Goal: Navigation & Orientation: Find specific page/section

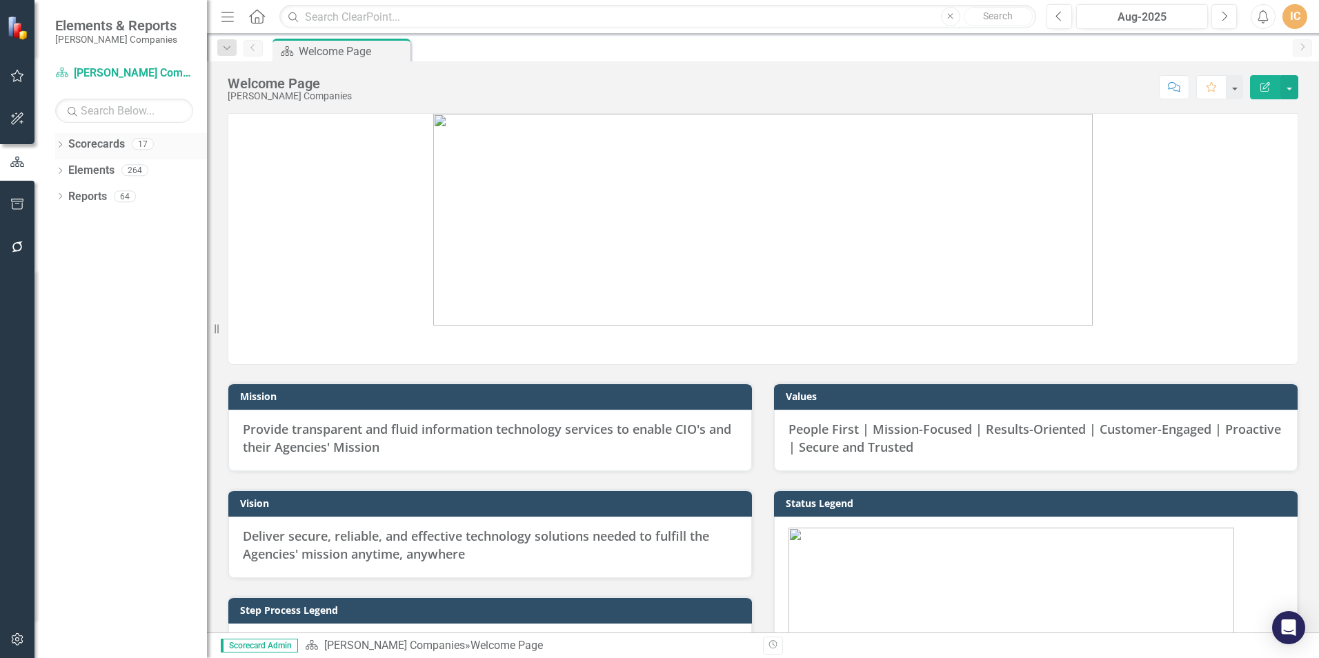
click at [61, 142] on icon "Dropdown" at bounding box center [60, 146] width 10 height 8
click at [68, 168] on icon at bounding box center [67, 169] width 3 height 7
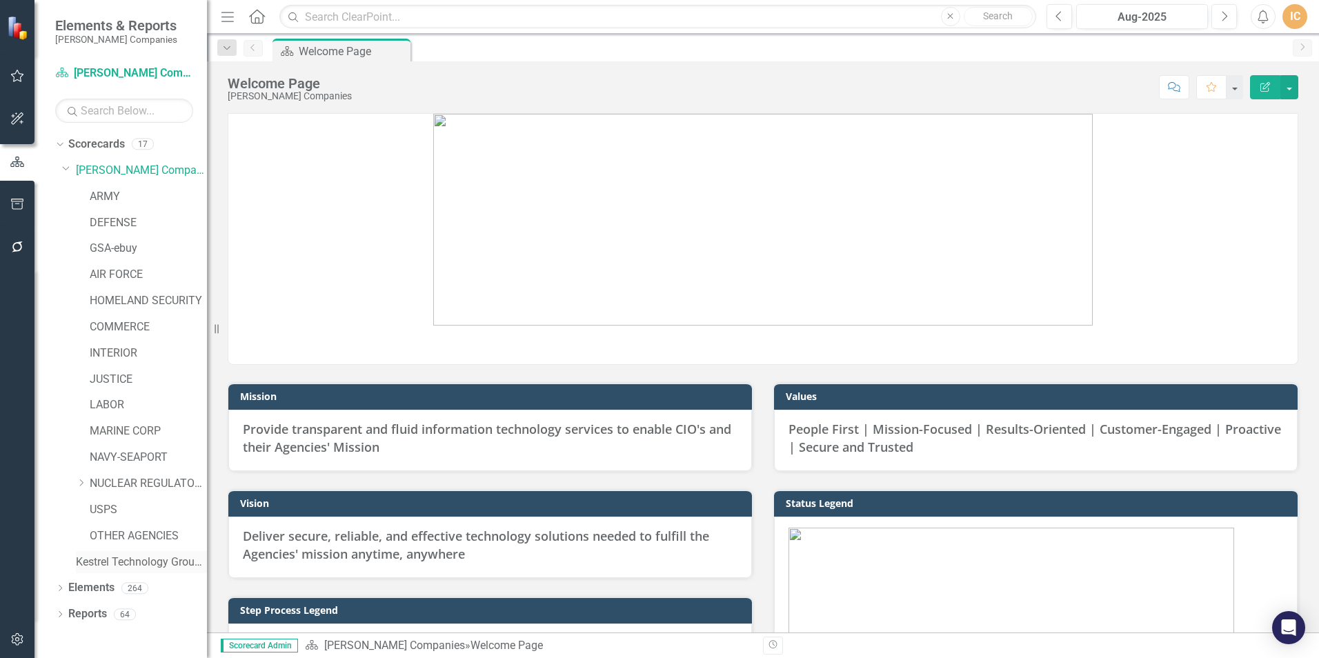
click at [116, 560] on link "Kestrel Technology Group, LLC" at bounding box center [141, 562] width 131 height 16
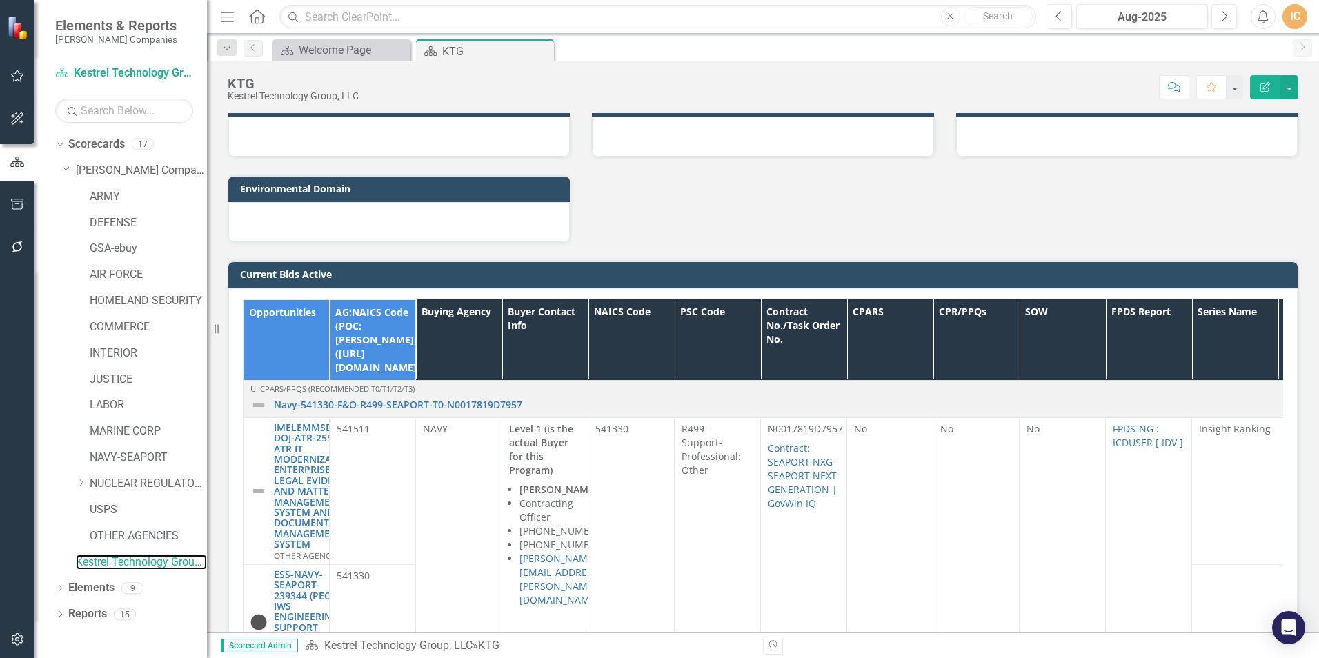
scroll to position [1172, 0]
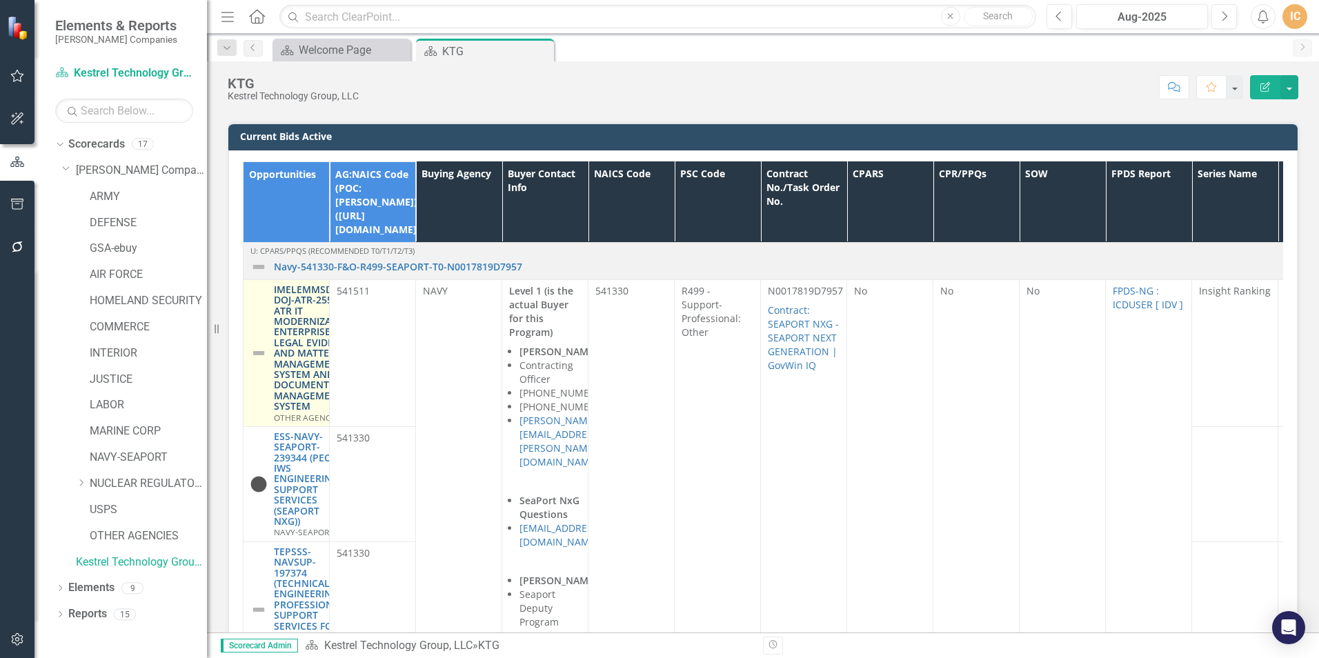
click at [309, 303] on link "IMELEMMSDMS-DOJ-ATR-255364: ATR IT MODERNIZATION ENTERPRISE LEGAL EVIDENCE AND …" at bounding box center [314, 348] width 81 height 128
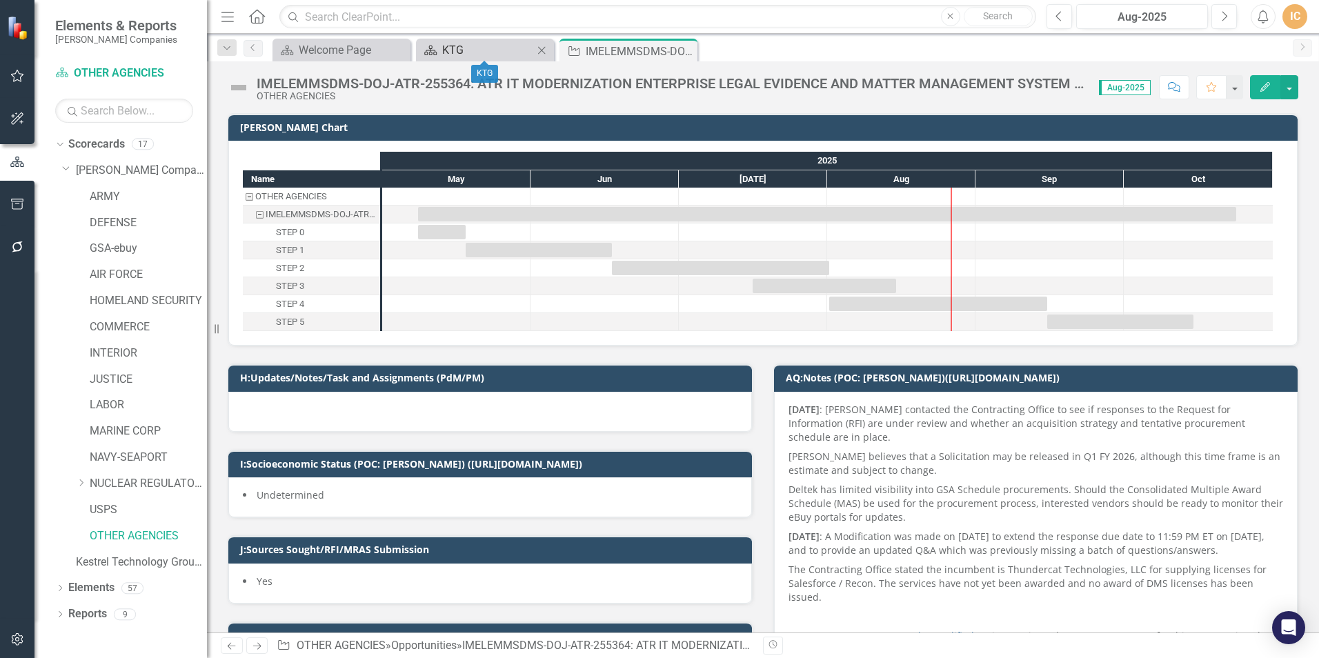
click at [463, 48] on div "KTG" at bounding box center [487, 49] width 91 height 17
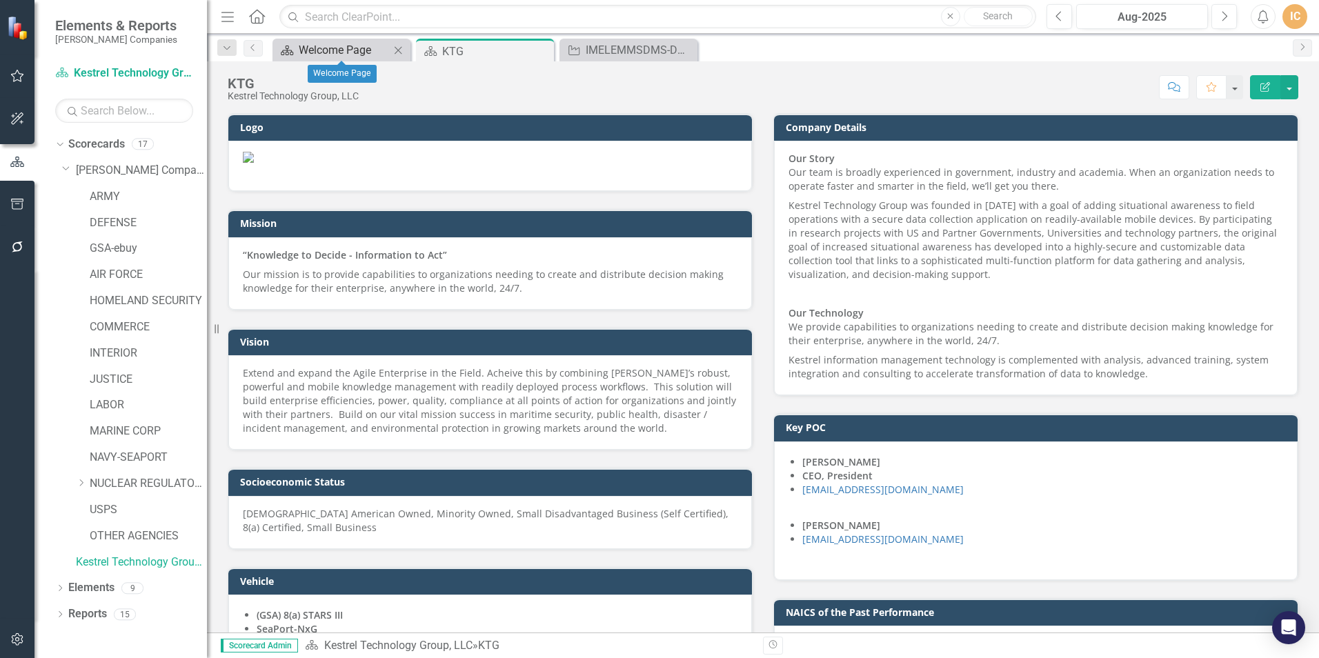
click at [335, 53] on div "Welcome Page" at bounding box center [344, 49] width 91 height 17
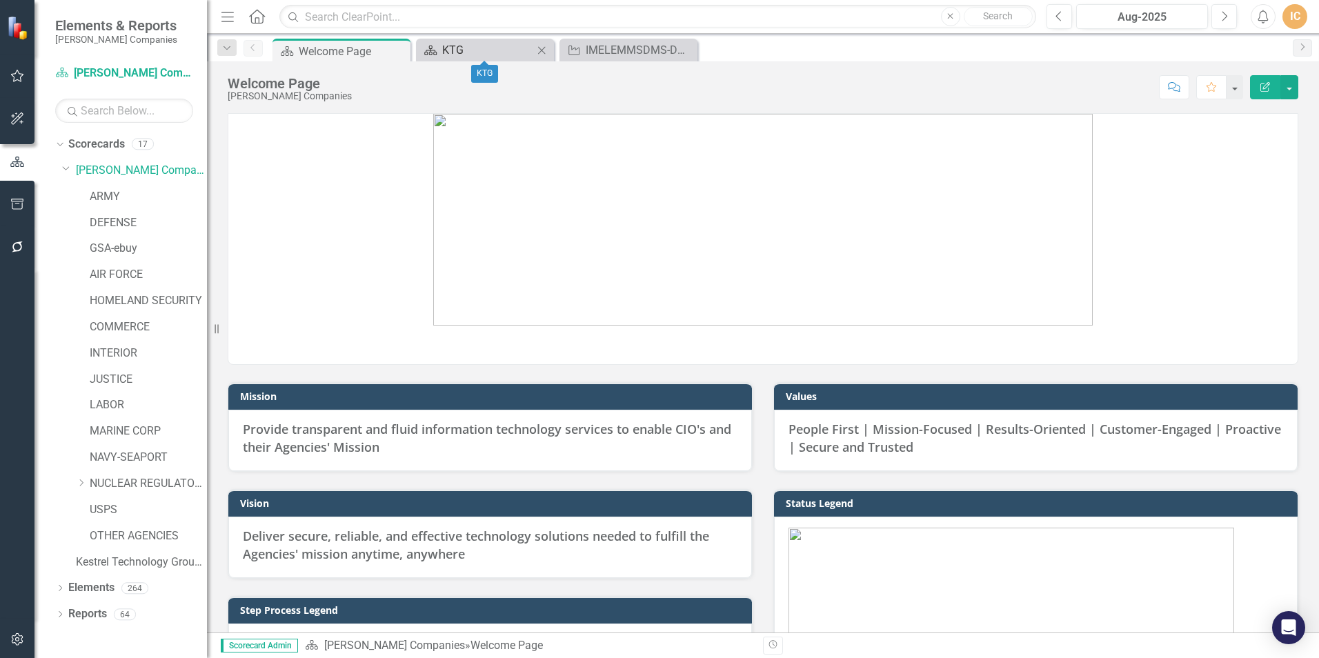
click at [457, 52] on div "KTG" at bounding box center [487, 49] width 91 height 17
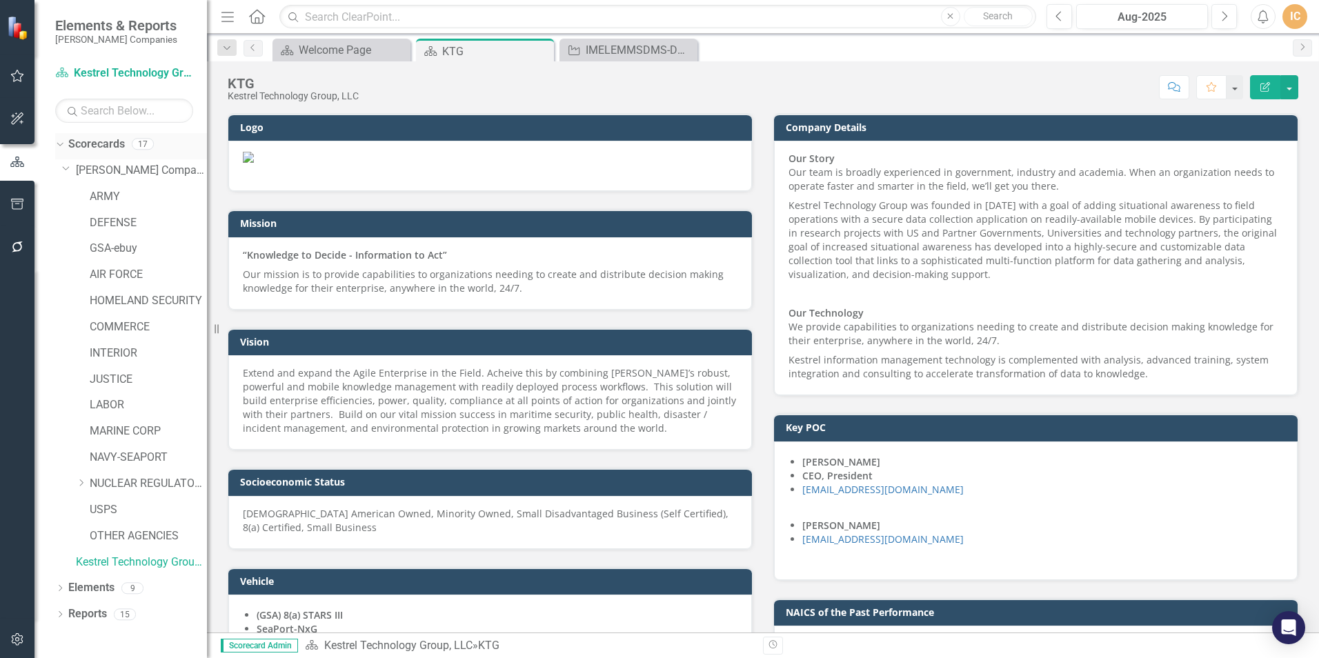
click at [59, 145] on icon "Dropdown" at bounding box center [58, 144] width 8 height 10
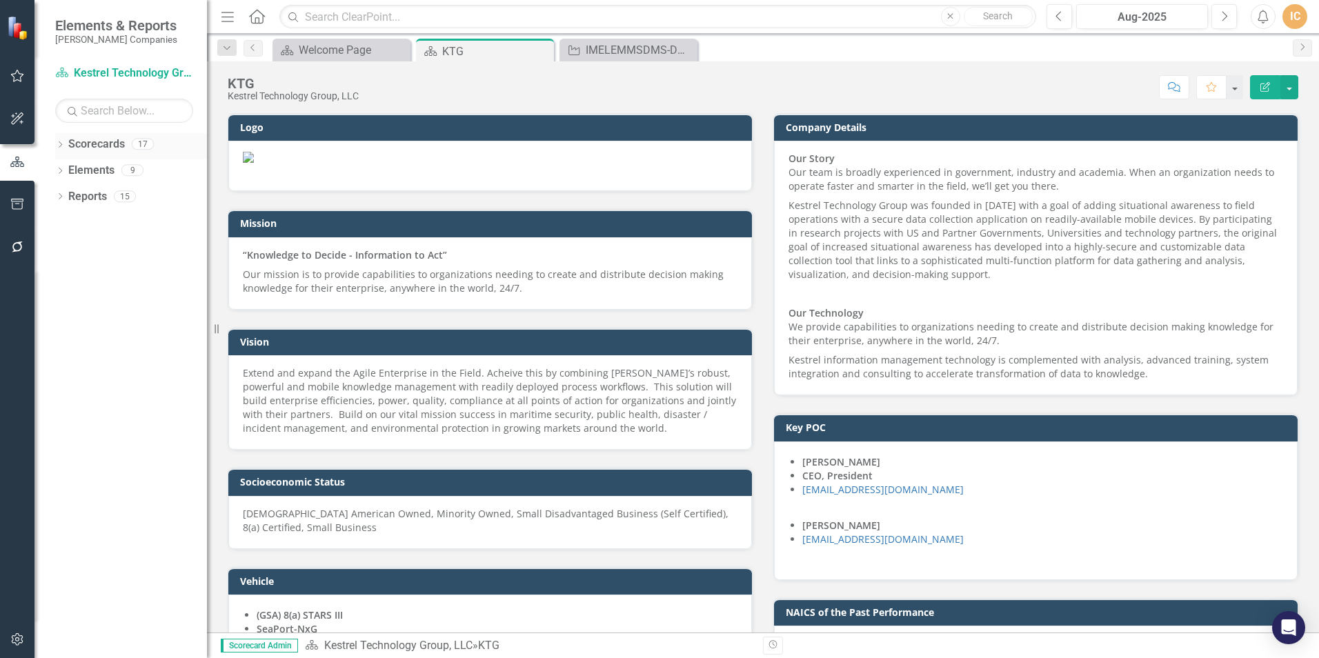
click at [59, 145] on icon "Dropdown" at bounding box center [60, 146] width 10 height 8
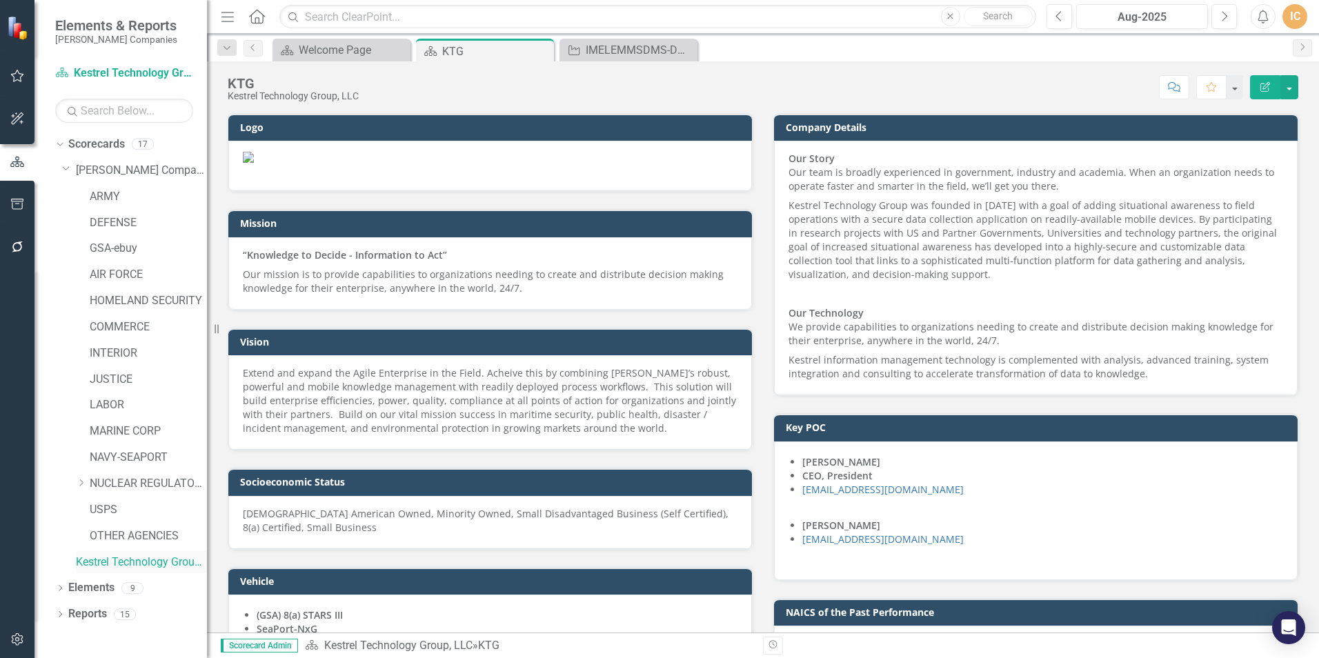
click at [148, 559] on link "Kestrel Technology Group, LLC" at bounding box center [141, 562] width 131 height 16
click at [250, 50] on icon "Previous" at bounding box center [253, 47] width 11 height 8
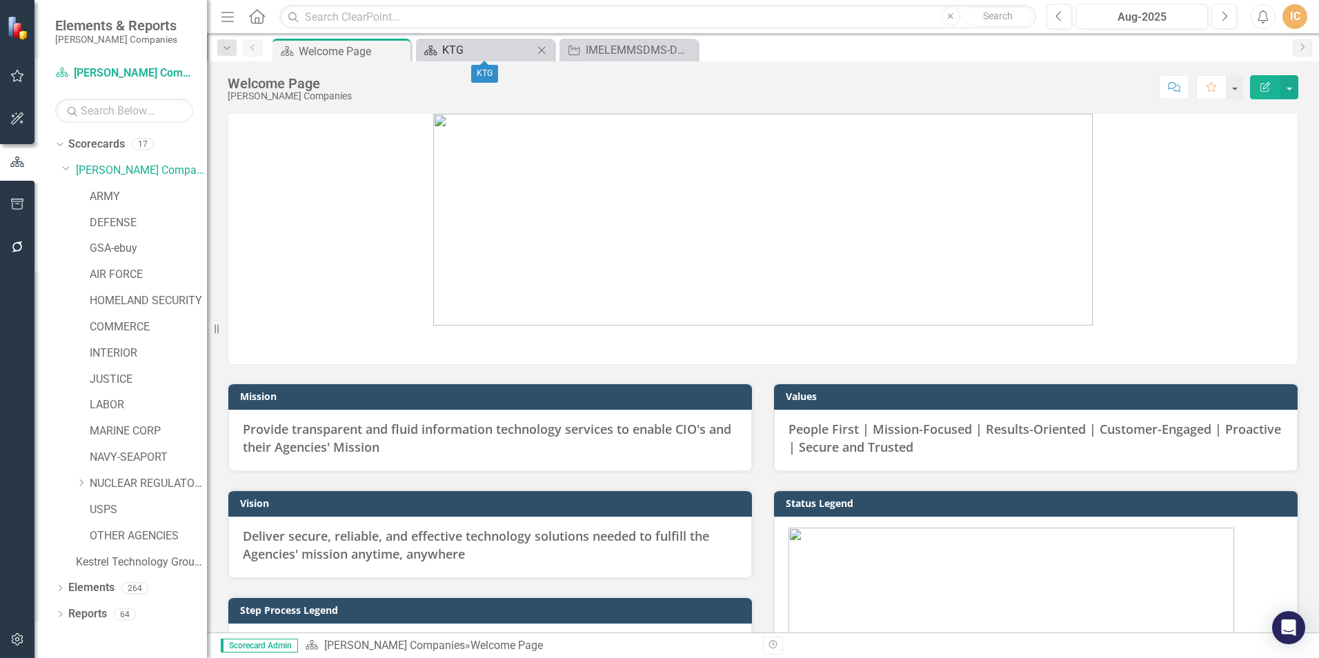
click at [486, 46] on div "KTG" at bounding box center [487, 49] width 91 height 17
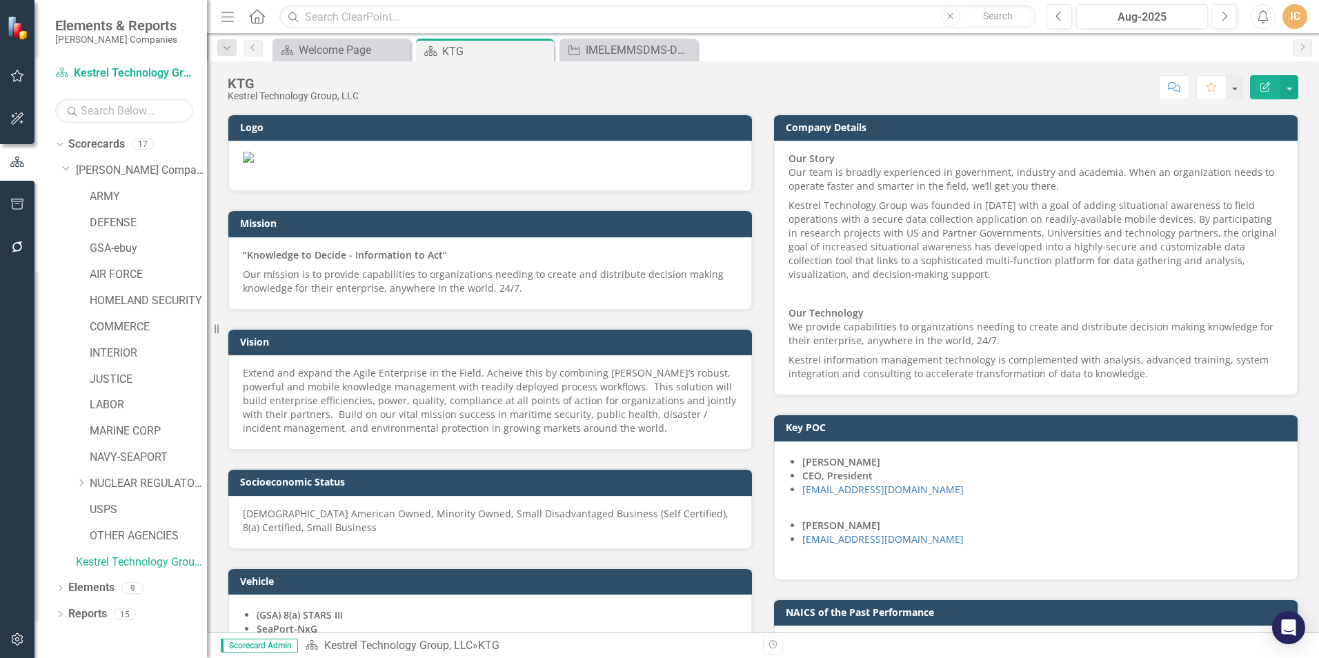
click at [610, 37] on div "Dropdown Search Scorecard Welcome Page Close Scorecard KTG Pin Opportunity IMEL…" at bounding box center [763, 48] width 1112 height 28
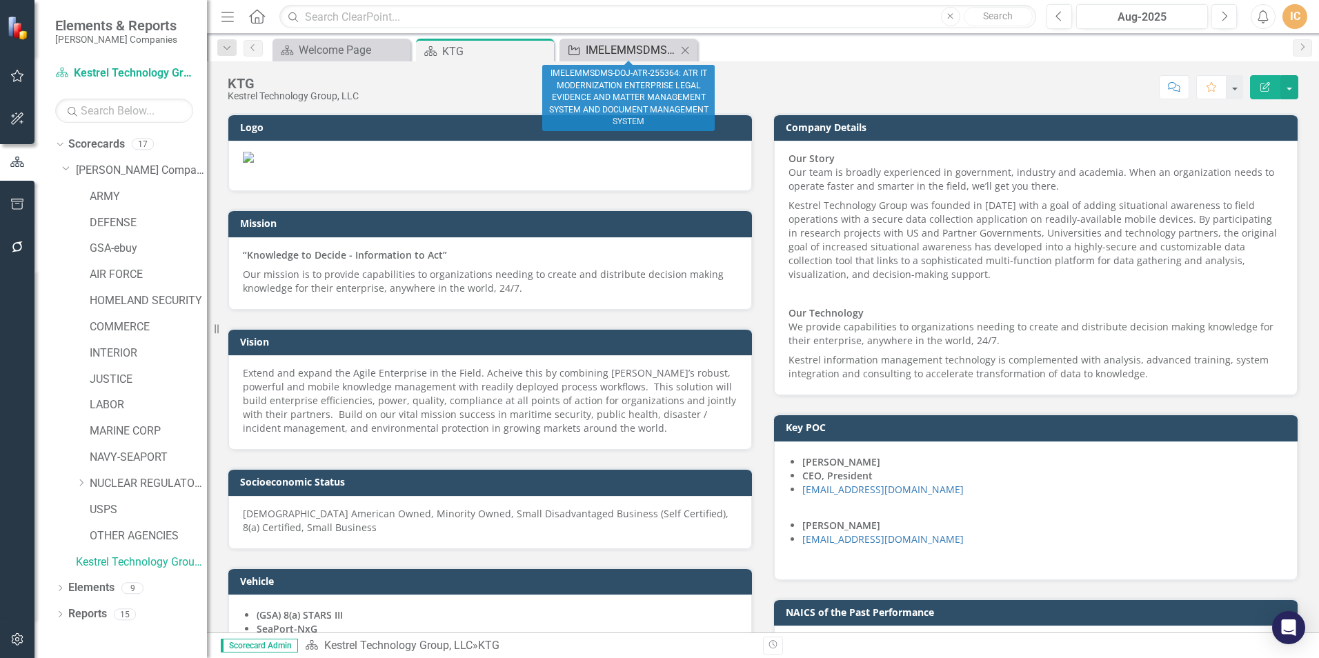
click at [611, 46] on div "IMELEMMSDMS-DOJ-ATR-255364: ATR IT MODERNIZATION ENTERPRISE LEGAL EVIDENCE AND …" at bounding box center [631, 49] width 91 height 17
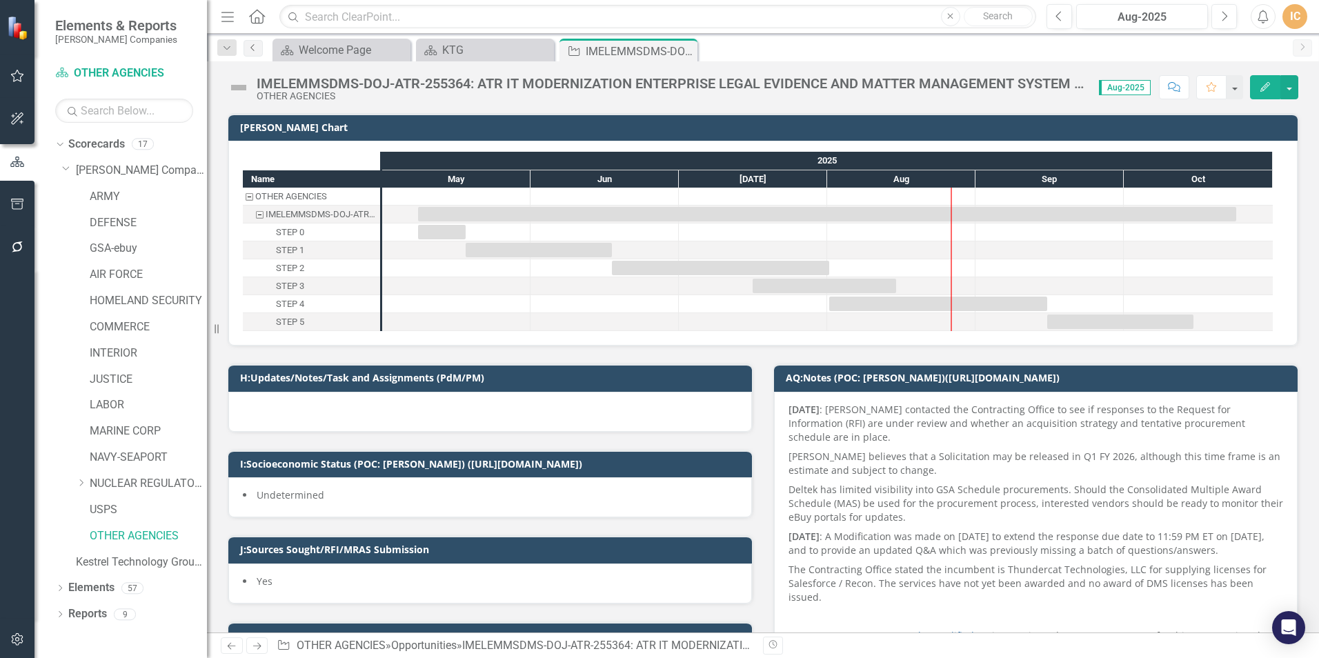
click at [252, 49] on icon "Previous" at bounding box center [253, 47] width 11 height 8
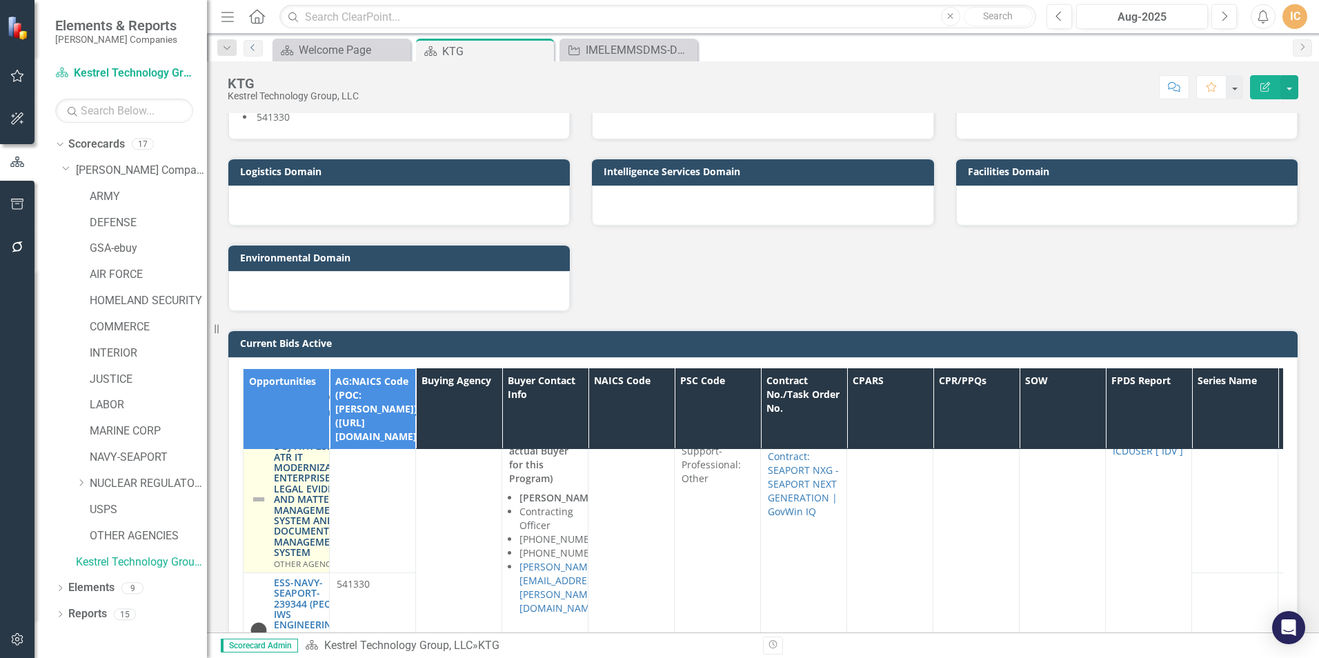
scroll to position [138, 0]
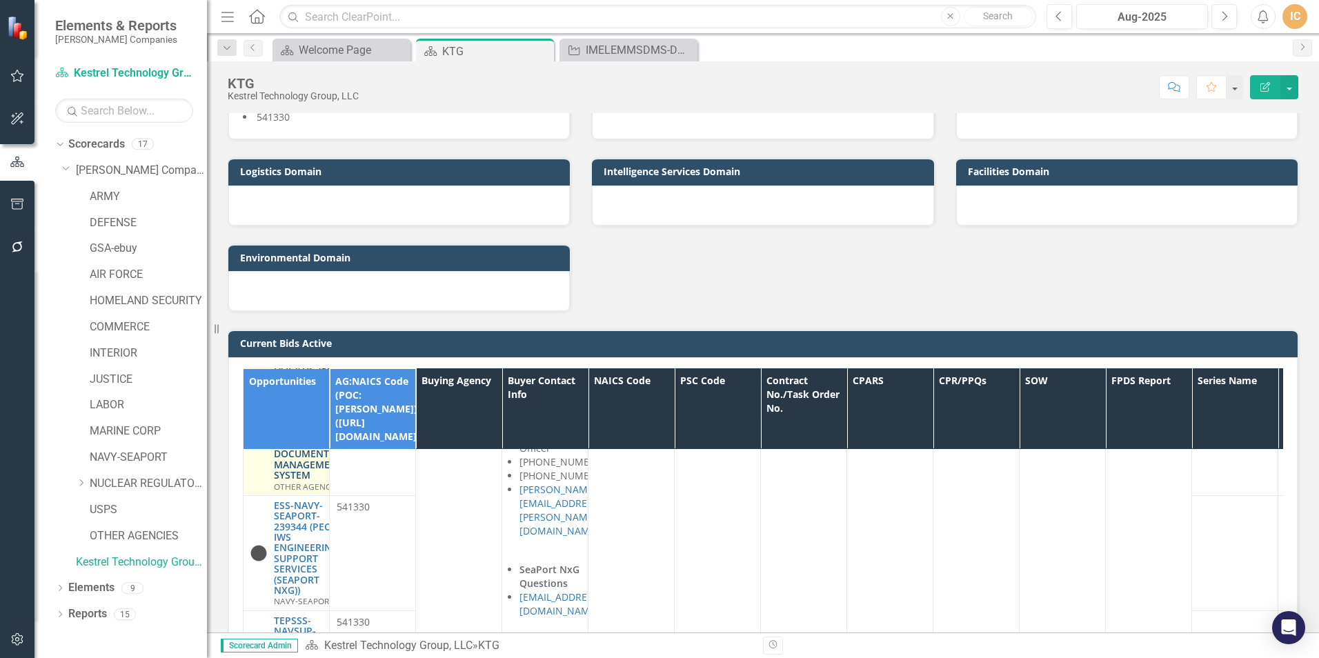
click at [292, 443] on link "IMELEMMSDMS-DOJ-ATR-255364: ATR IT MODERNIZATION ENTERPRISE LEGAL EVIDENCE AND …" at bounding box center [314, 417] width 81 height 128
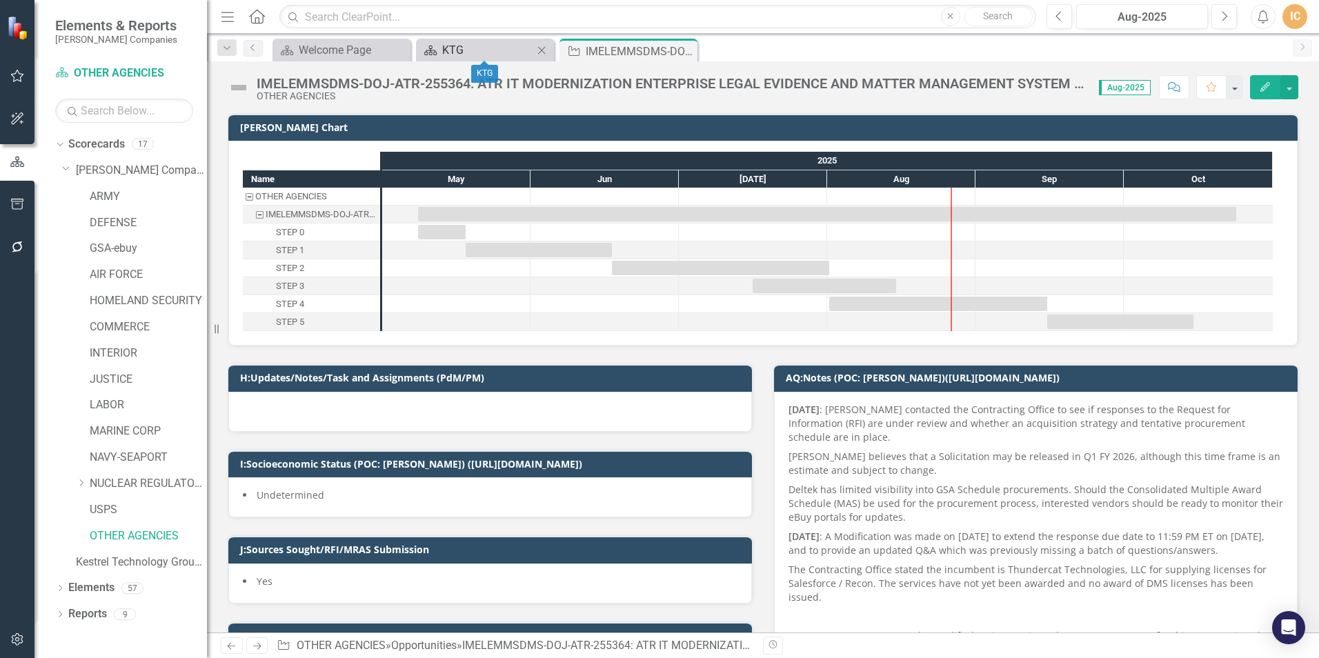
click at [474, 48] on div "KTG" at bounding box center [487, 49] width 91 height 17
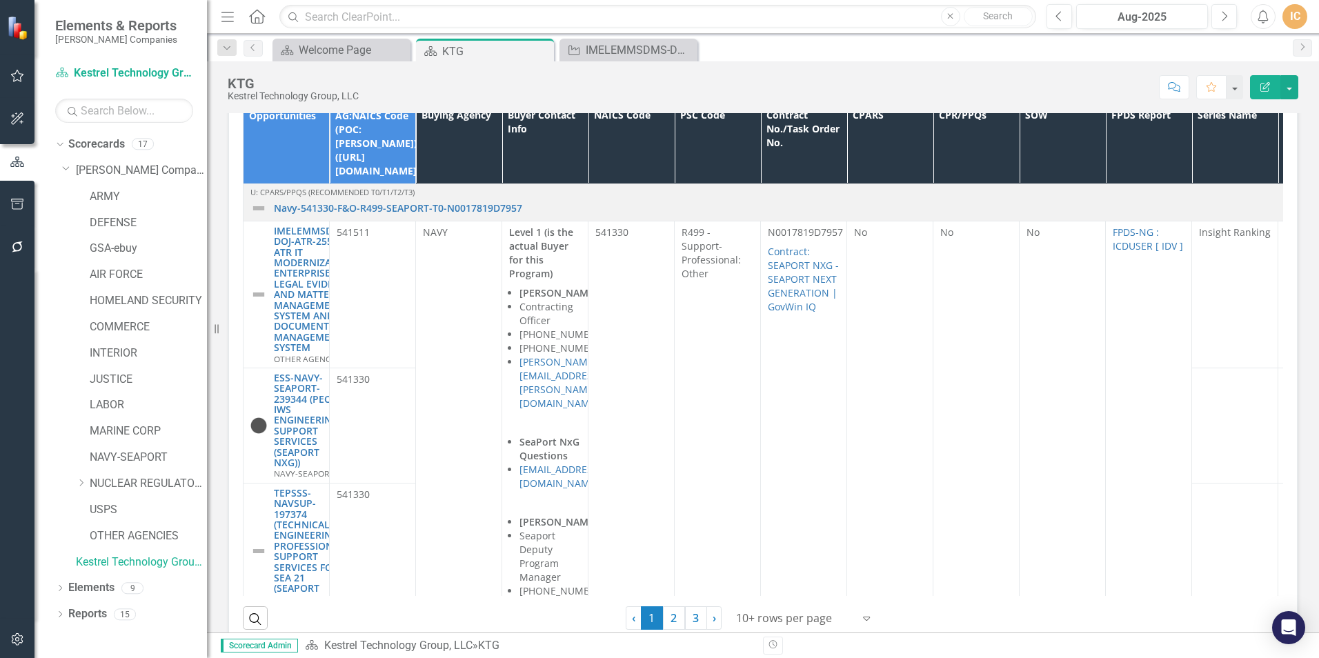
scroll to position [1241, 0]
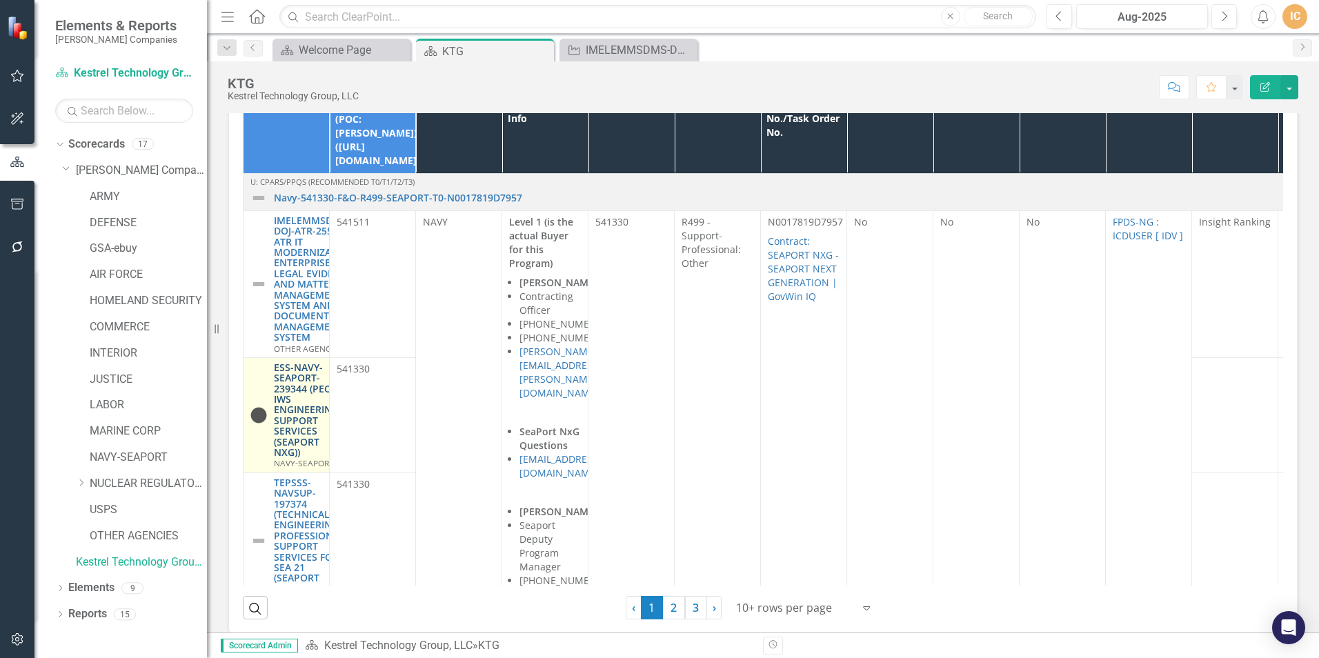
click at [293, 381] on link "ESS-NAVY-SEAPORT-239344 (PEO IWS ENGINEERING SUPPORT SERVICES (SEAPORT NXG))" at bounding box center [306, 410] width 65 height 96
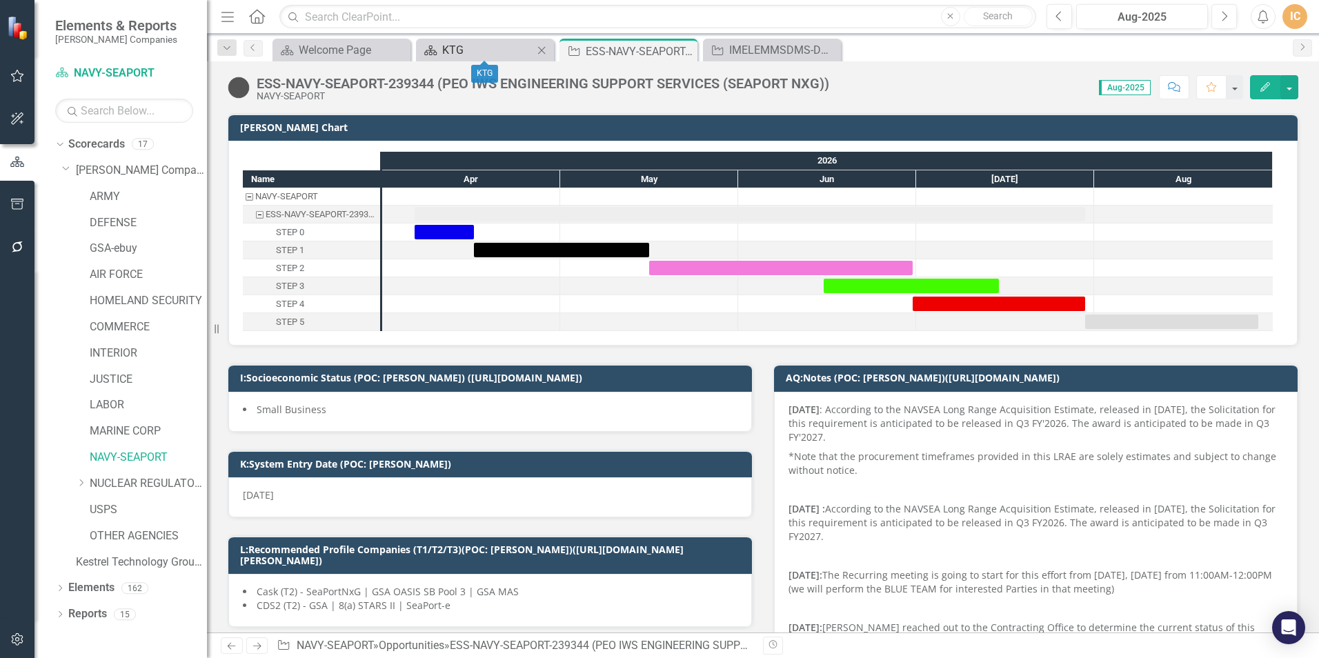
click at [463, 55] on div "KTG" at bounding box center [487, 49] width 91 height 17
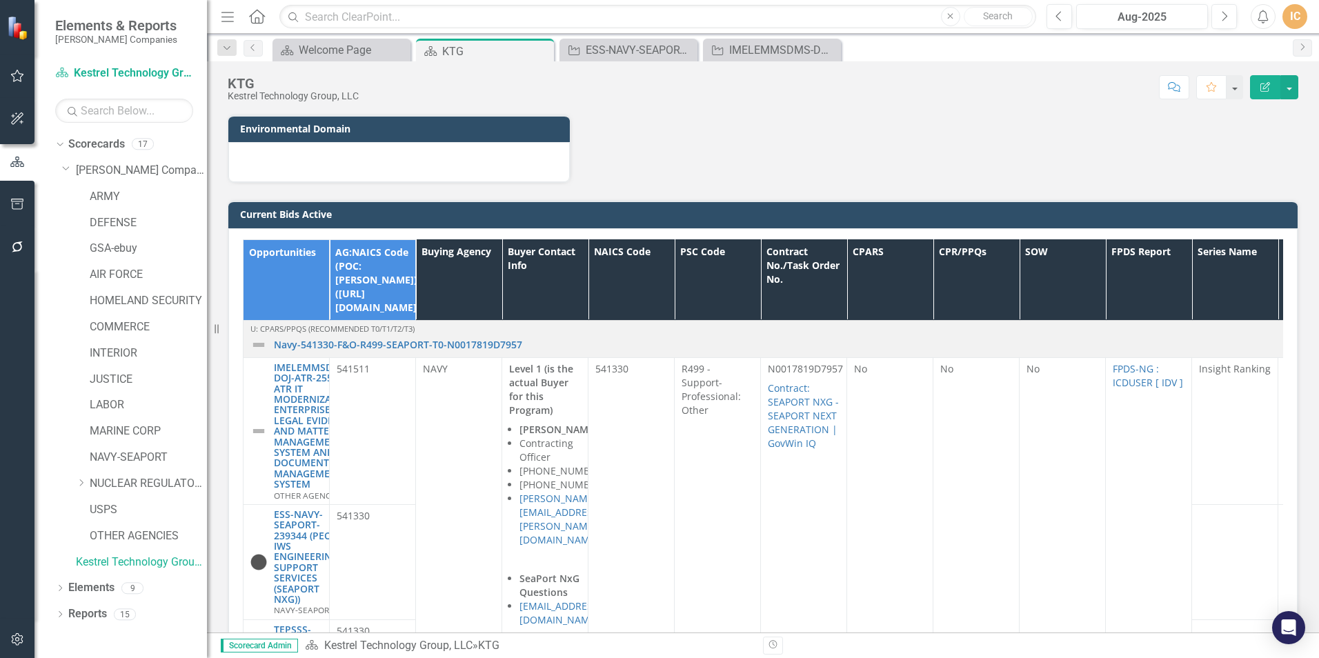
scroll to position [1103, 0]
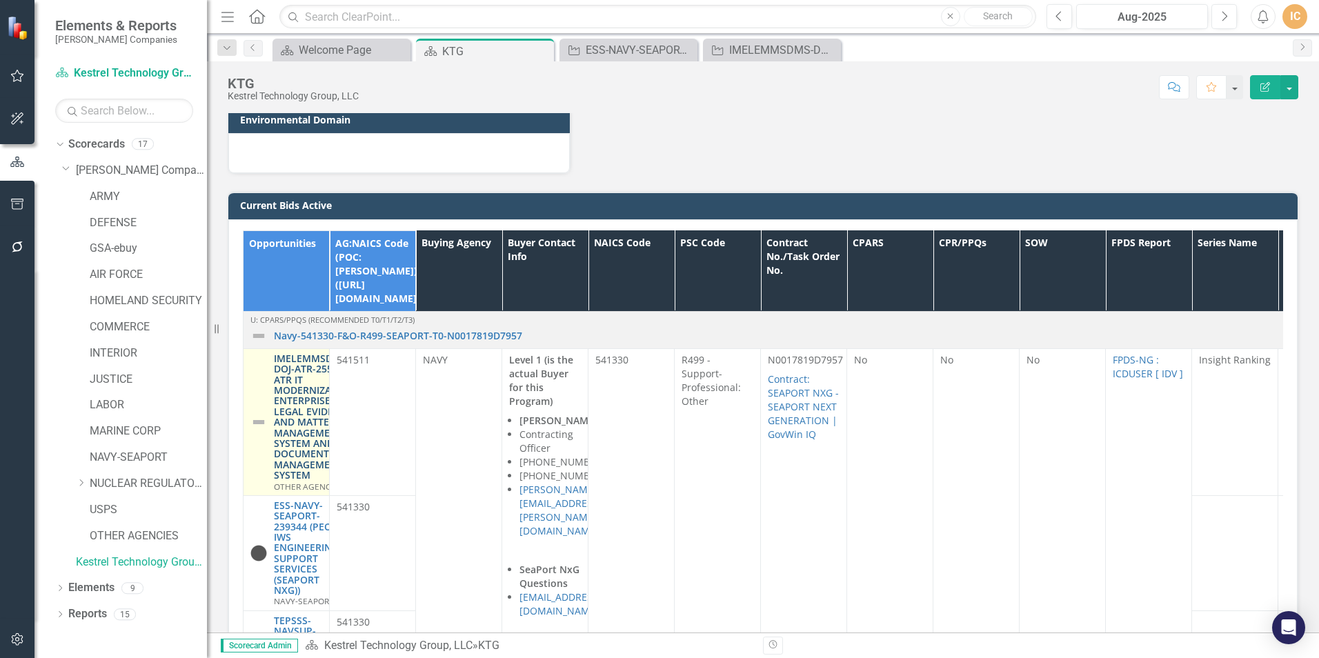
click at [277, 378] on link "IMELEMMSDMS-DOJ-ATR-255364: ATR IT MODERNIZATION ENTERPRISE LEGAL EVIDENCE AND …" at bounding box center [314, 417] width 81 height 128
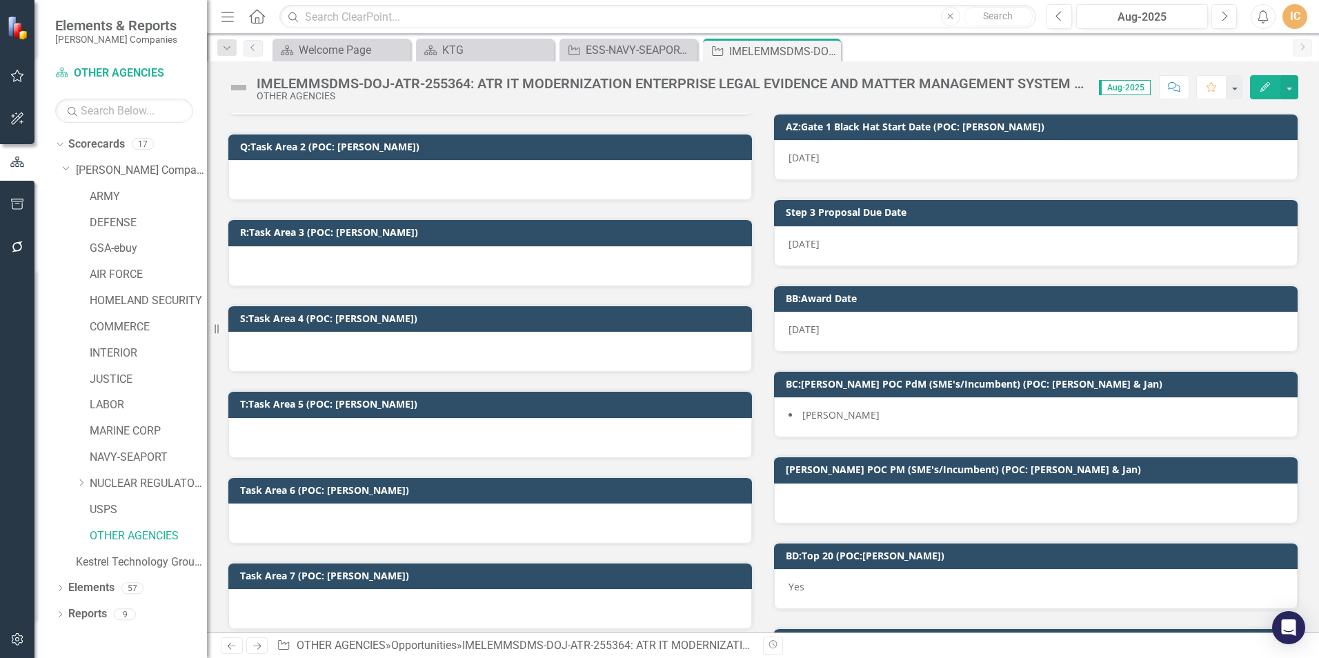
scroll to position [2000, 0]
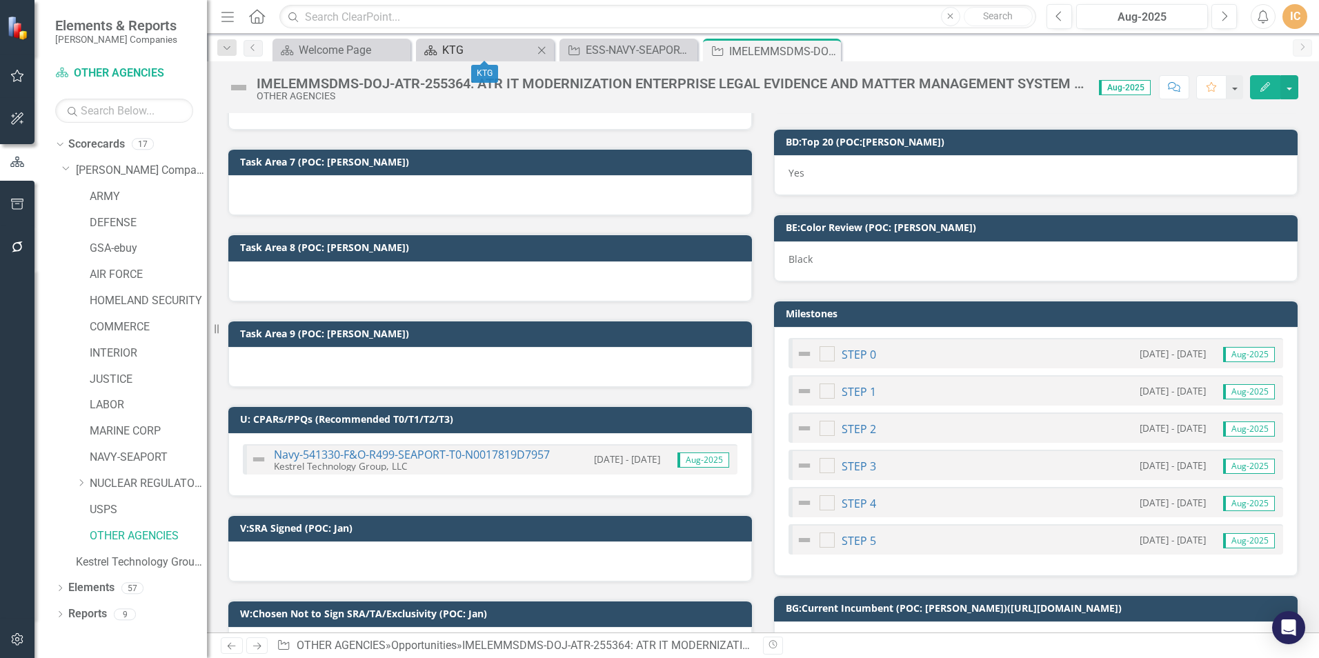
click at [501, 48] on div "KTG" at bounding box center [487, 49] width 91 height 17
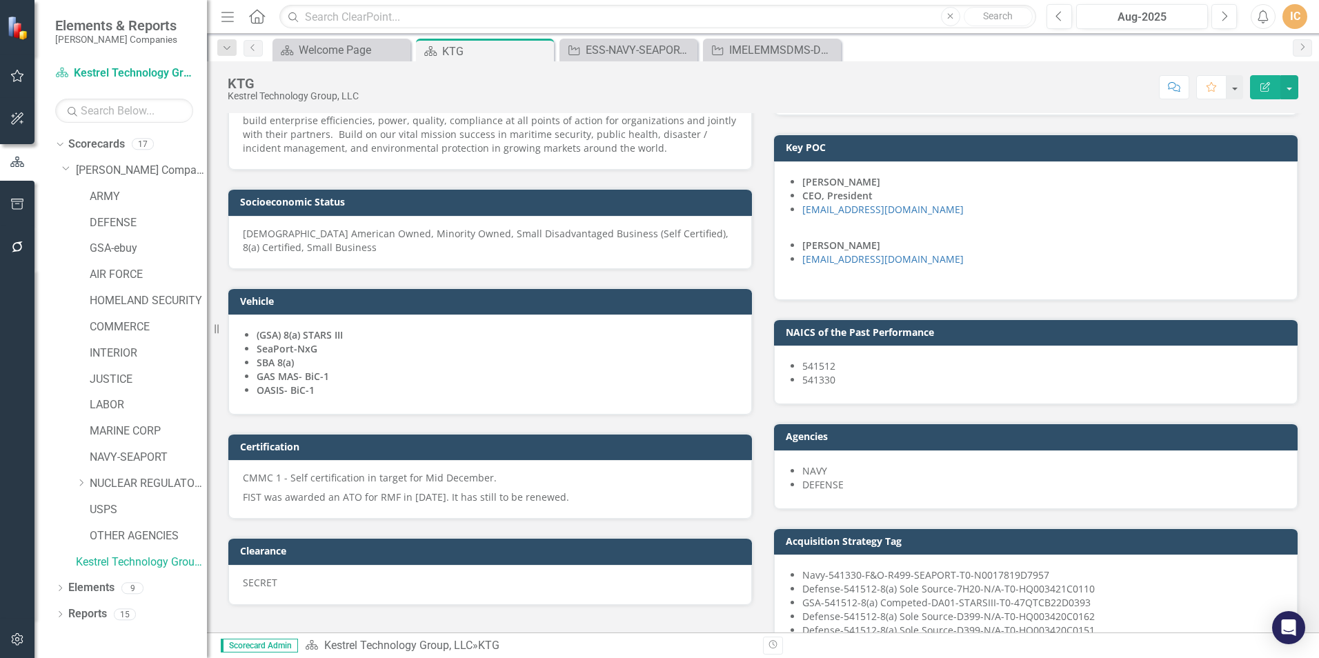
scroll to position [414, 0]
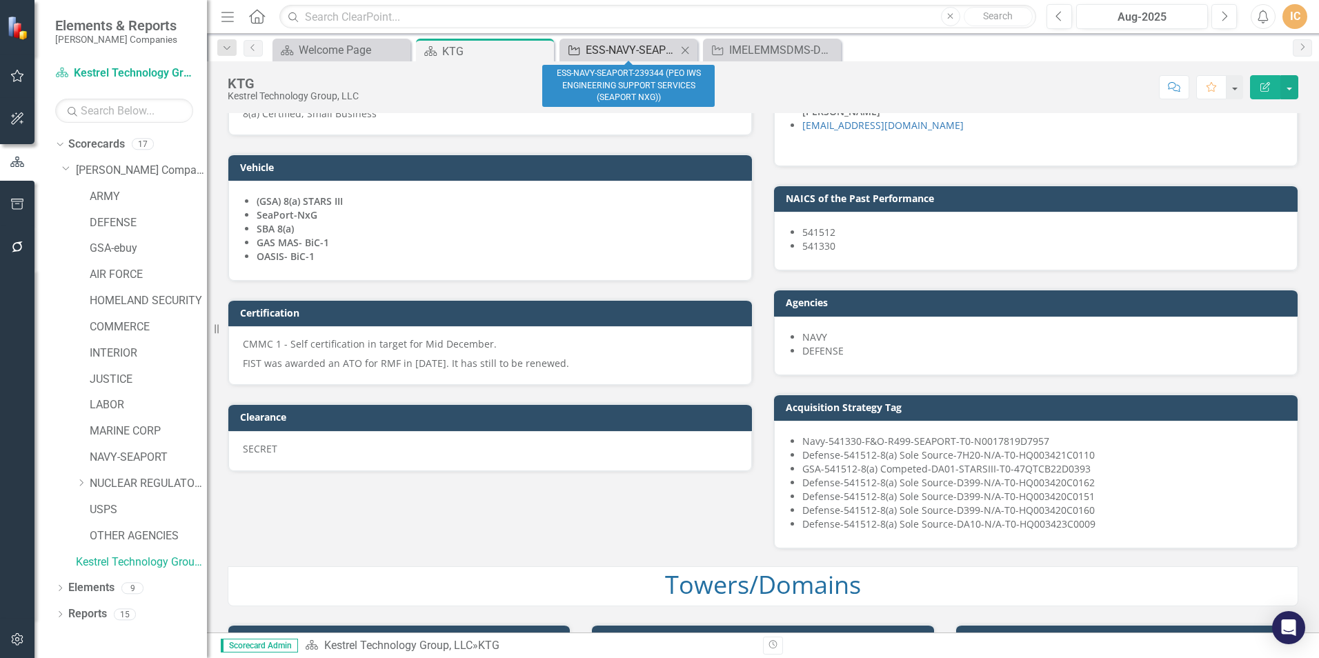
click at [623, 52] on div "ESS-NAVY-SEAPORT-239344 (PEO IWS ENGINEERING SUPPORT SERVICES (SEAPORT NXG))" at bounding box center [631, 49] width 91 height 17
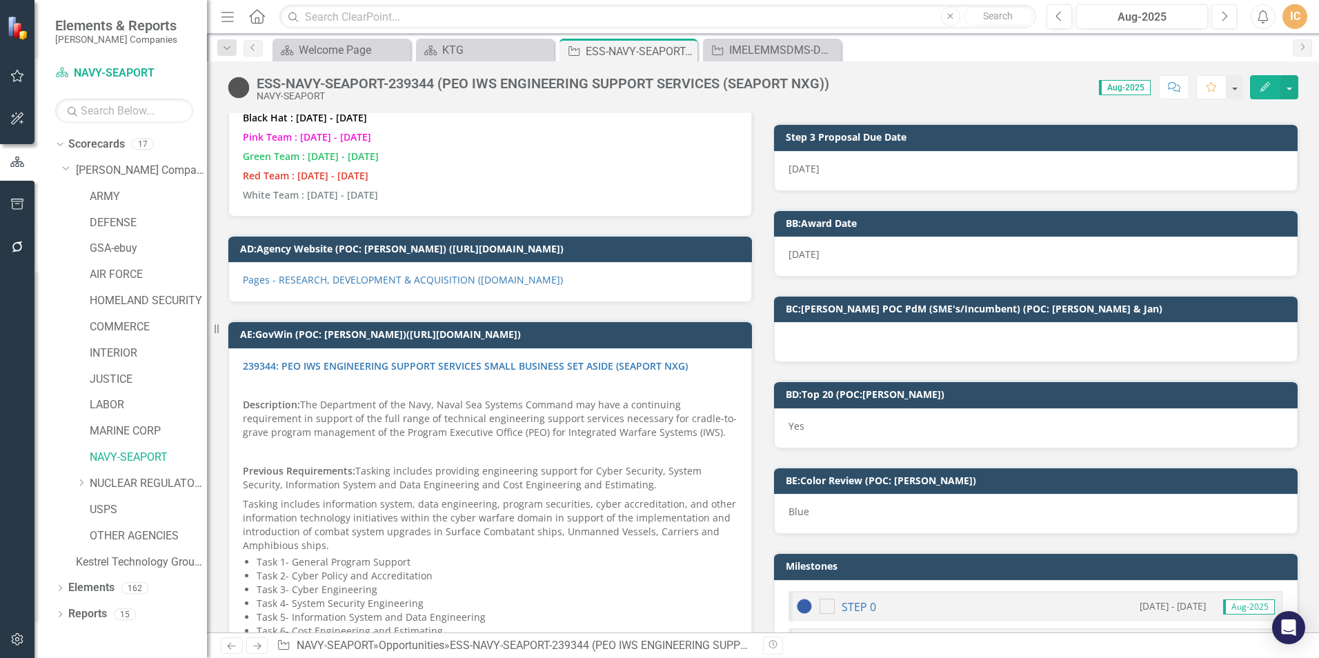
scroll to position [2483, 0]
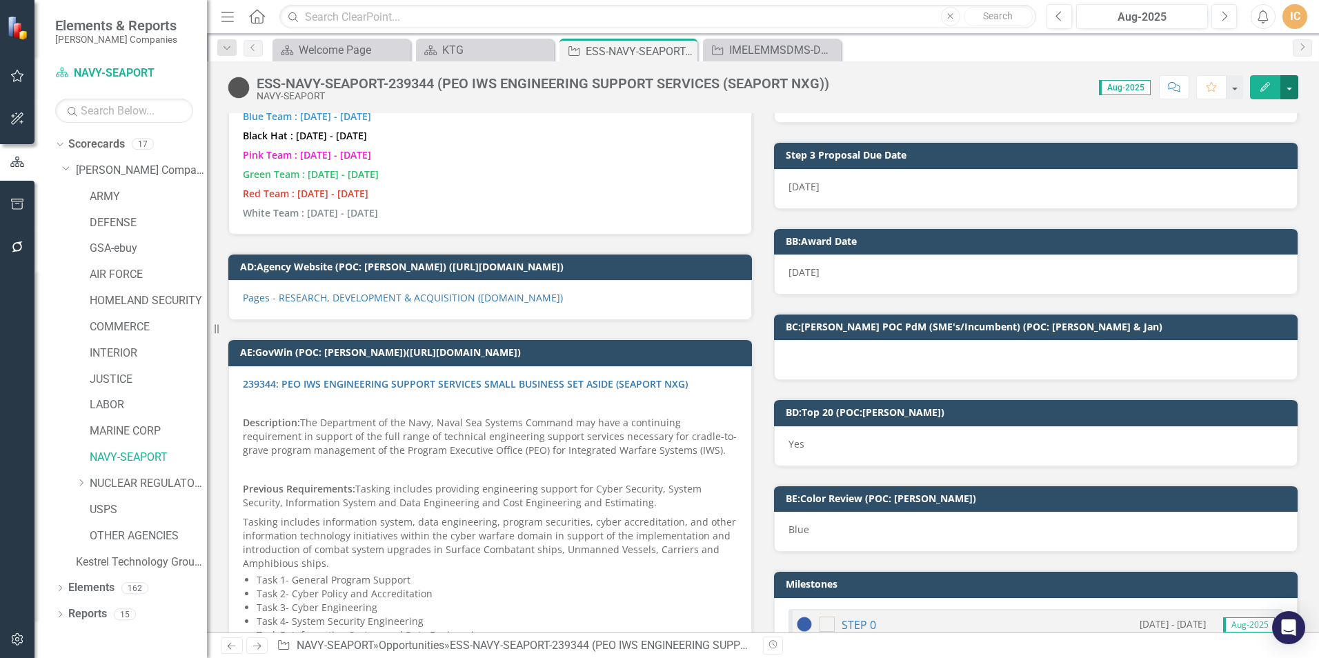
click at [1290, 89] on button "button" at bounding box center [1289, 87] width 18 height 24
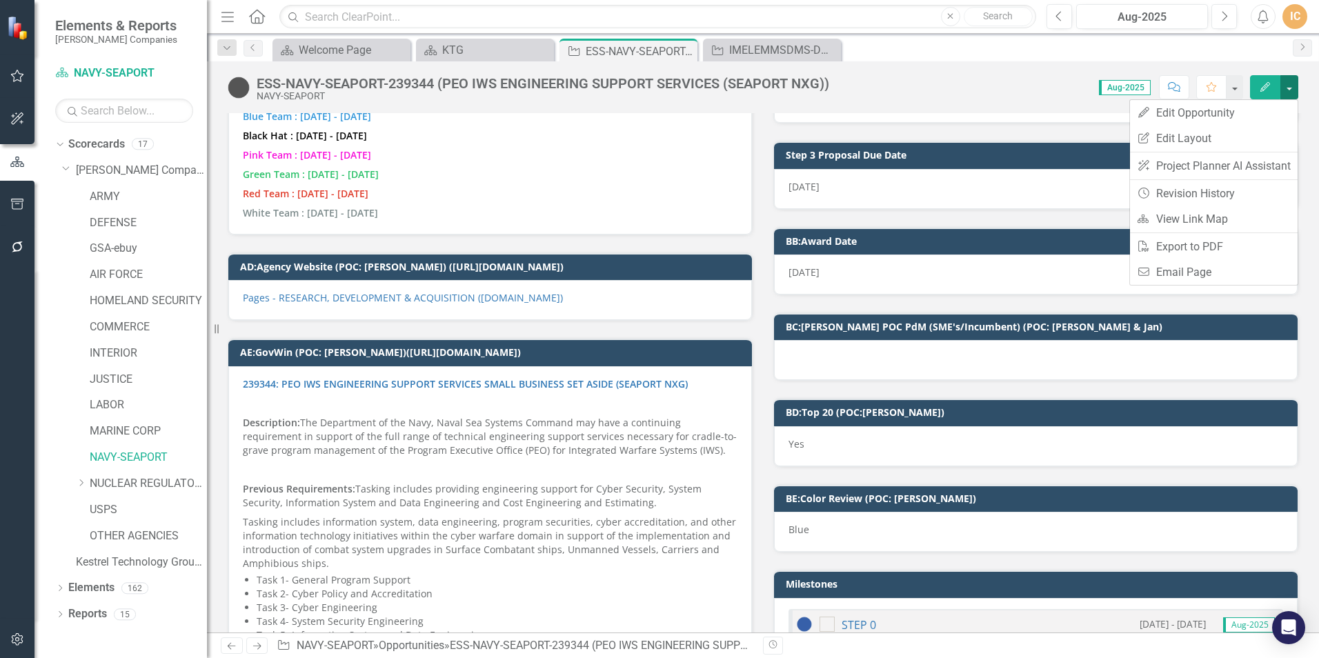
click at [1290, 89] on button "button" at bounding box center [1289, 87] width 18 height 24
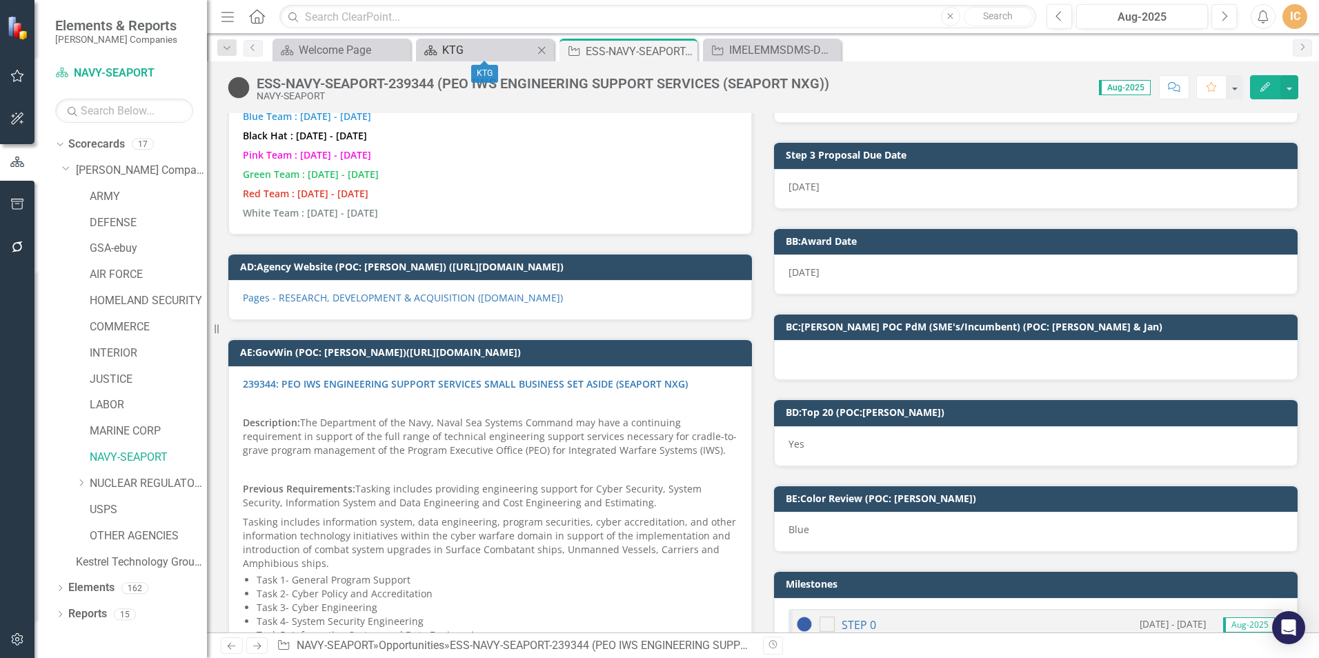
click at [475, 50] on div "KTG" at bounding box center [487, 49] width 91 height 17
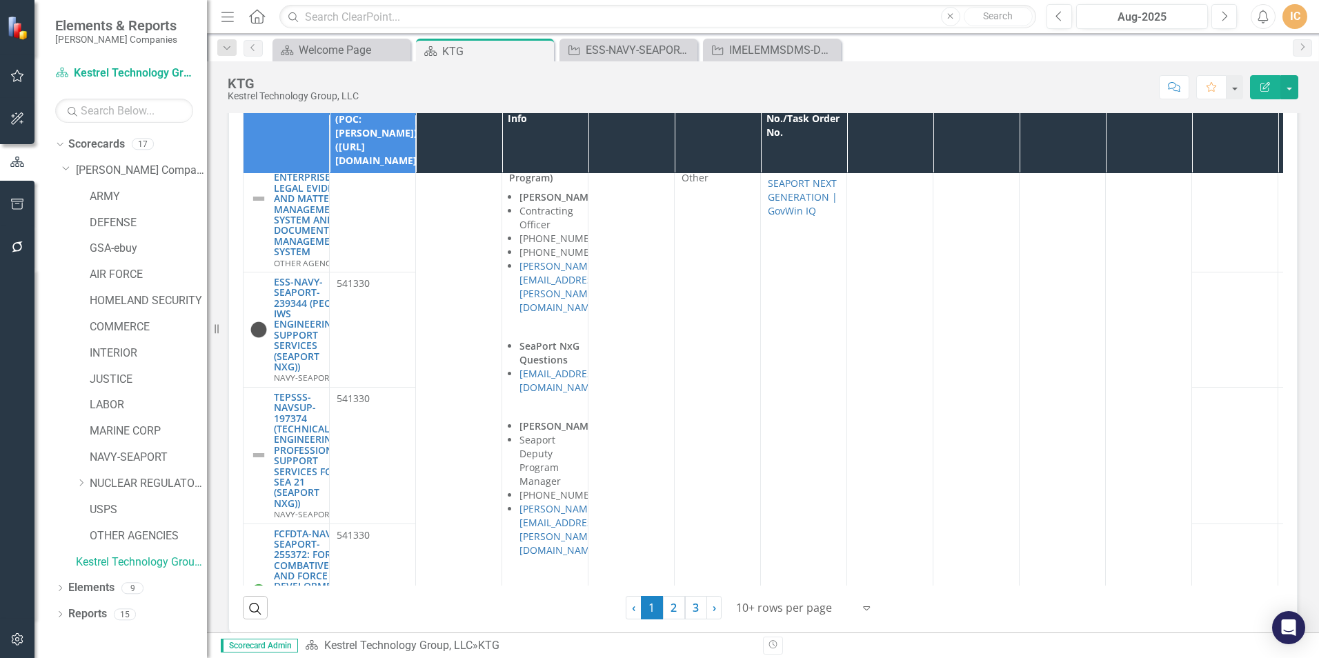
scroll to position [207, 0]
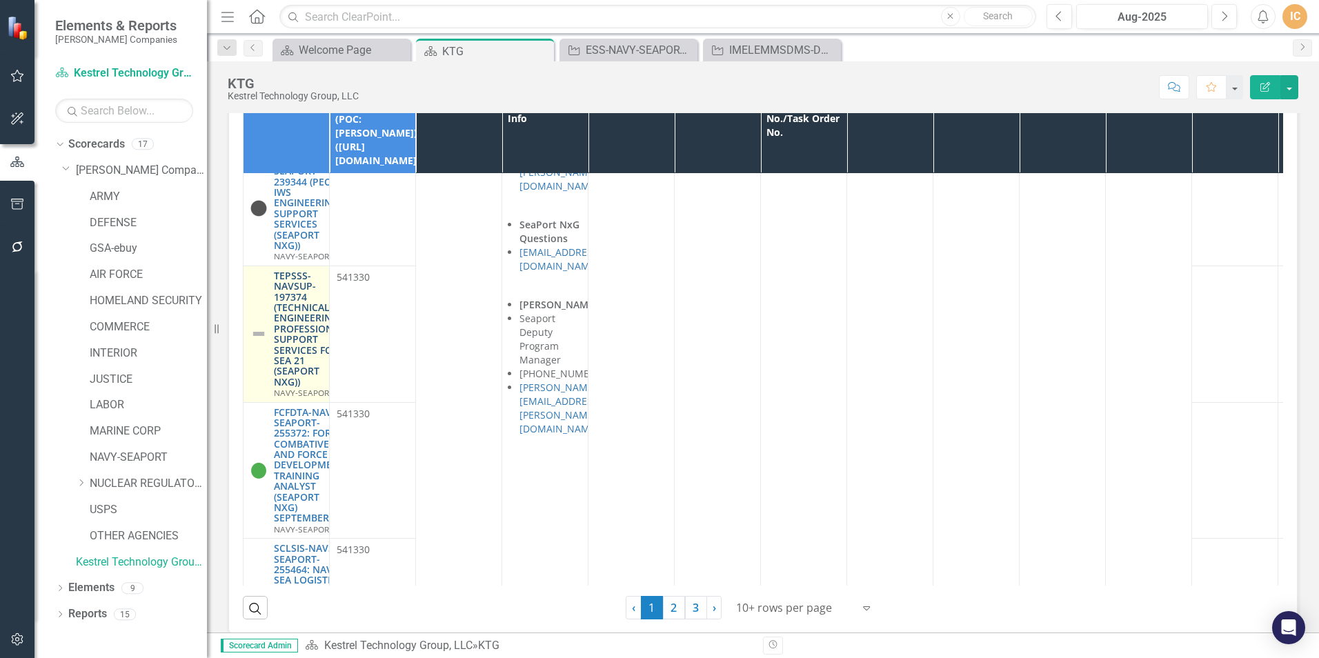
click at [292, 299] on link "TEPSSS-NAVSUP-197374 (TECHNICAL ENGINEERING PROFESSIONAL SUPPORT SERVICES FOR S…" at bounding box center [309, 328] width 71 height 117
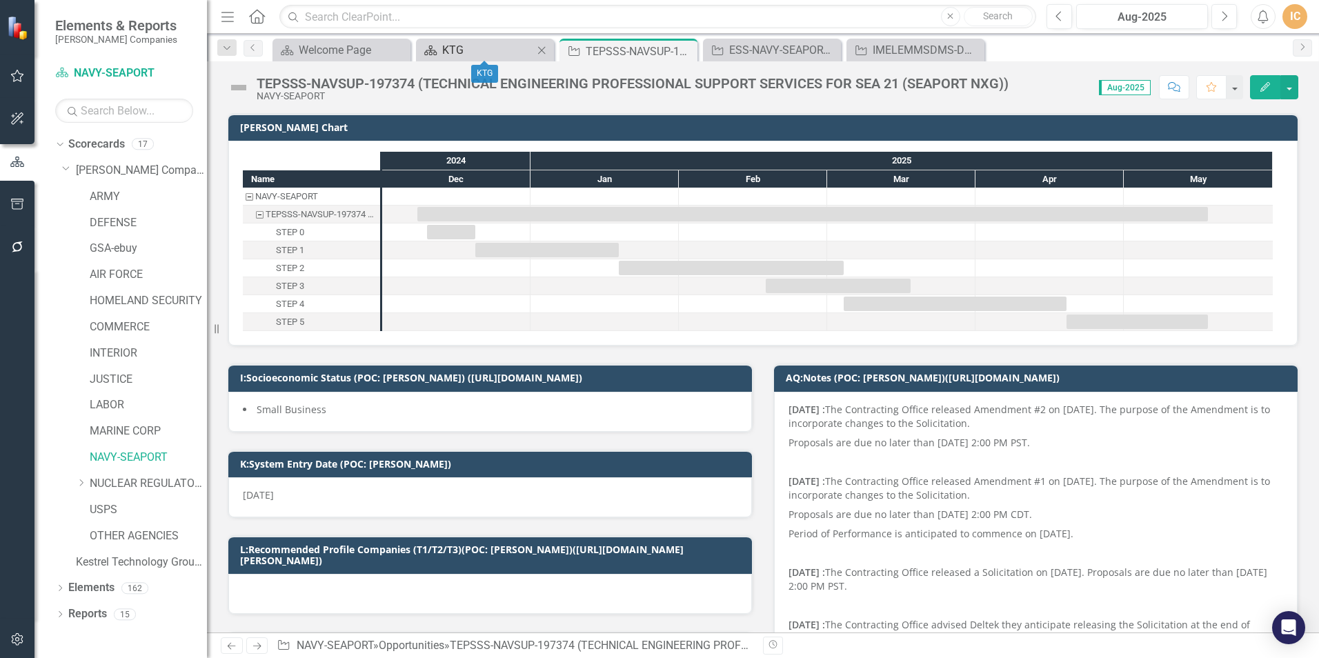
click at [496, 46] on div "KTG" at bounding box center [487, 49] width 91 height 17
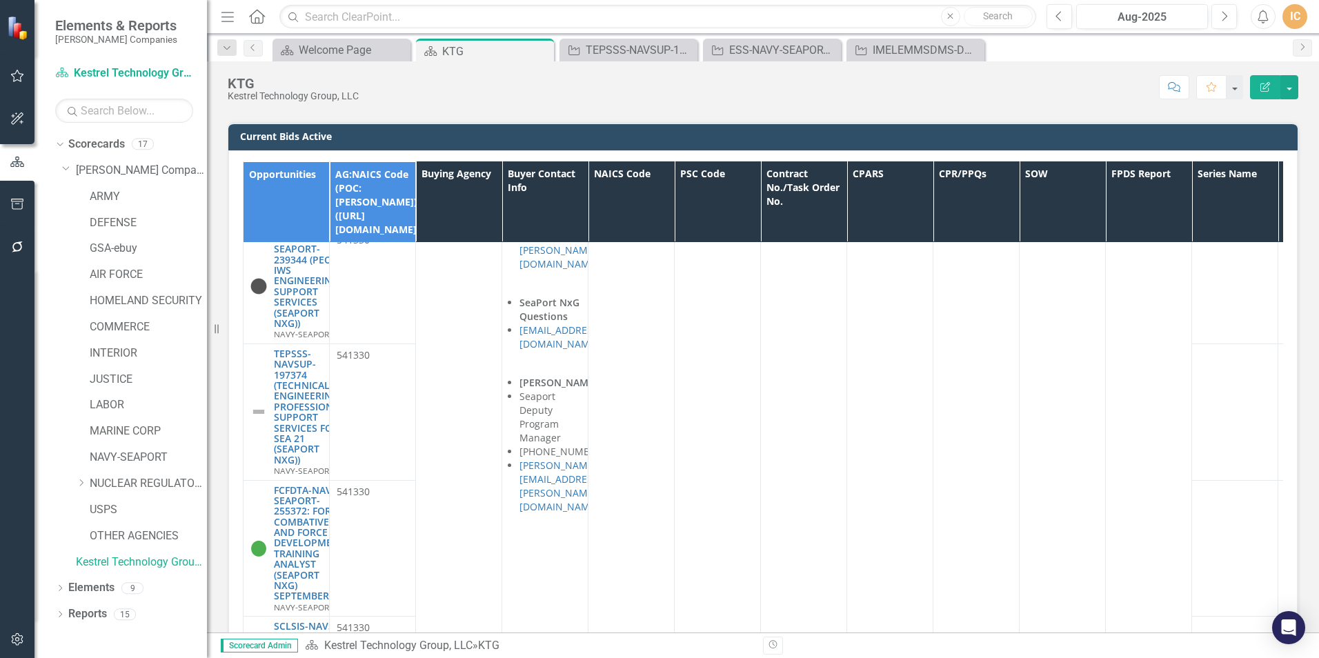
scroll to position [296, 0]
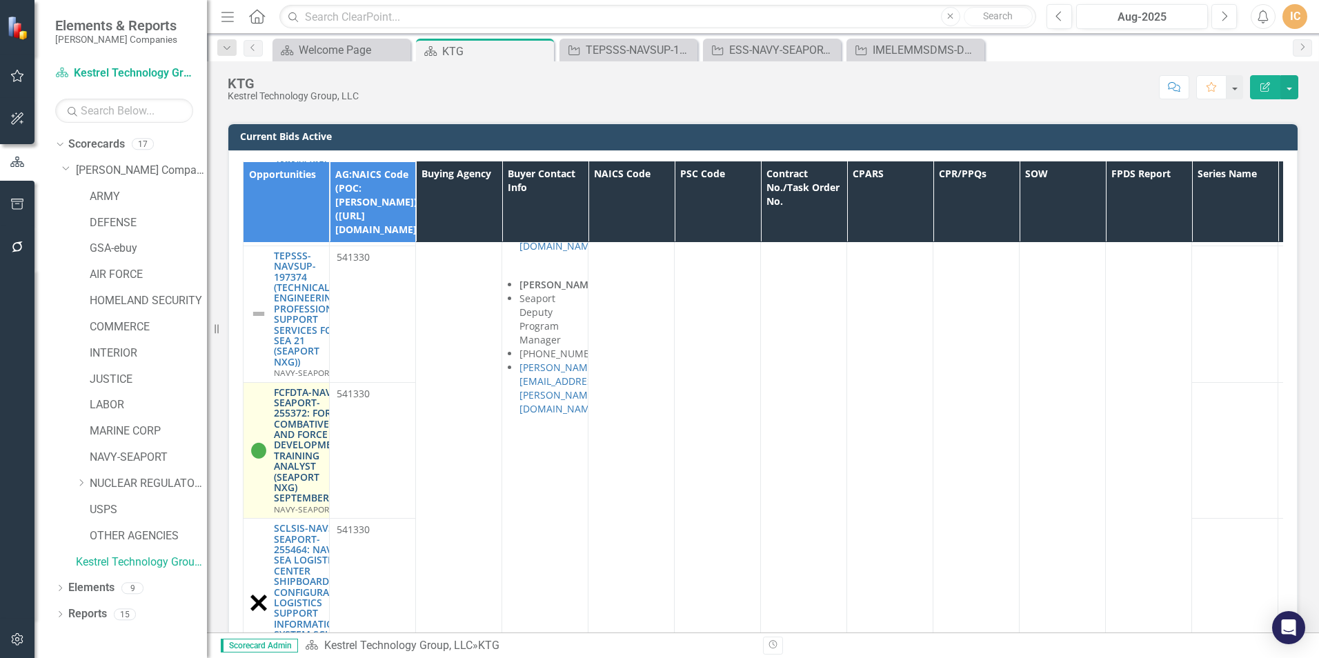
click at [279, 401] on link "FCFDTA-NAVY-SEAPORT-255372: FORCE COMBATIVES AND FORCE DEVELOPMENT TRAINING ANA…" at bounding box center [309, 445] width 71 height 117
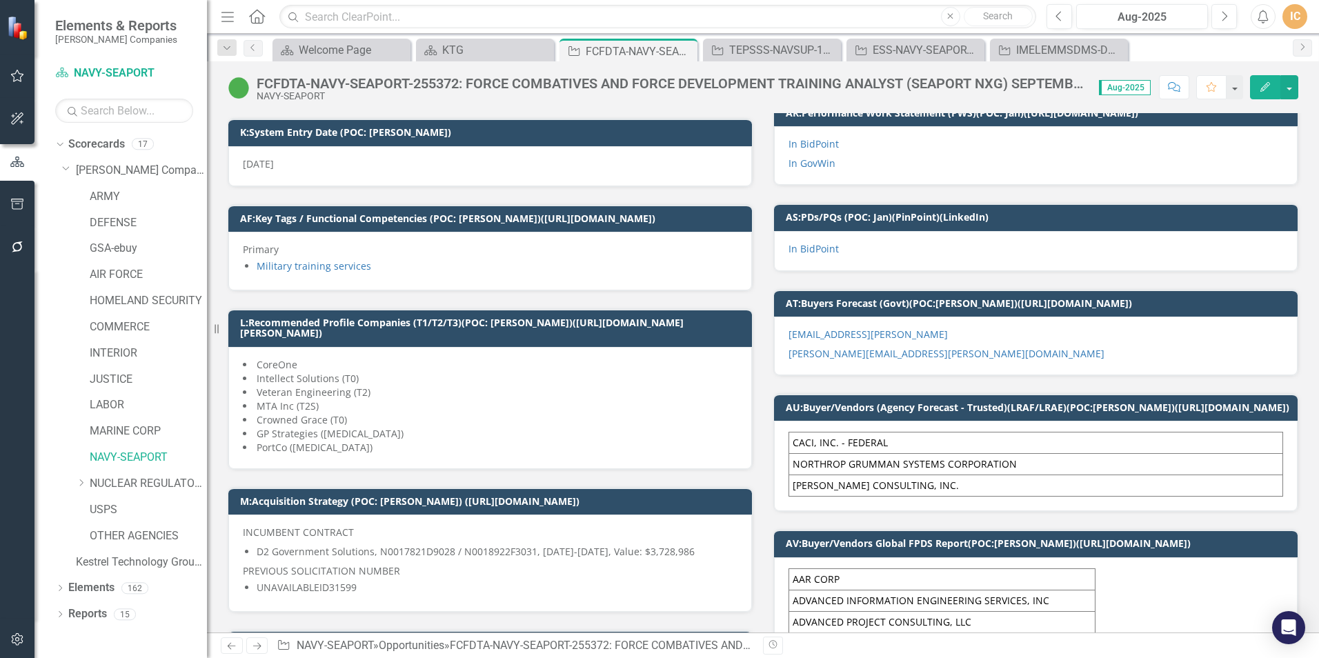
scroll to position [483, 0]
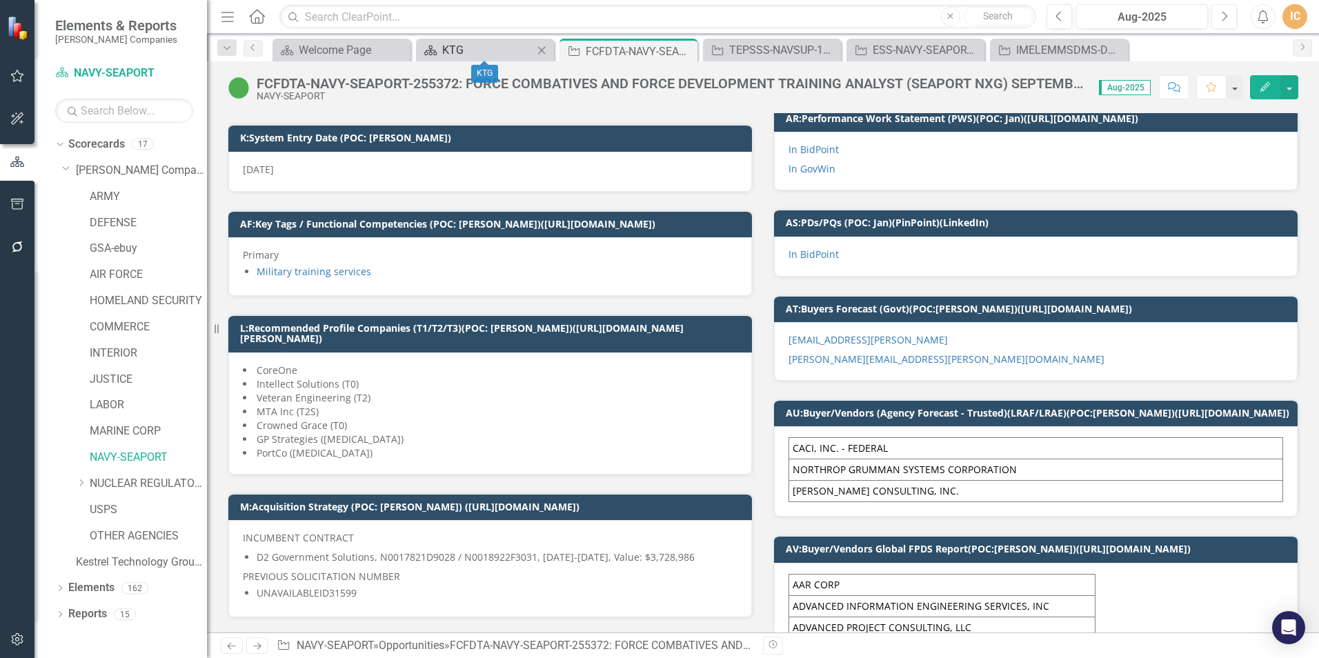
click at [460, 54] on div "KTG" at bounding box center [487, 49] width 91 height 17
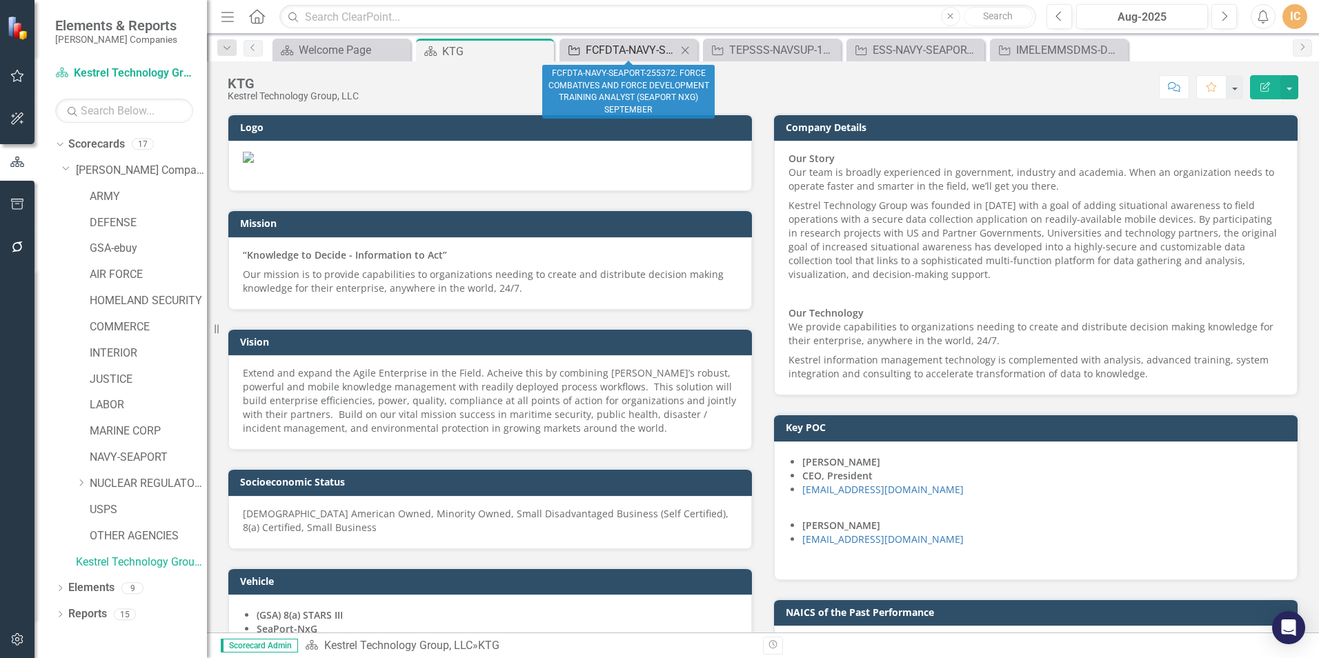
click at [598, 44] on div "FCFDTA-NAVY-SEAPORT-255372: FORCE COMBATIVES AND FORCE DEVELOPMENT TRAINING ANA…" at bounding box center [631, 49] width 91 height 17
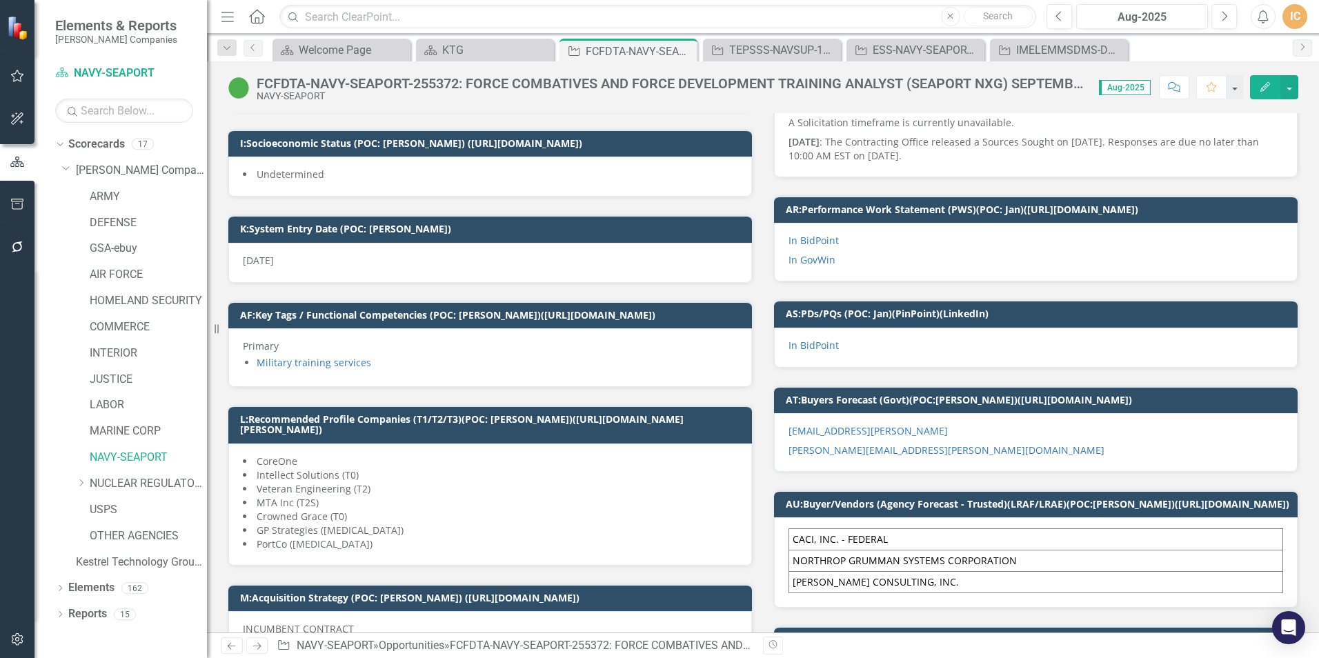
scroll to position [414, 0]
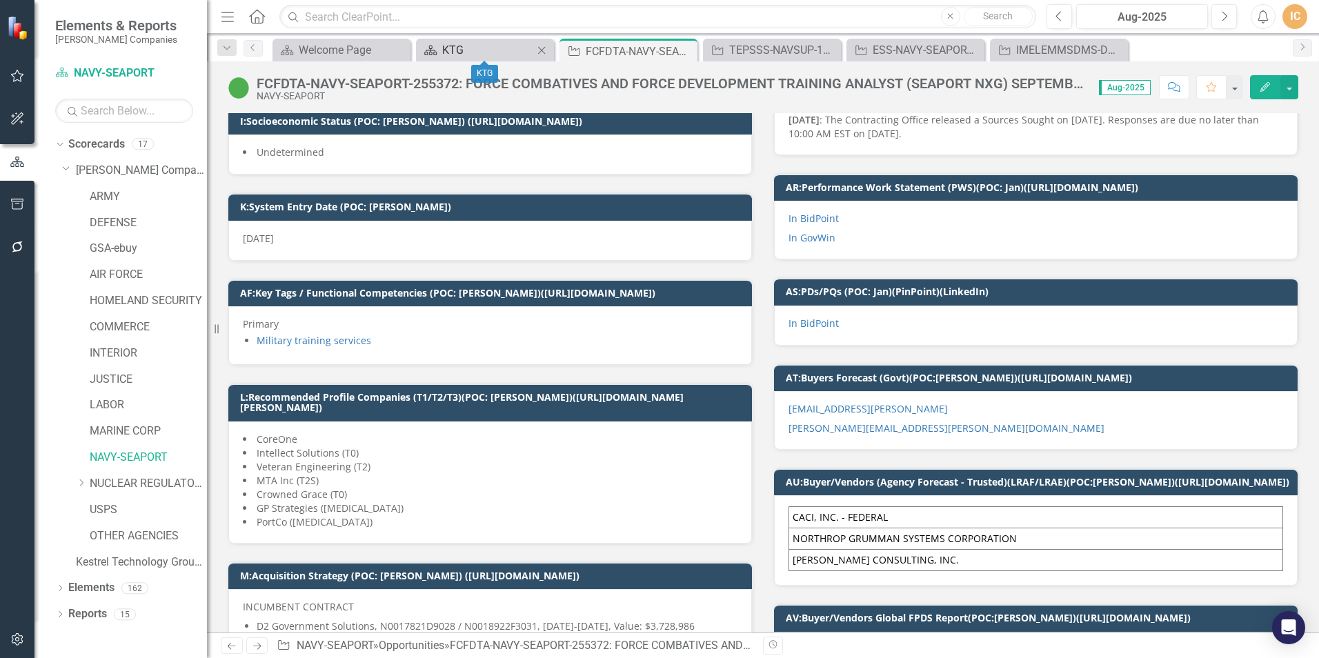
click at [452, 50] on div "KTG" at bounding box center [487, 49] width 91 height 17
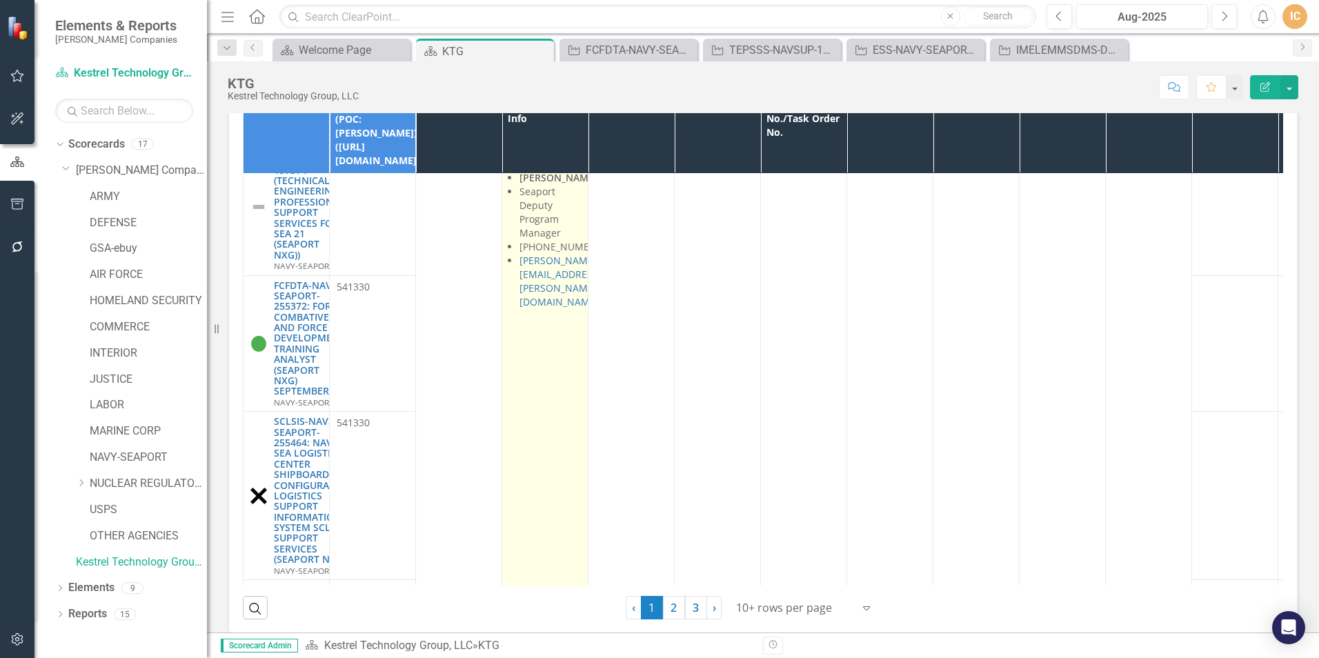
scroll to position [483, 0]
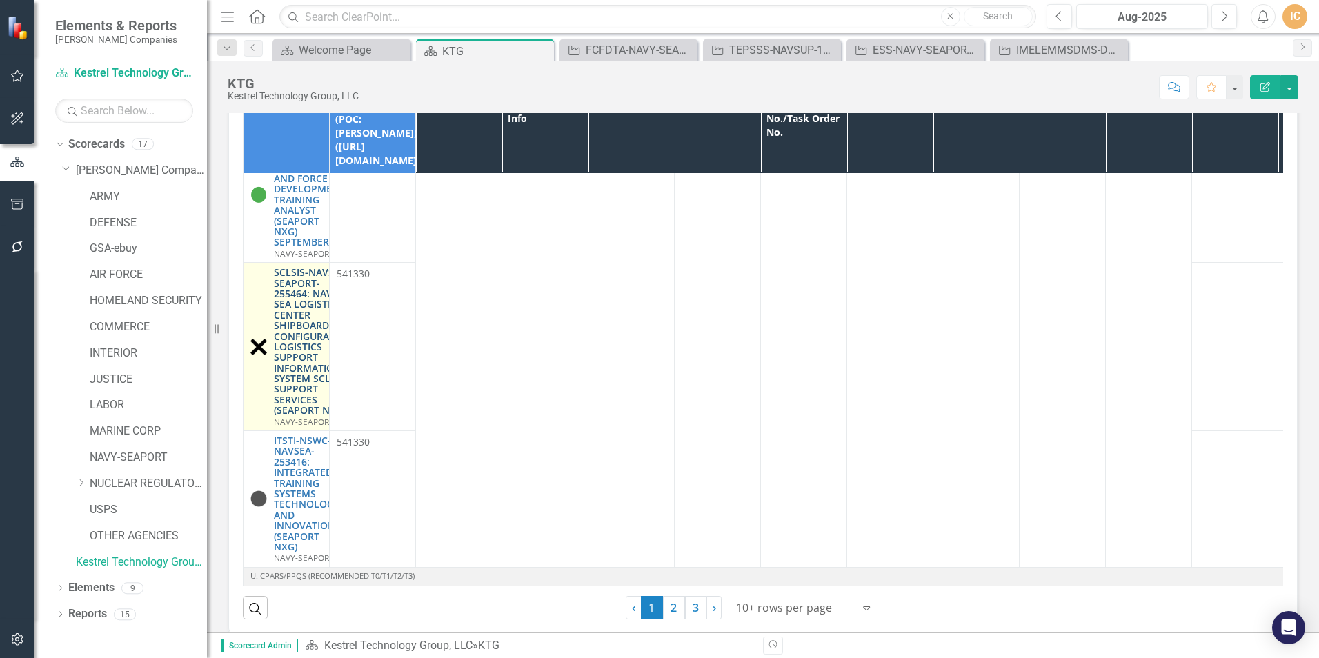
click at [299, 288] on link "SCLSIS-NAVSEA-SEAPORT-255464: NAVAL SEA LOGISTICS CENTER SHIPBOARD CONFIGURATIO…" at bounding box center [313, 341] width 79 height 148
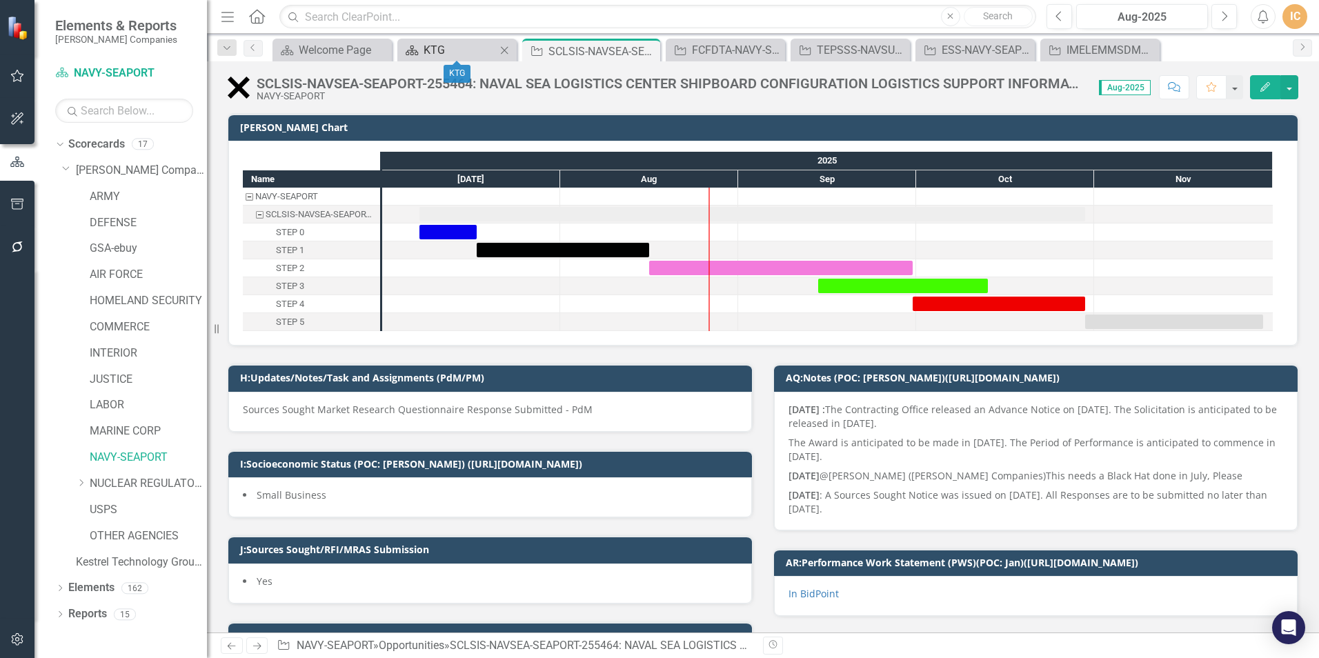
click at [446, 47] on div "KTG" at bounding box center [459, 49] width 72 height 17
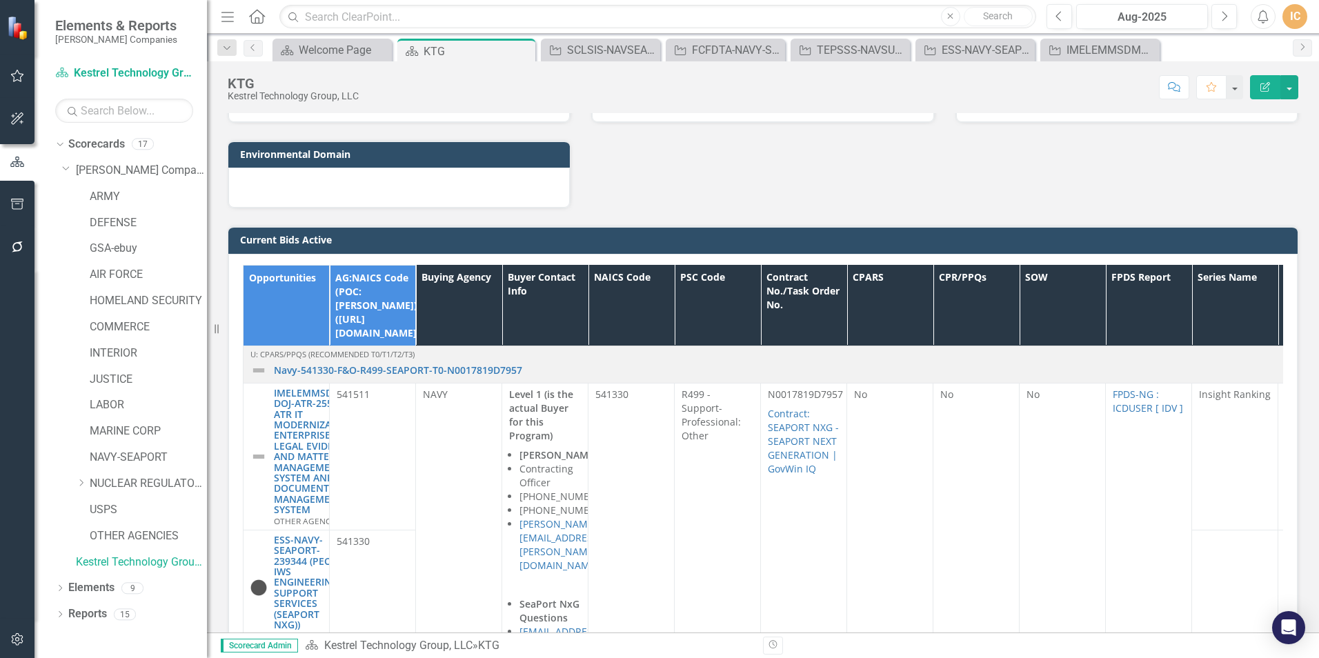
scroll to position [1241, 0]
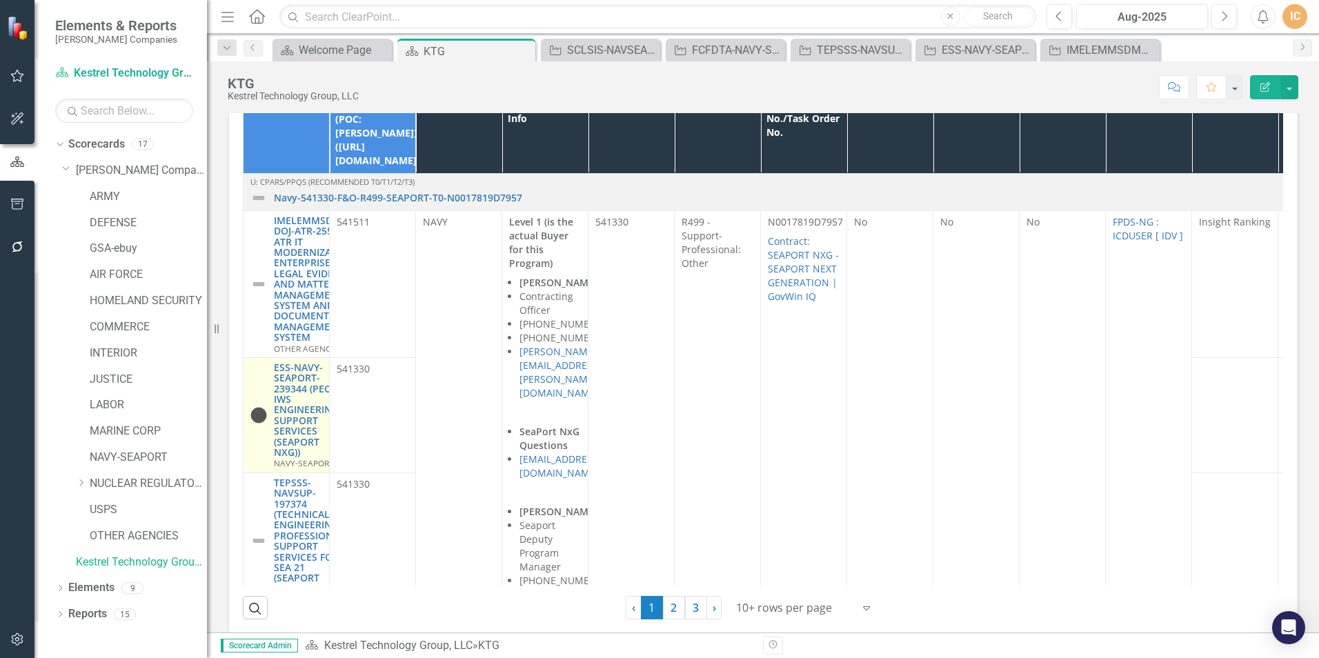
click at [262, 407] on img at bounding box center [258, 415] width 17 height 17
click at [291, 382] on link "ESS-NAVY-SEAPORT-239344 (PEO IWS ENGINEERING SUPPORT SERVICES (SEAPORT NXG))" at bounding box center [306, 410] width 65 height 96
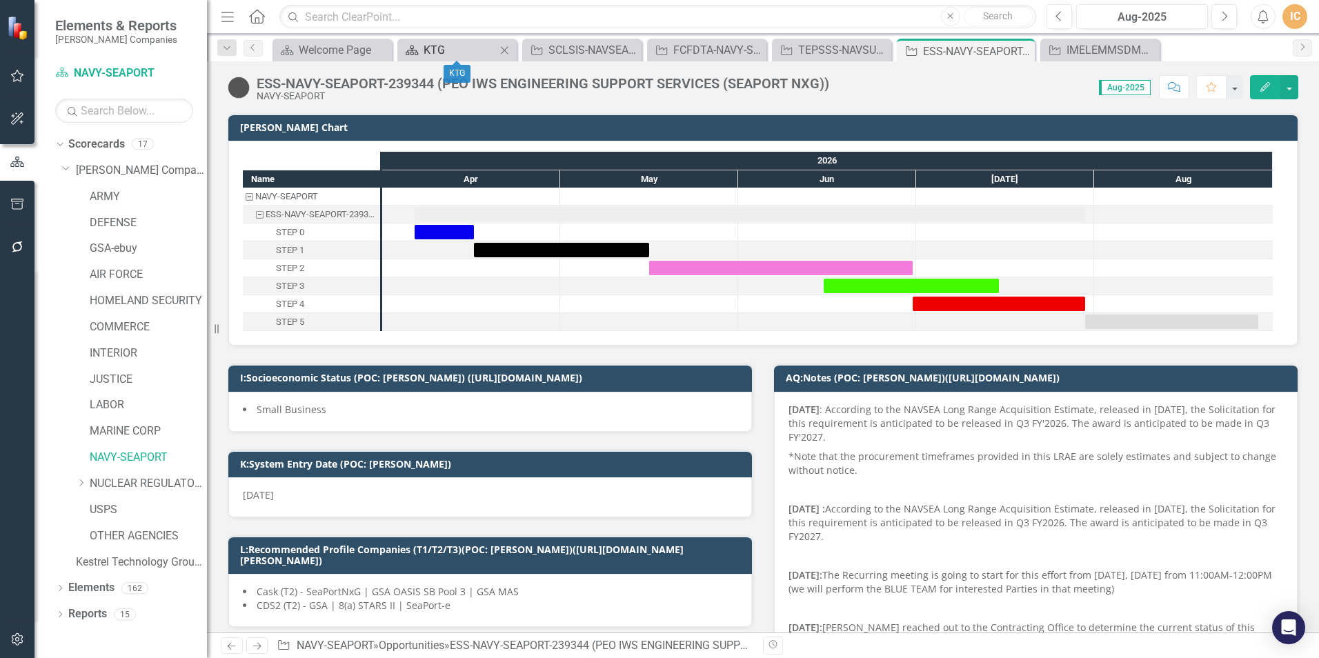
click at [446, 52] on div "KTG" at bounding box center [459, 49] width 72 height 17
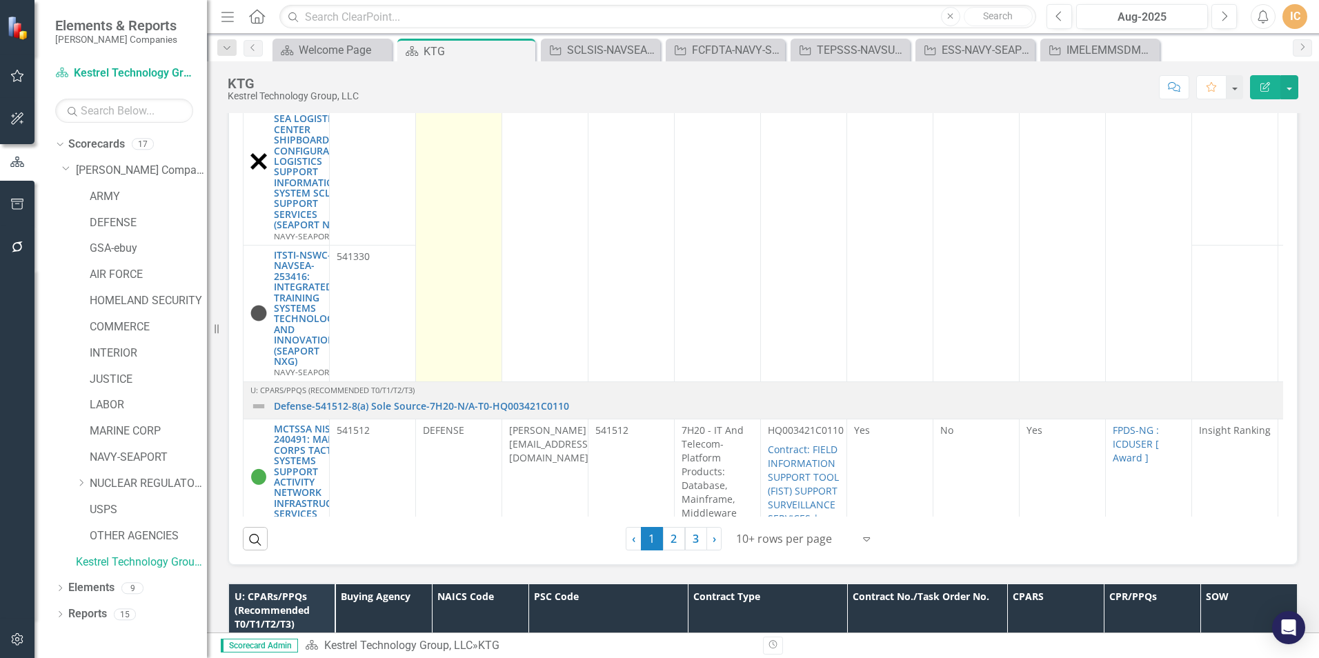
scroll to position [621, 0]
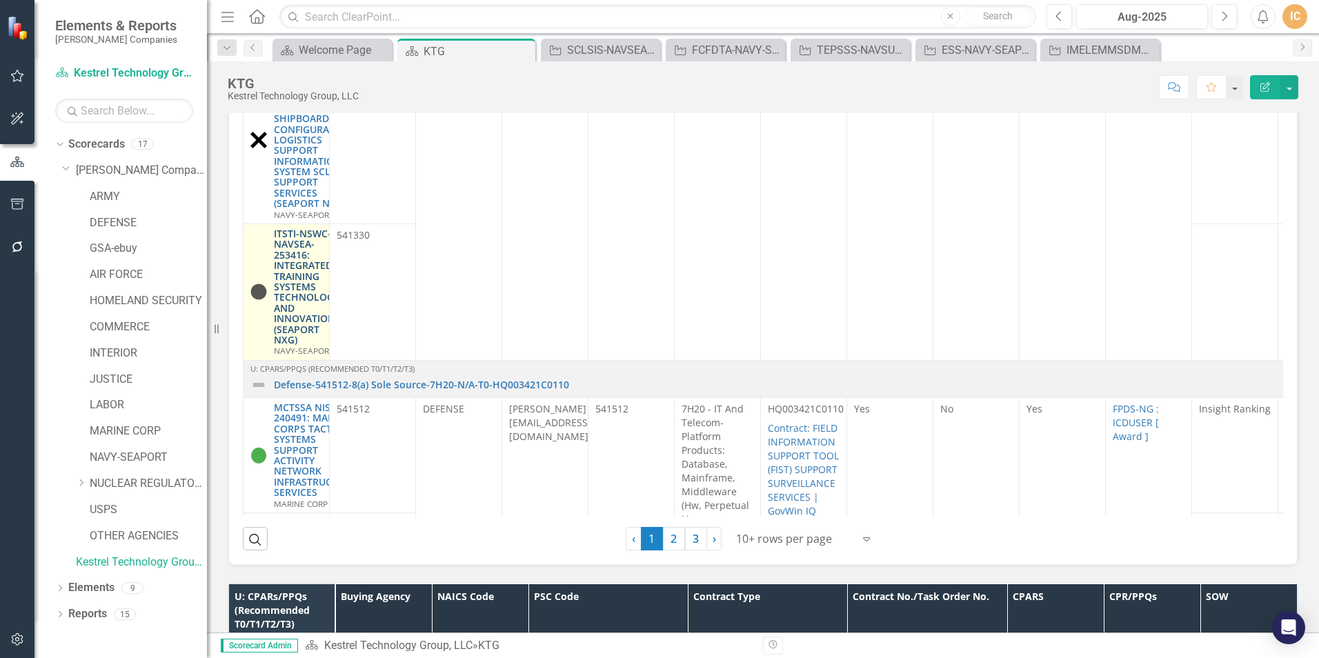
click at [291, 238] on link "ITSTI-NSWC-NAVSEA-253416: INTEGRATED TRAINING SYSTEMS TECHNOLOGY AND INNOVATION…" at bounding box center [307, 286] width 67 height 117
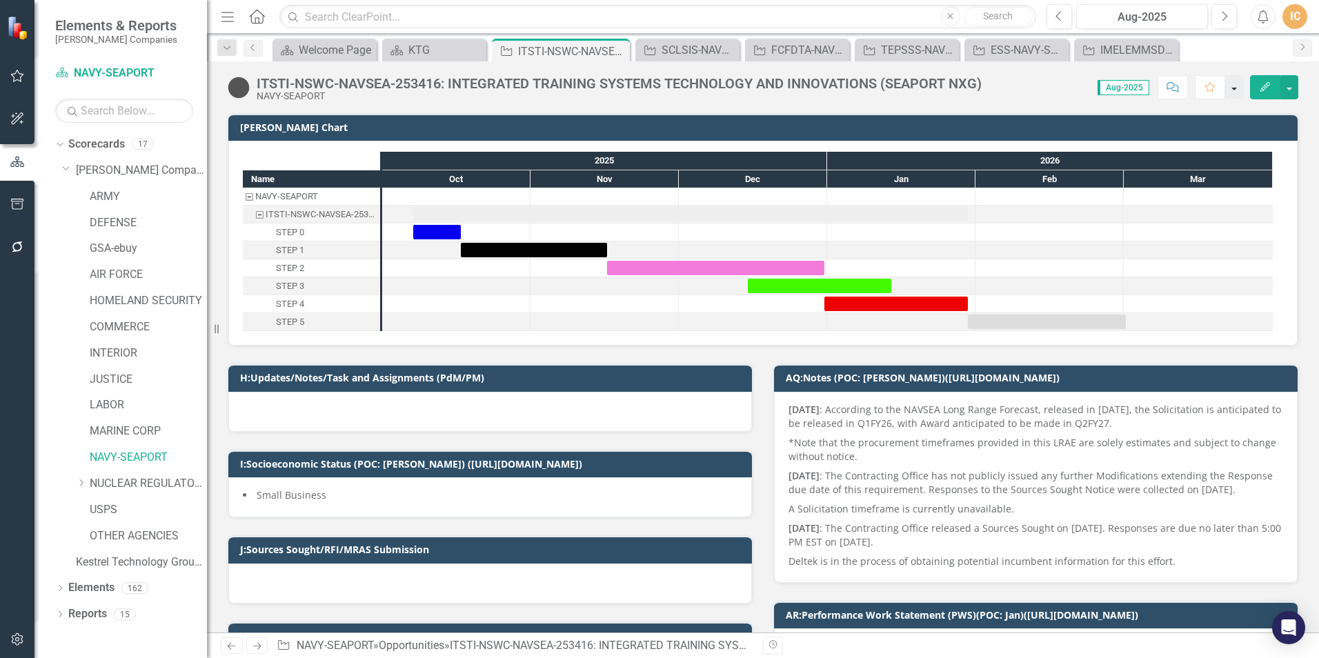
click at [1234, 87] on button "button" at bounding box center [1234, 87] width 18 height 24
click at [1210, 90] on icon "Favorite" at bounding box center [1211, 87] width 12 height 10
click at [441, 53] on div "KTG" at bounding box center [436, 49] width 57 height 17
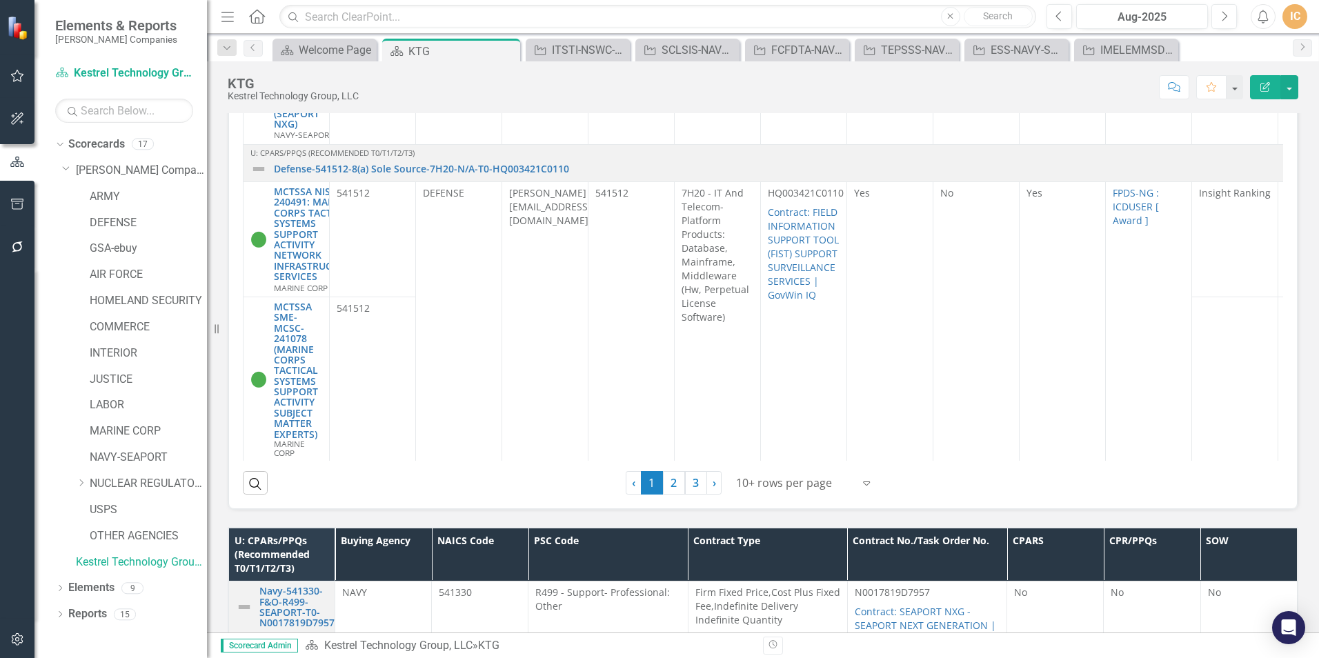
scroll to position [788, 0]
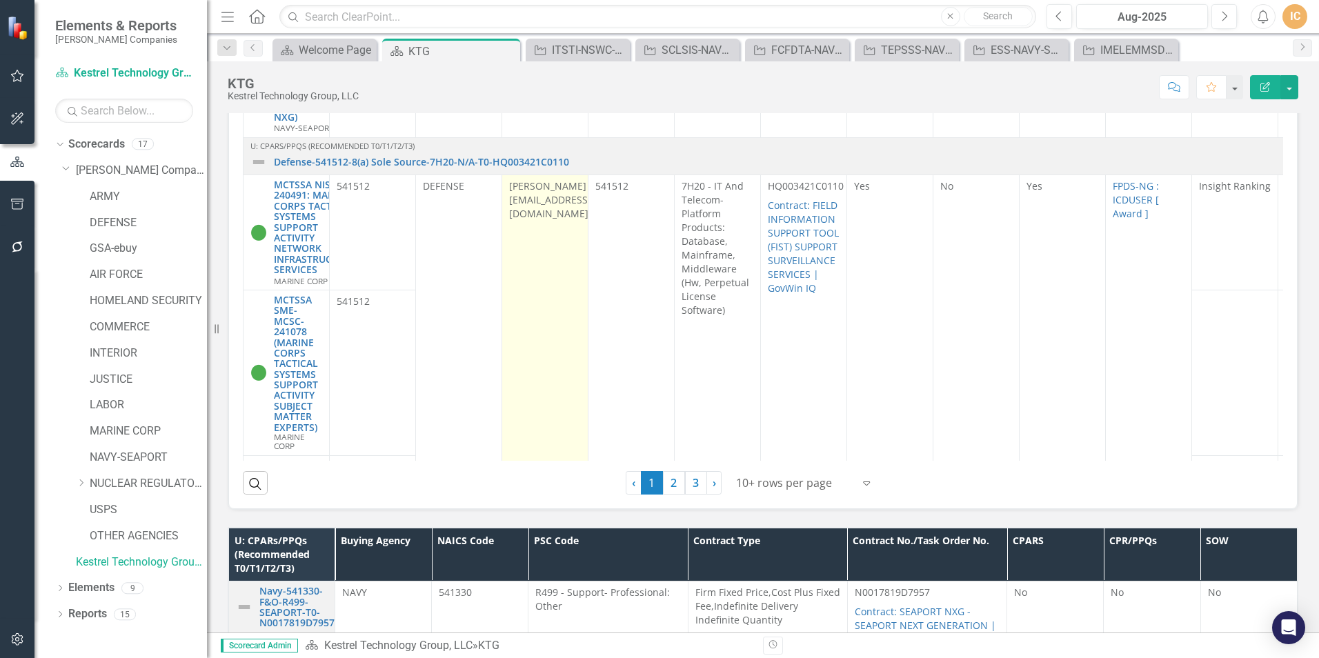
click at [545, 194] on td "[PERSON_NAME][EMAIL_ADDRESS][DOMAIN_NAME]" at bounding box center [545, 356] width 86 height 363
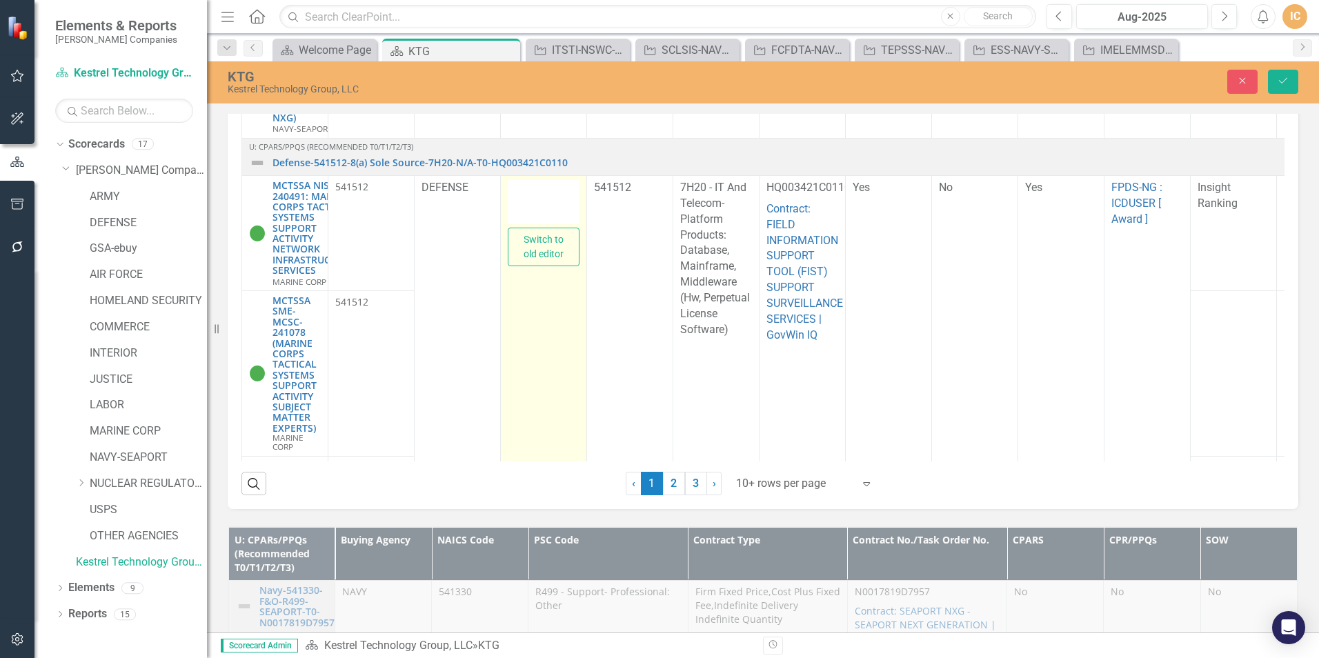
type textarea "<p>[PERSON_NAME][EMAIL_ADDRESS][DOMAIN_NAME]</p>"
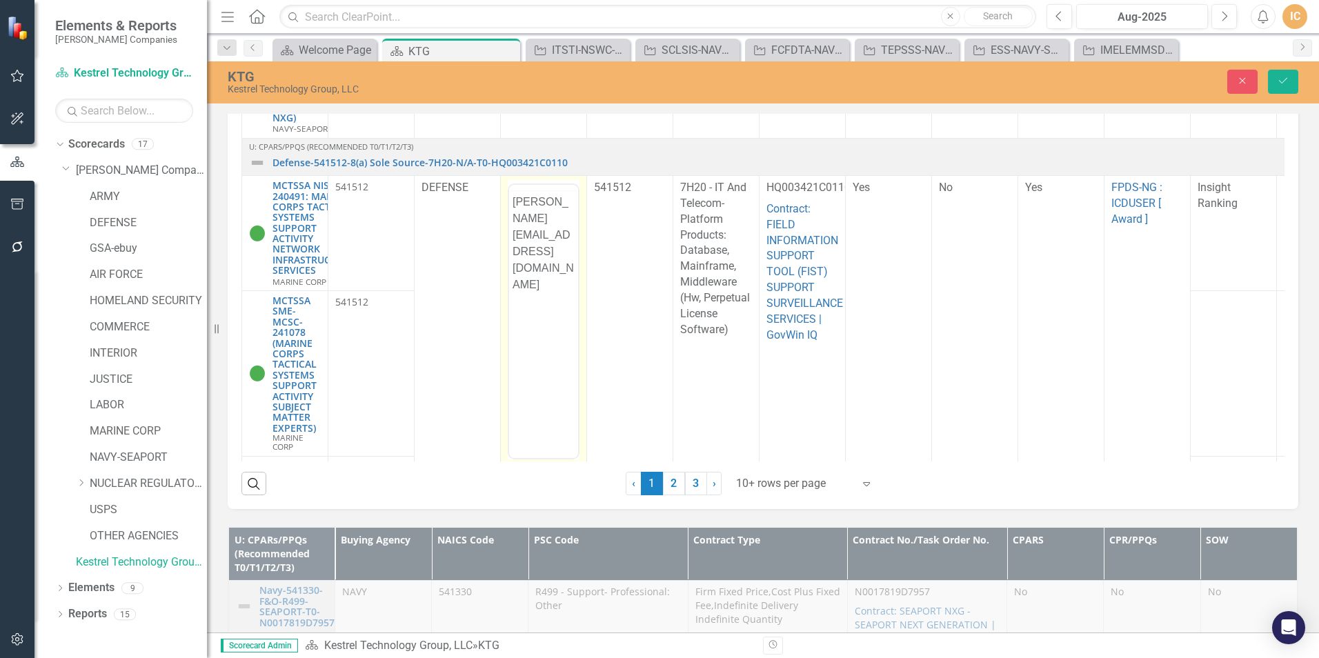
scroll to position [0, 0]
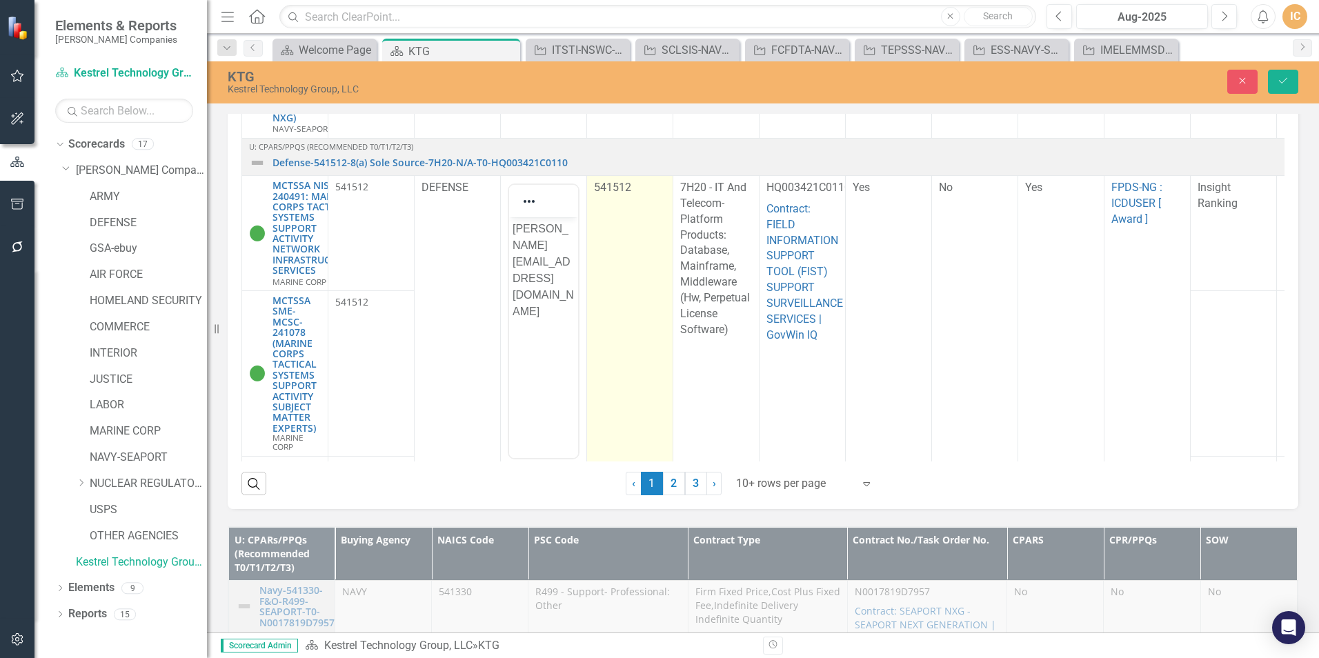
click at [628, 269] on td "541512" at bounding box center [630, 357] width 86 height 363
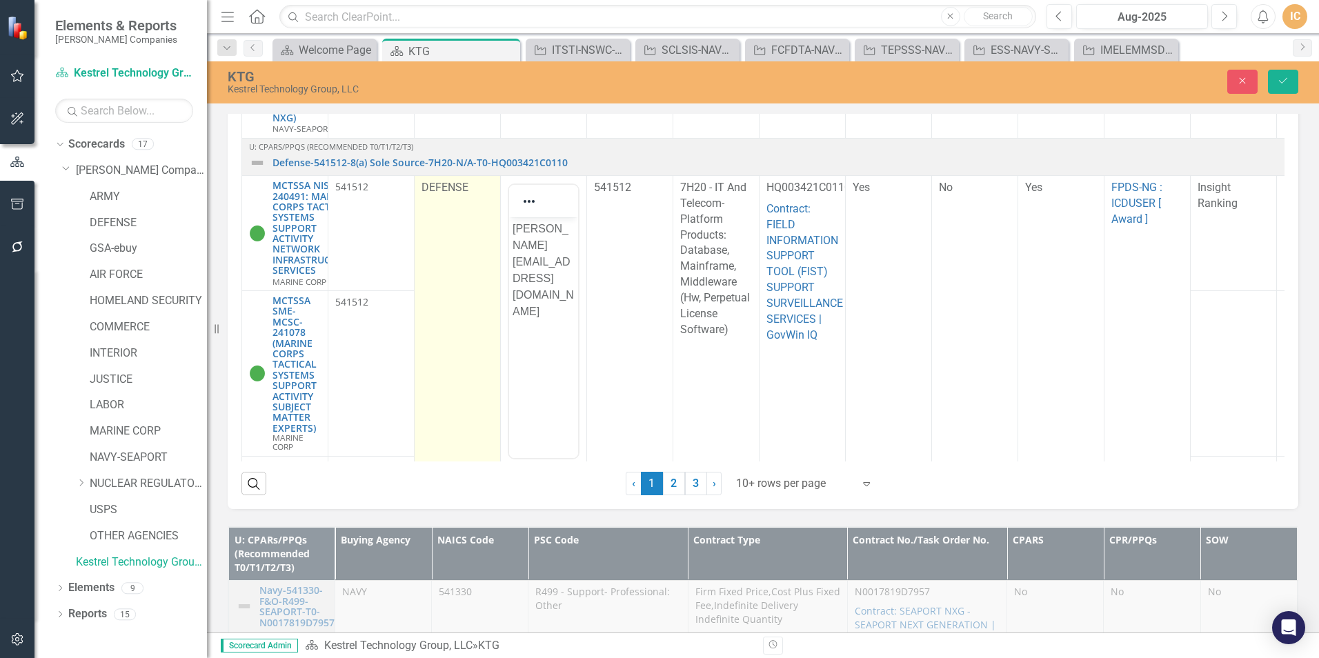
click at [441, 201] on td "DEFENSE" at bounding box center [457, 357] width 86 height 363
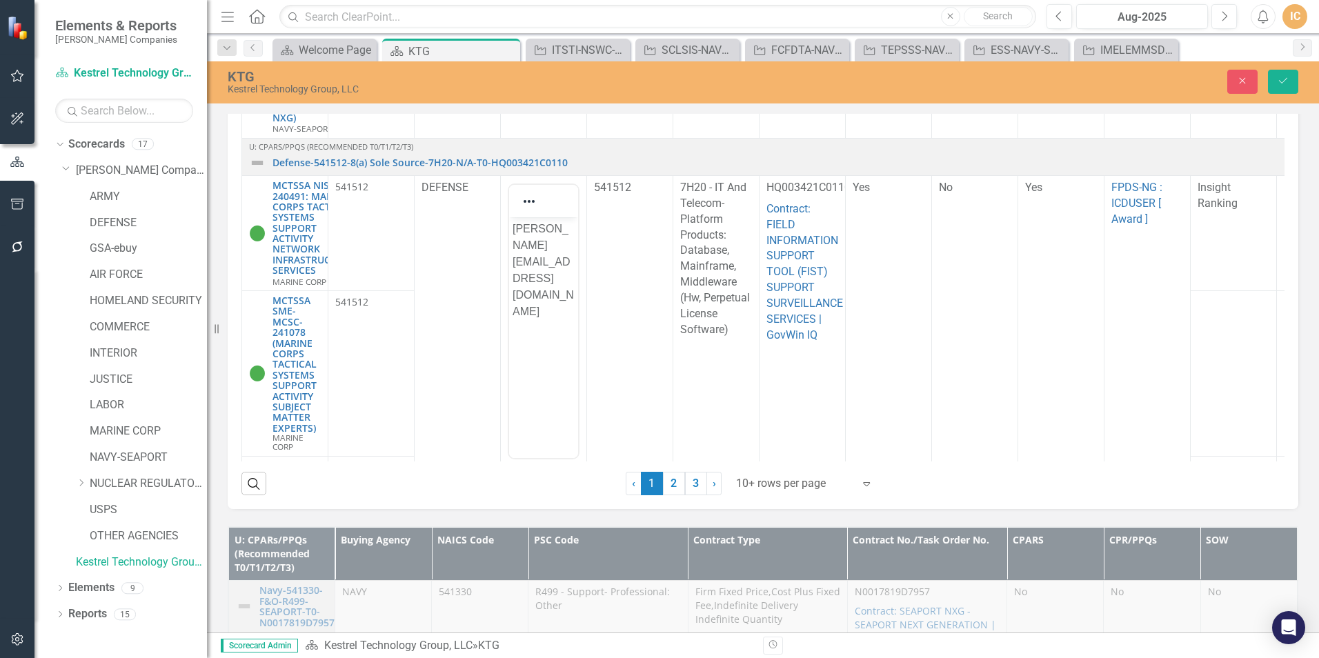
click at [550, 492] on div "Search ‹ Previous 1 (current) 2 3 › Next 10+ rows per page Expand" at bounding box center [762, 478] width 1043 height 34
click at [294, 218] on link "MCTSSA NIS-240491: MARINE CORPS TACTICAL SYSTEMS SUPPORT ACTIVITY NETWORK INFRA…" at bounding box center [313, 228] width 82 height 96
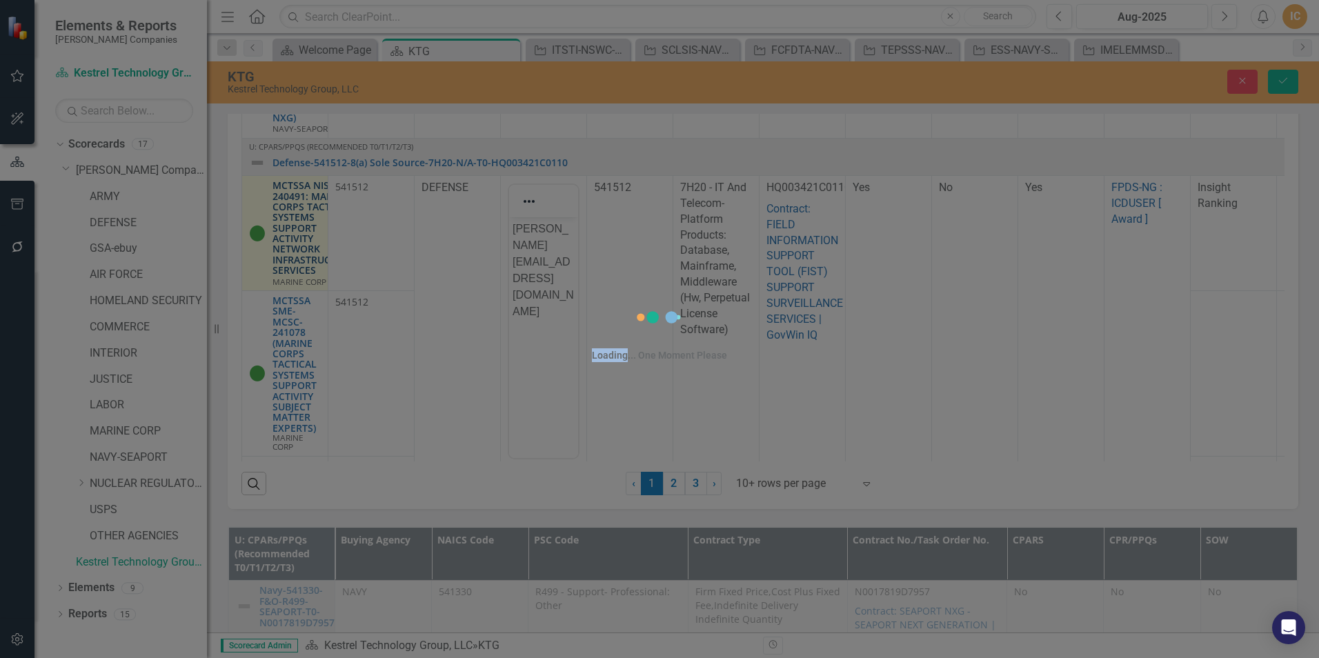
click at [294, 218] on div "Loading... One Moment Please" at bounding box center [659, 329] width 1319 height 658
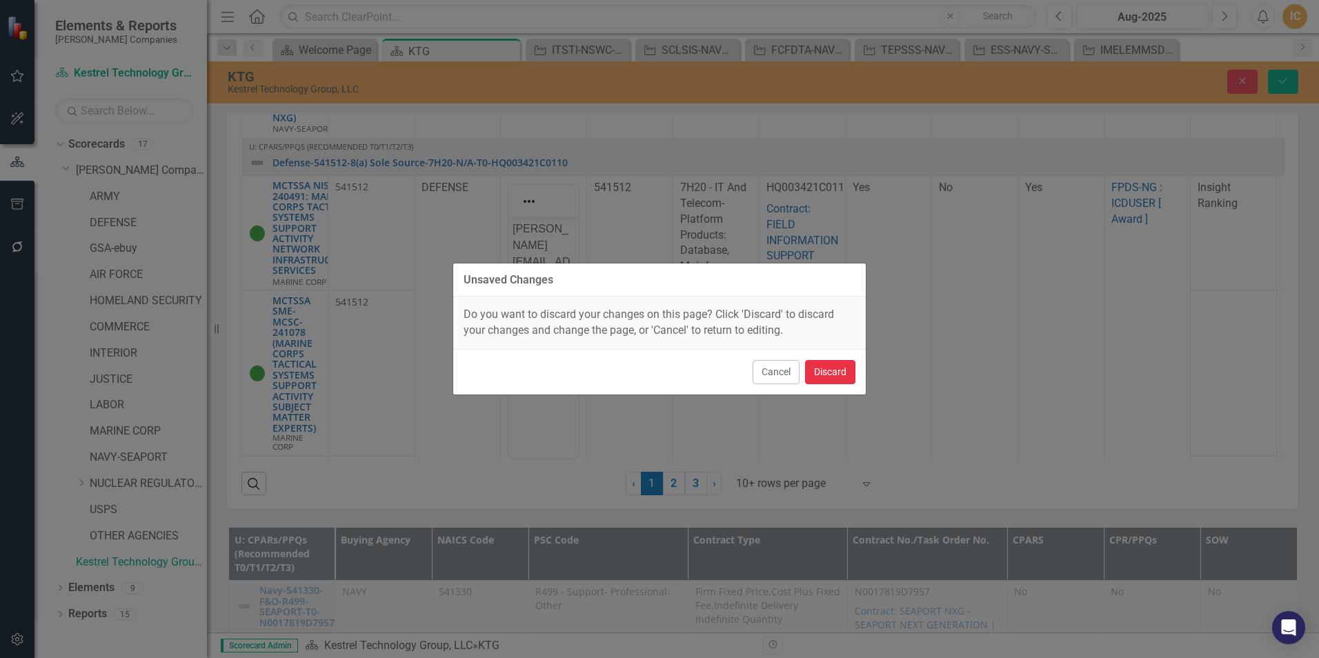
click at [830, 378] on button "Discard" at bounding box center [830, 372] width 50 height 24
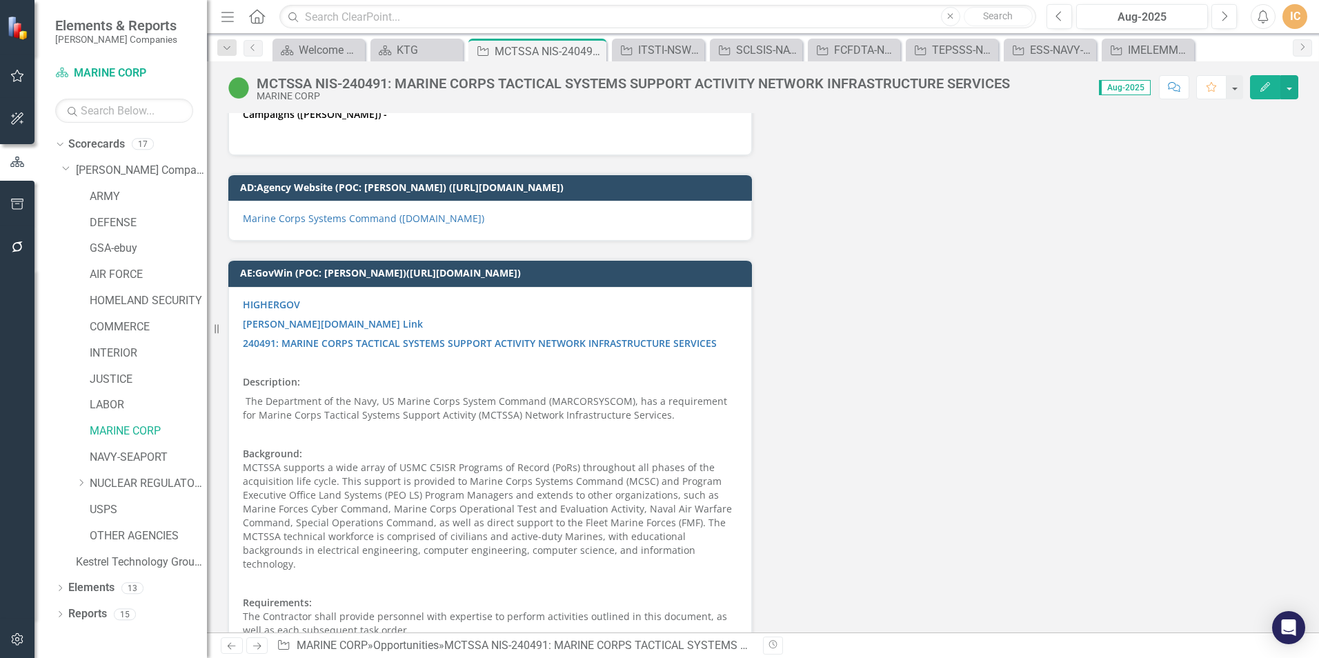
scroll to position [5163, 0]
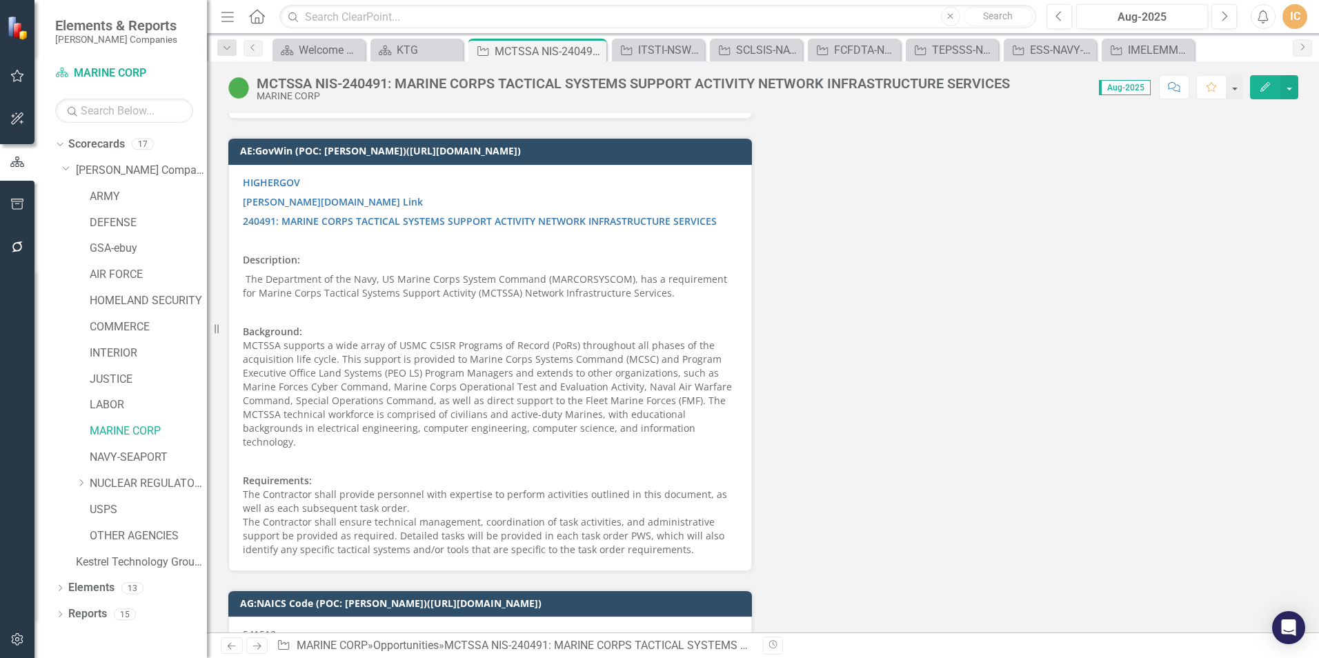
click at [246, 322] on p "Background: MCTSSA supports a wide array of USMC C5ISR Programs of Record (PoRs…" at bounding box center [490, 387] width 494 height 130
drag, startPoint x: 679, startPoint y: 384, endPoint x: 646, endPoint y: 384, distance: 33.8
click at [646, 384] on p "Background: MCTSSA supports a wide array of USMC C5ISR Programs of Record (PoRs…" at bounding box center [490, 387] width 494 height 130
drag, startPoint x: 676, startPoint y: 390, endPoint x: 404, endPoint y: 334, distance: 277.5
click at [415, 336] on p "Background: MCTSSA supports a wide array of USMC C5ISR Programs of Record (PoRs…" at bounding box center [490, 387] width 494 height 130
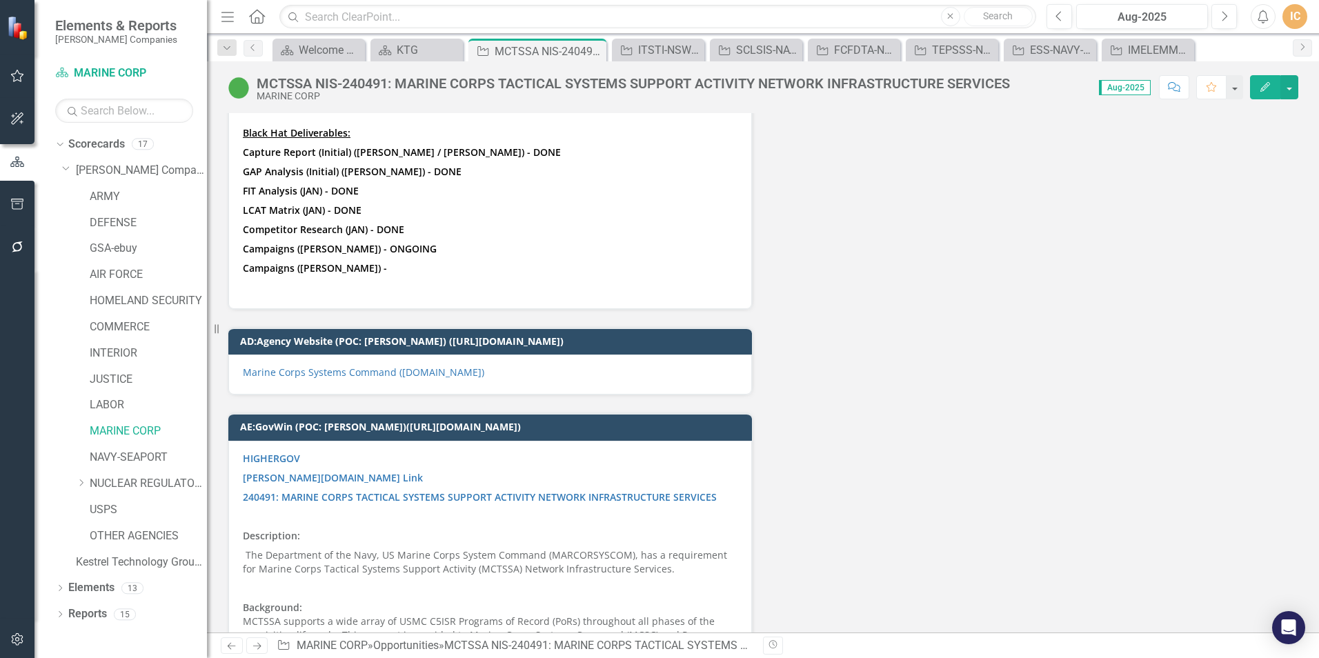
scroll to position [5094, 0]
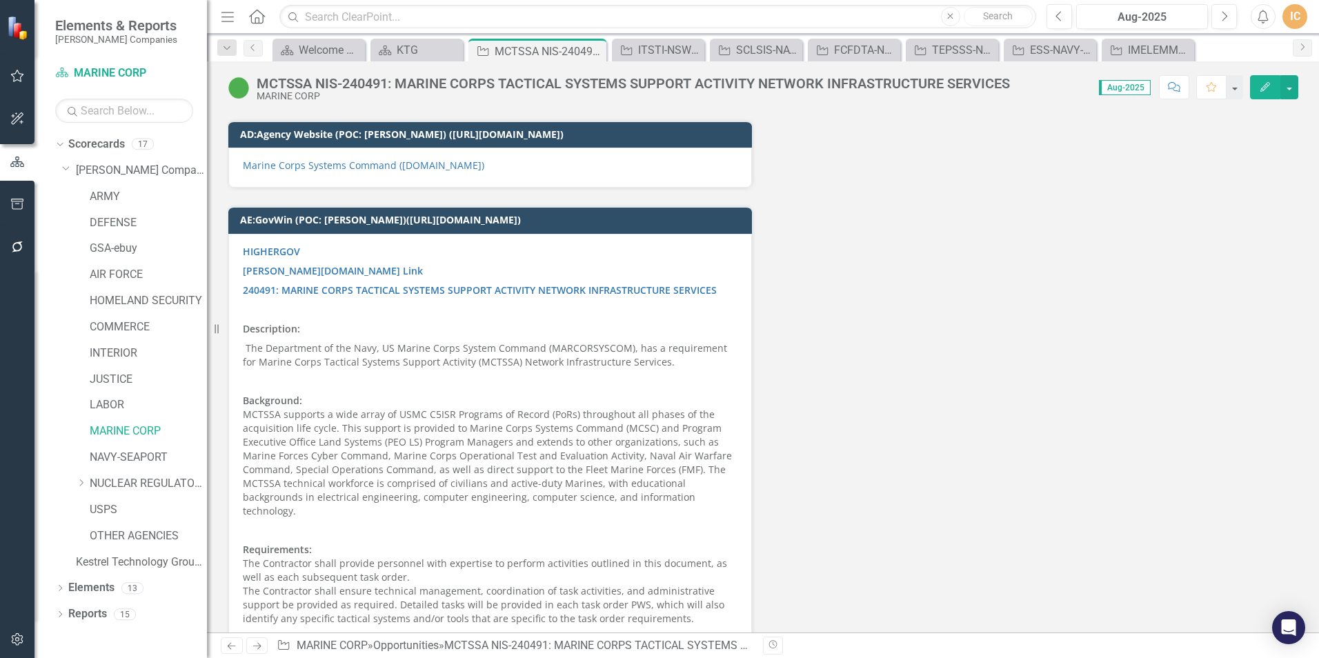
click at [1261, 82] on icon "Edit" at bounding box center [1265, 87] width 12 height 10
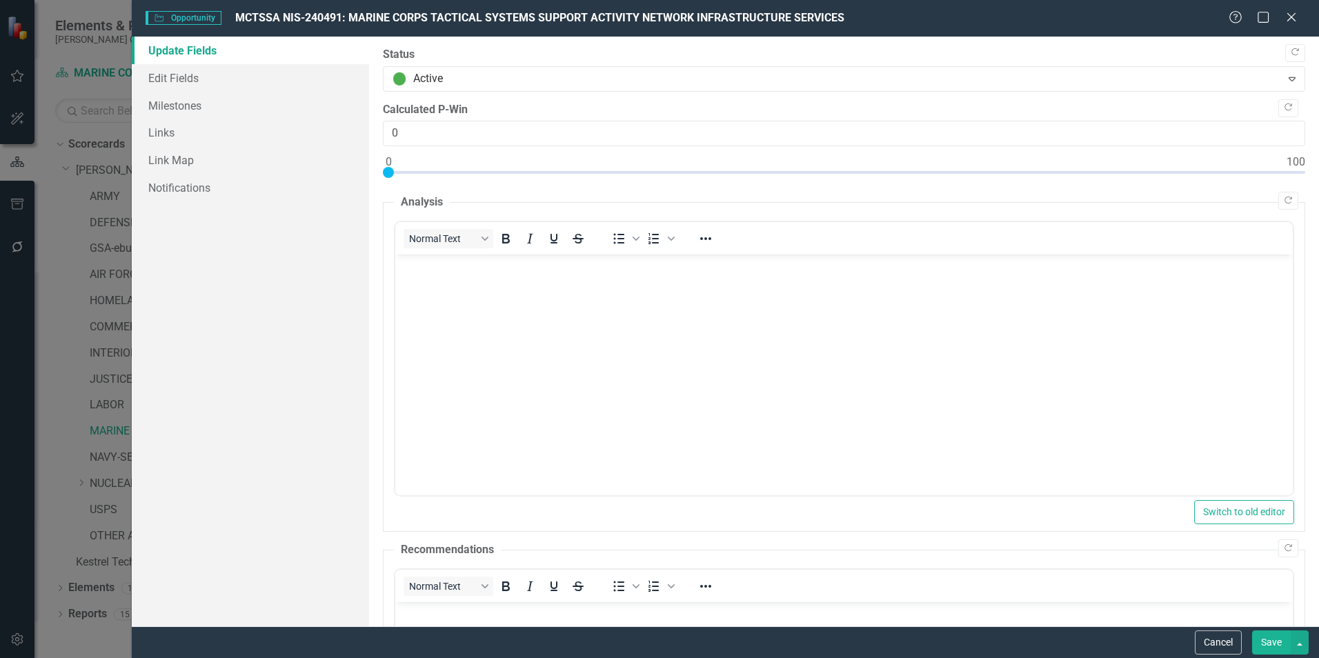
scroll to position [0, 0]
click at [1295, 12] on icon "Close" at bounding box center [1290, 16] width 17 height 13
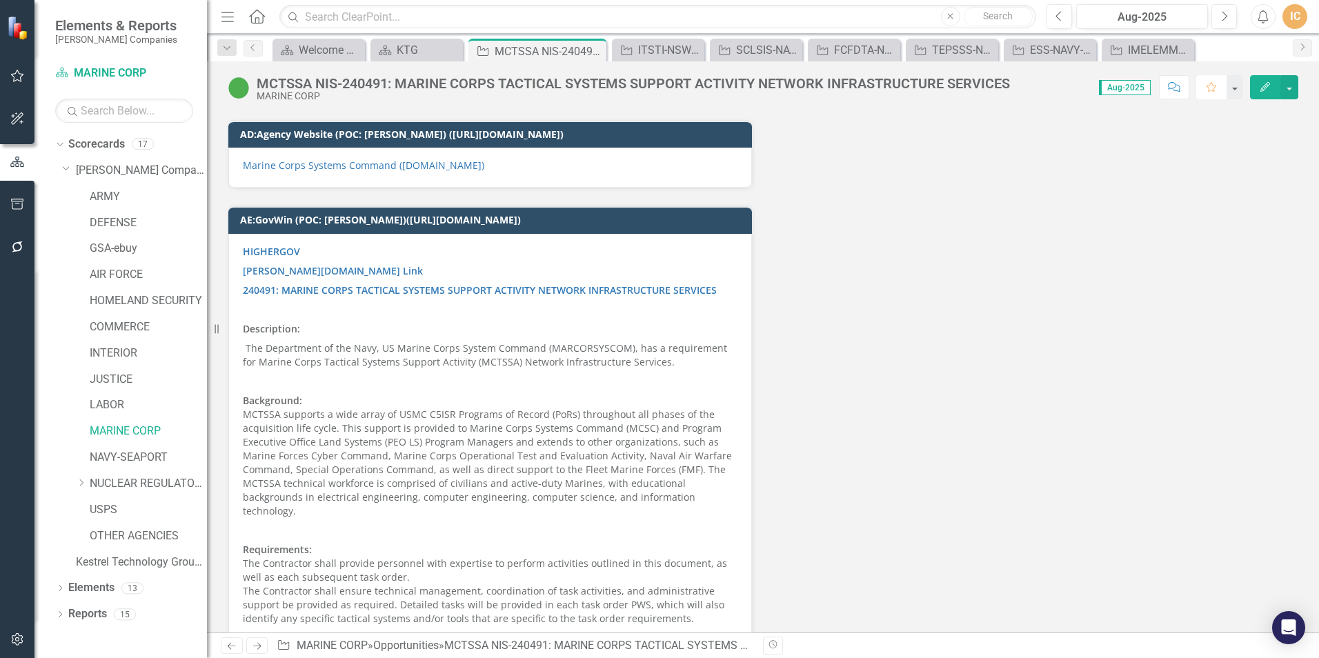
click at [1213, 88] on icon "Favorite" at bounding box center [1211, 87] width 12 height 10
drag, startPoint x: 350, startPoint y: 244, endPoint x: 327, endPoint y: 255, distance: 25.9
click at [327, 283] on link "240491: MARINE CORPS TACTICAL SYSTEMS SUPPORT ACTIVITY NETWORK INFRASTRUCTURE S…" at bounding box center [480, 289] width 474 height 13
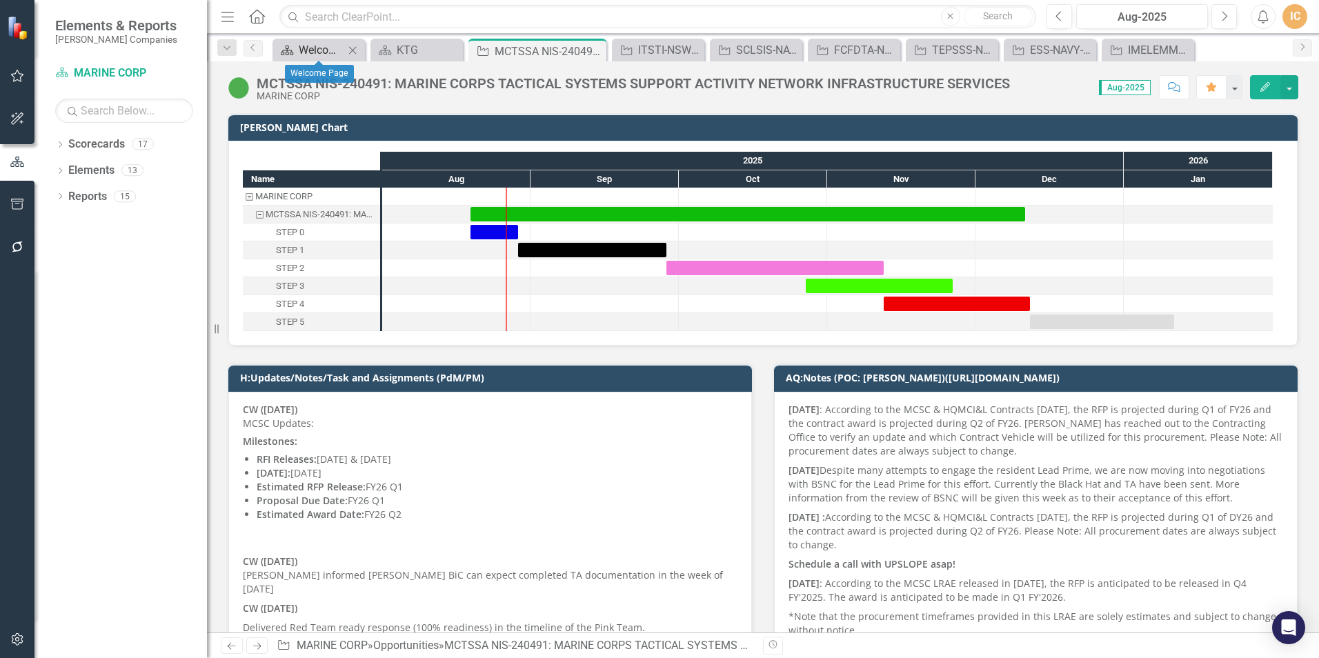
click at [336, 47] on div "Welcome Page" at bounding box center [322, 49] width 46 height 17
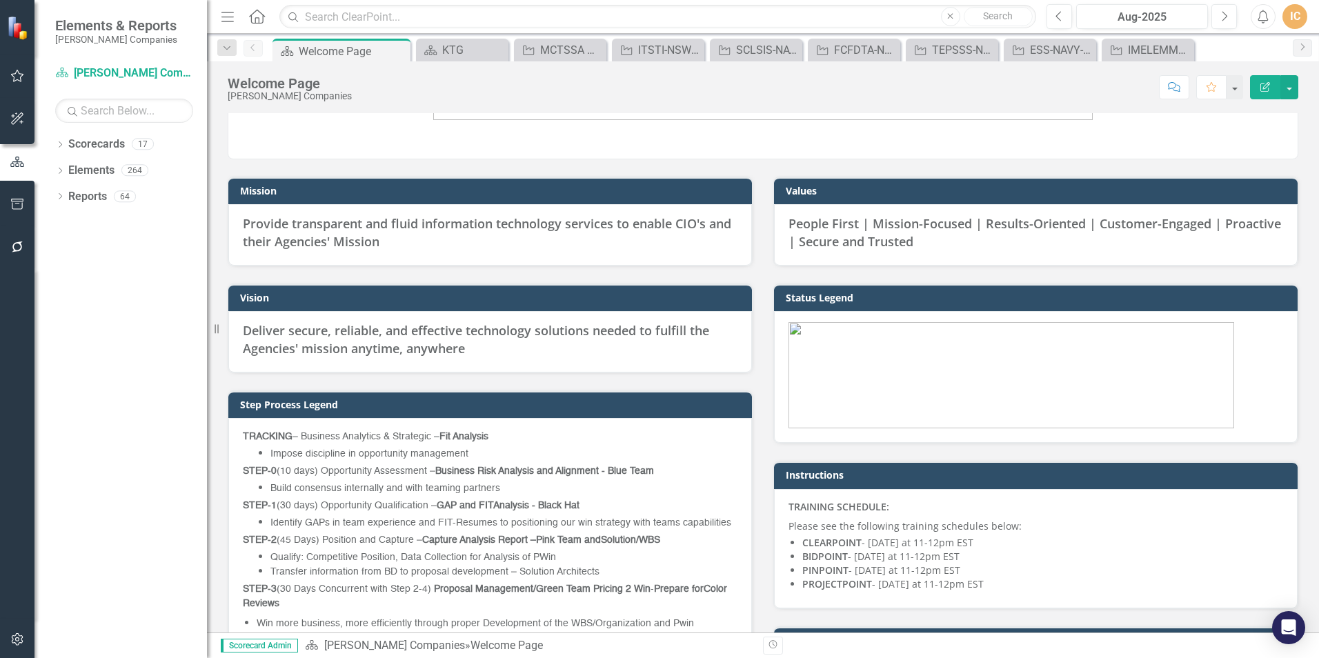
scroll to position [207, 0]
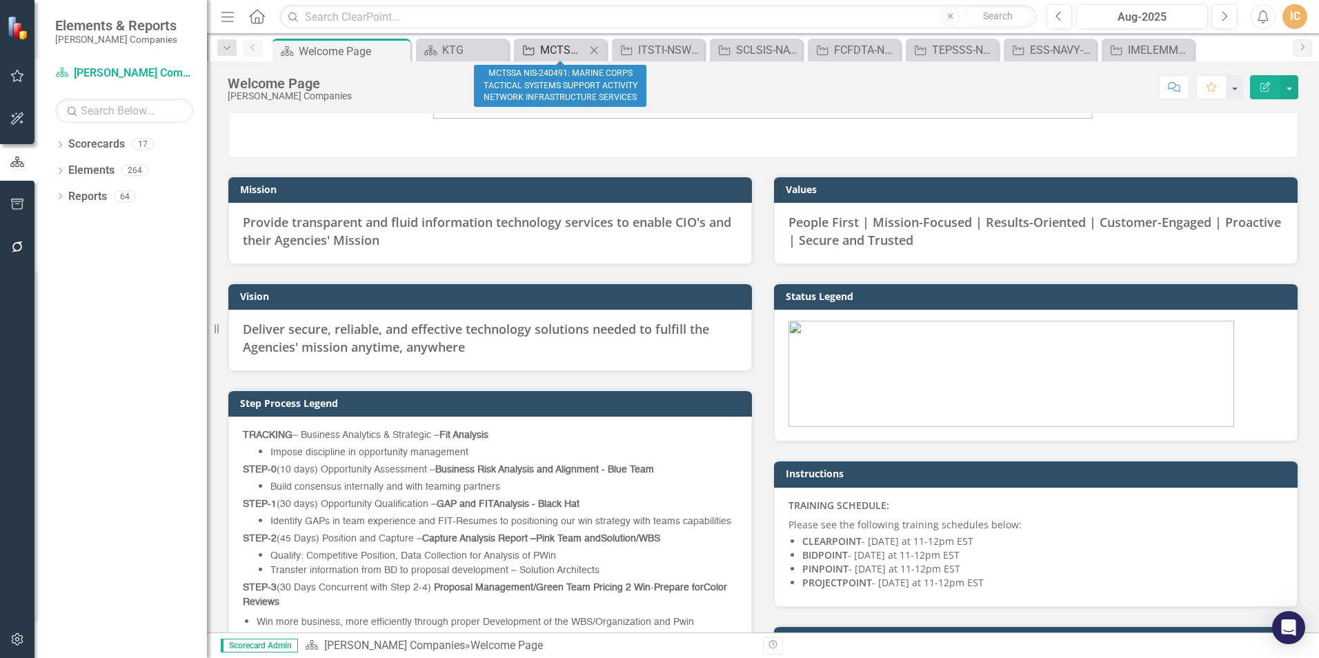
click at [570, 47] on div "MCTSSA NIS-240491: MARINE CORPS TACTICAL SYSTEMS SUPPORT ACTIVITY NETWORK INFRA…" at bounding box center [563, 49] width 46 height 17
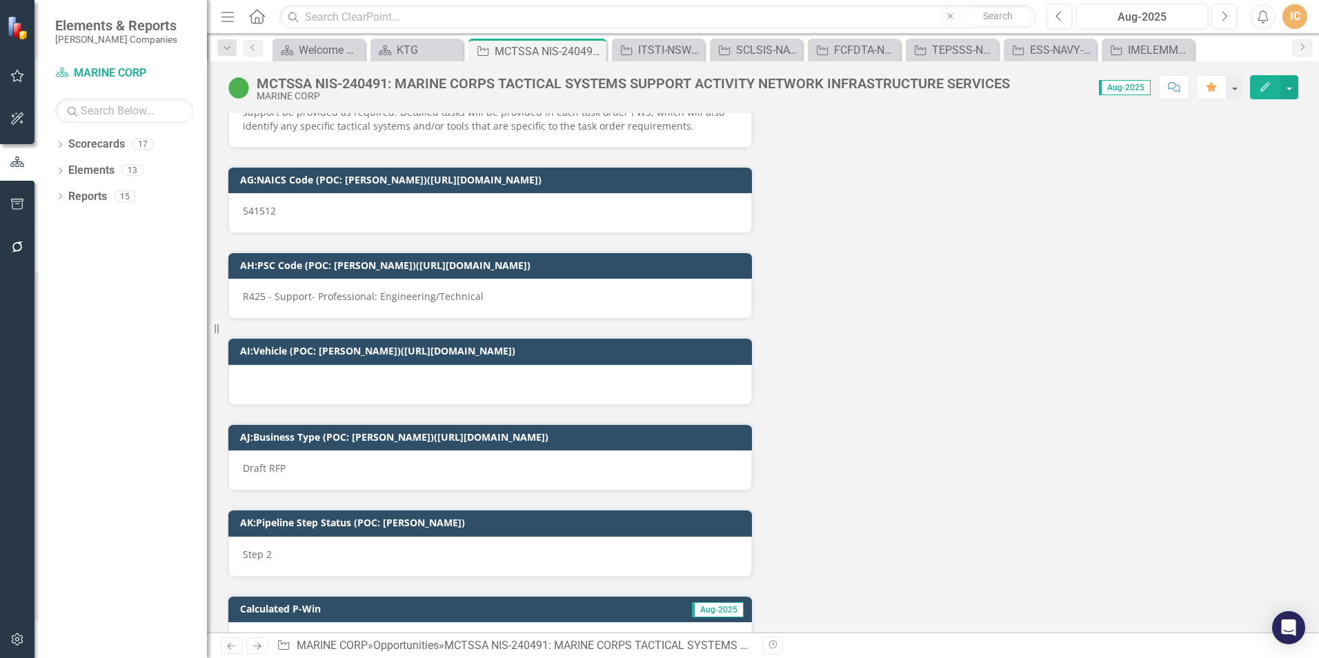
scroll to position [5921, 0]
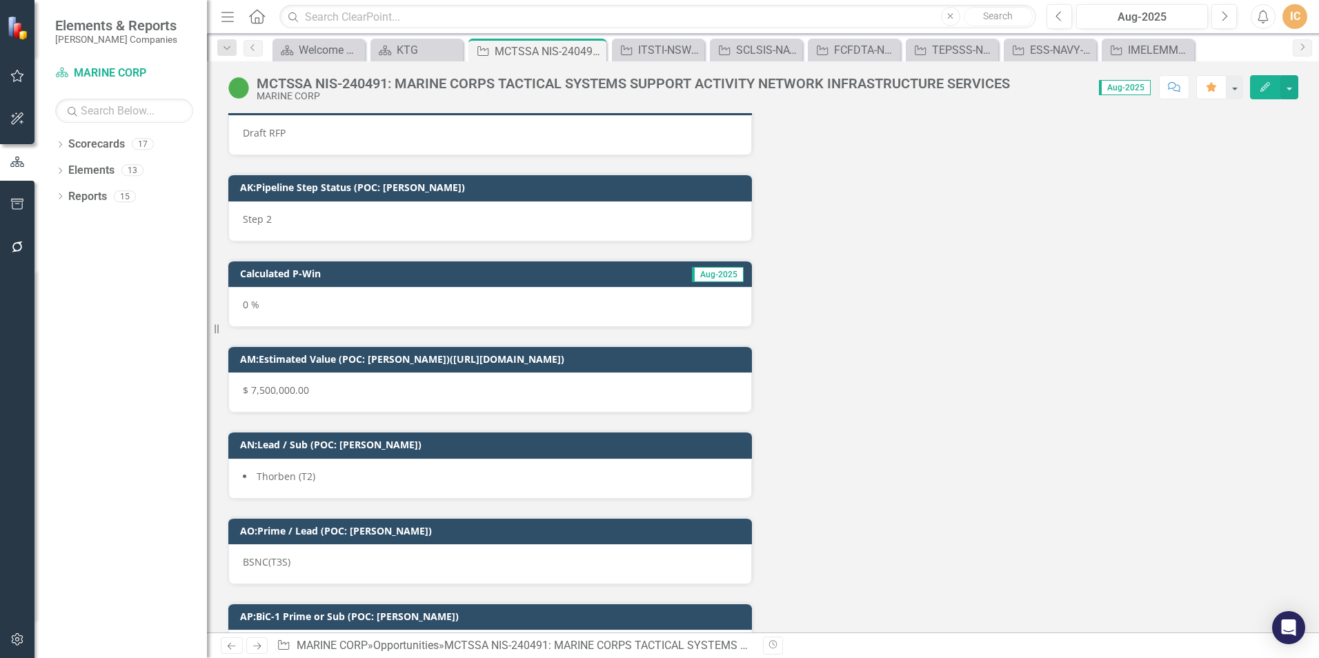
click at [533, 173] on div "AK:Pipeline Step Status (POC: Karen) Step 2" at bounding box center [490, 207] width 525 height 68
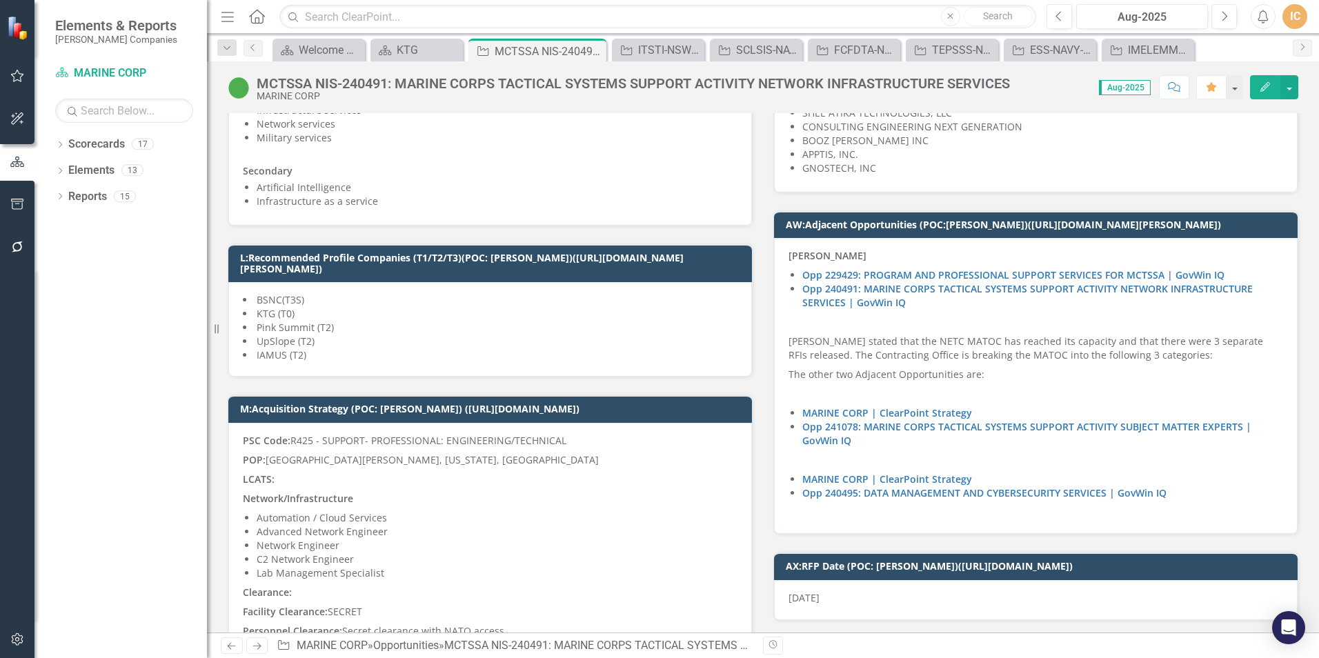
scroll to position [2000, 0]
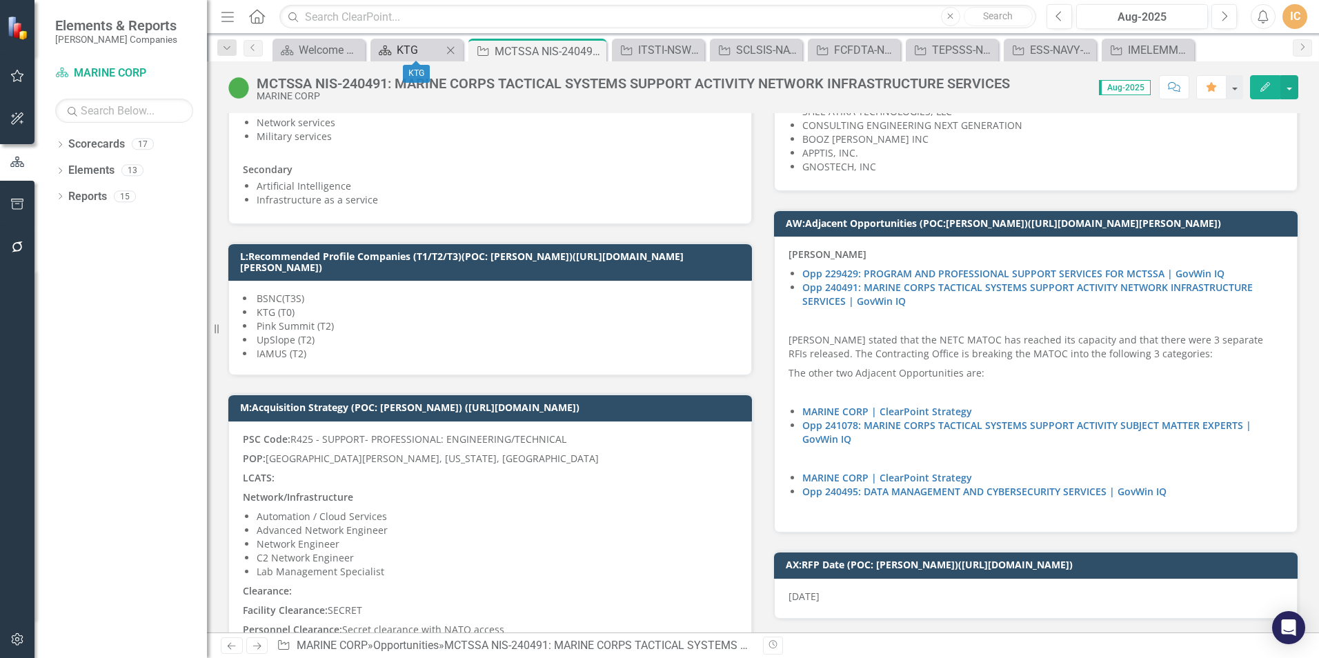
click at [406, 57] on div "KTG" at bounding box center [420, 49] width 46 height 17
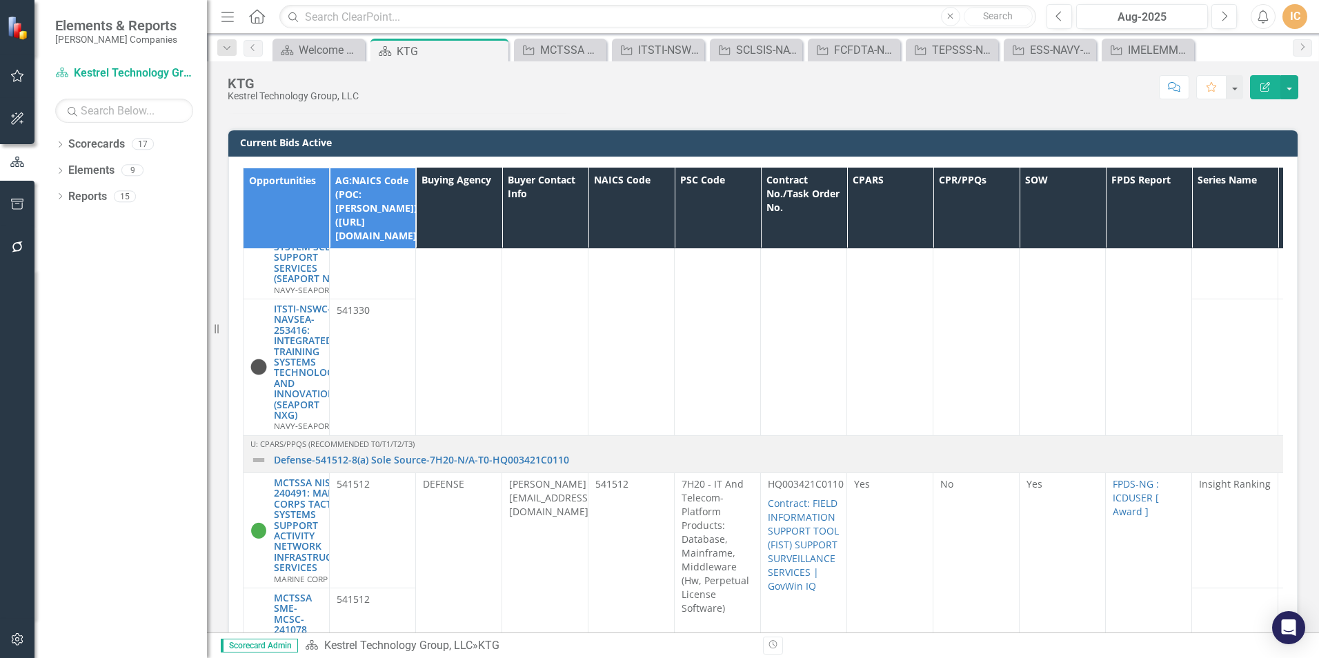
scroll to position [828, 0]
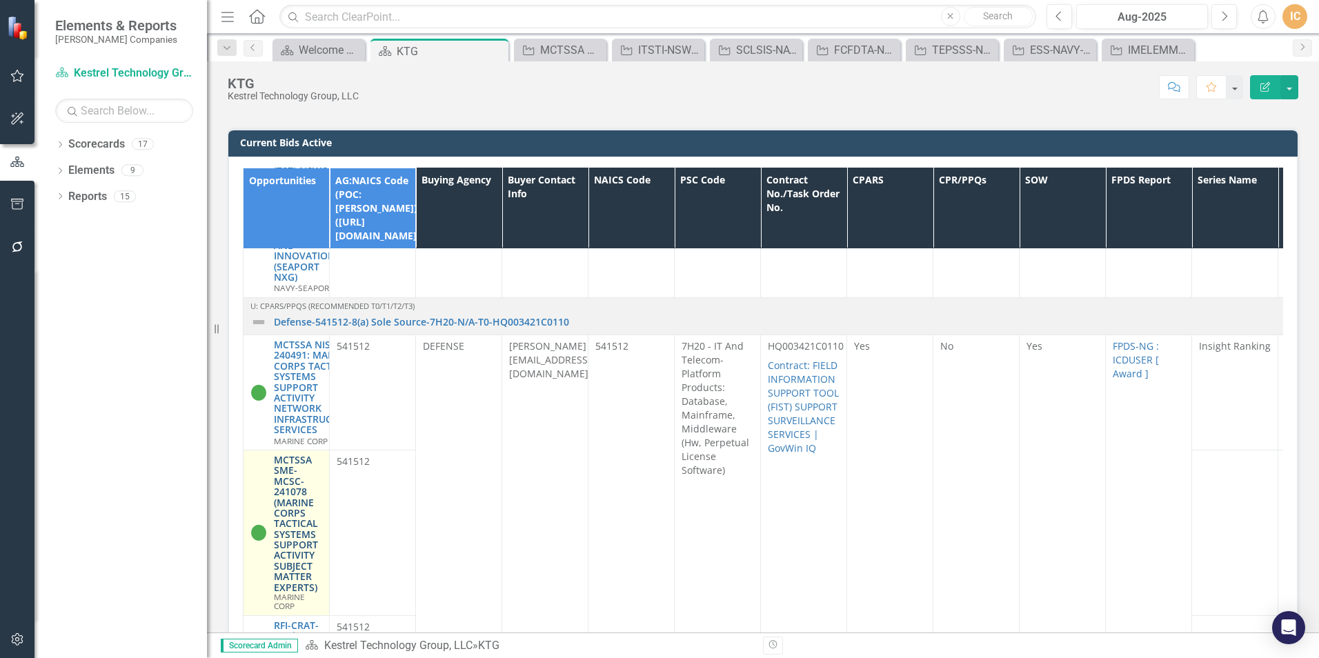
click at [286, 477] on link "MCTSSA SME-MCSC-241078 (MARINE CORPS TACTICAL SYSTEMS SUPPORT ACTIVITY SUBJECT …" at bounding box center [298, 523] width 48 height 138
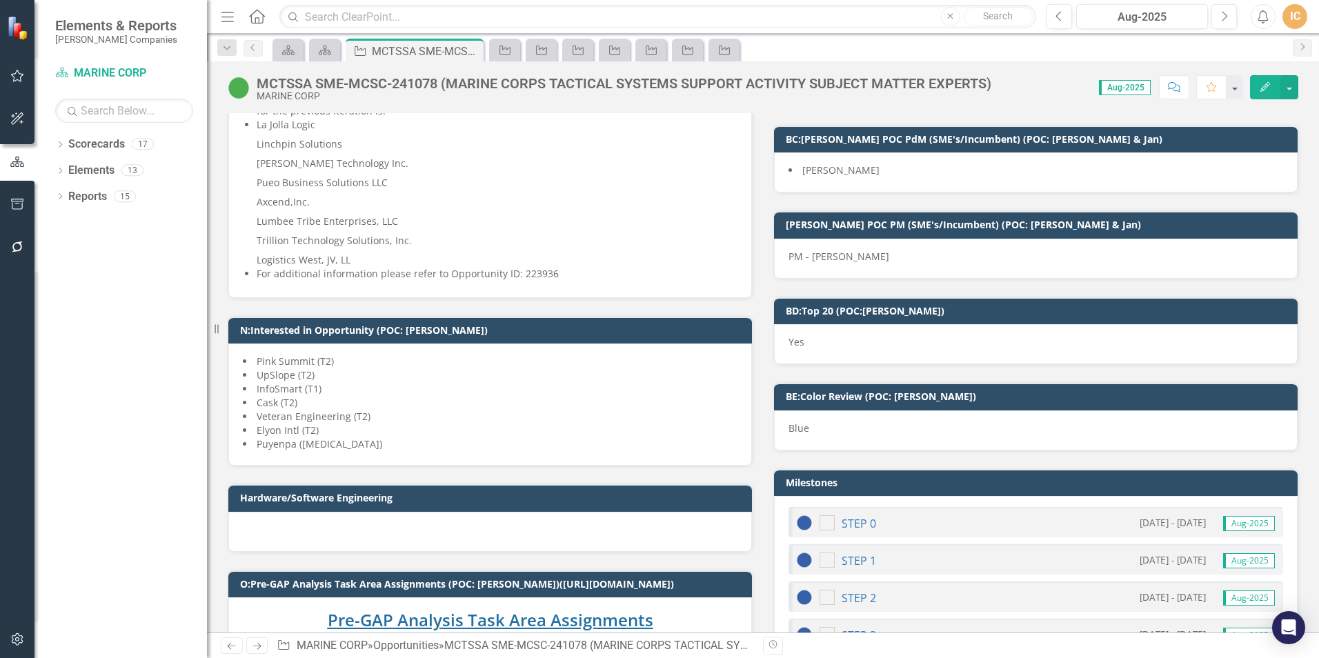
scroll to position [3035, 0]
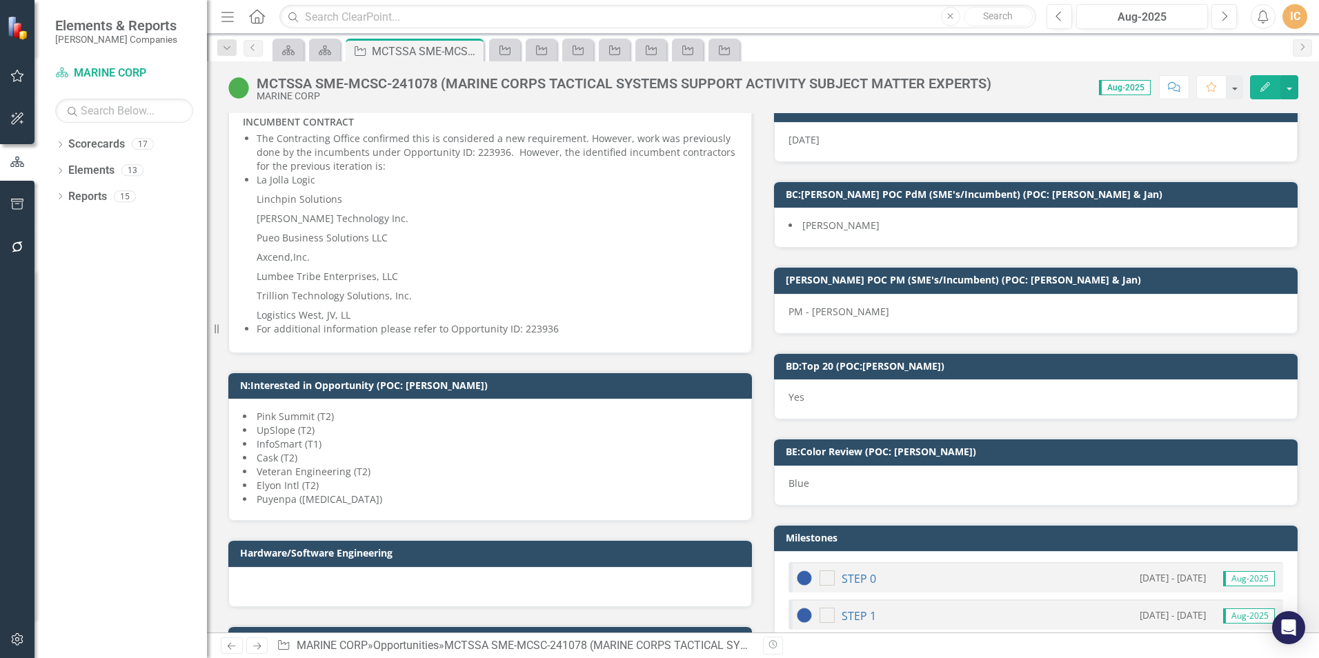
click at [438, 377] on td "N:Interested in Opportunity (POC: [PERSON_NAME])" at bounding box center [492, 387] width 505 height 21
click at [352, 423] on li "UpSlope (T2)" at bounding box center [490, 430] width 494 height 14
drag, startPoint x: 681, startPoint y: 332, endPoint x: 579, endPoint y: 382, distance: 112.9
click at [579, 423] on li "UpSlope (T2)" at bounding box center [490, 430] width 494 height 14
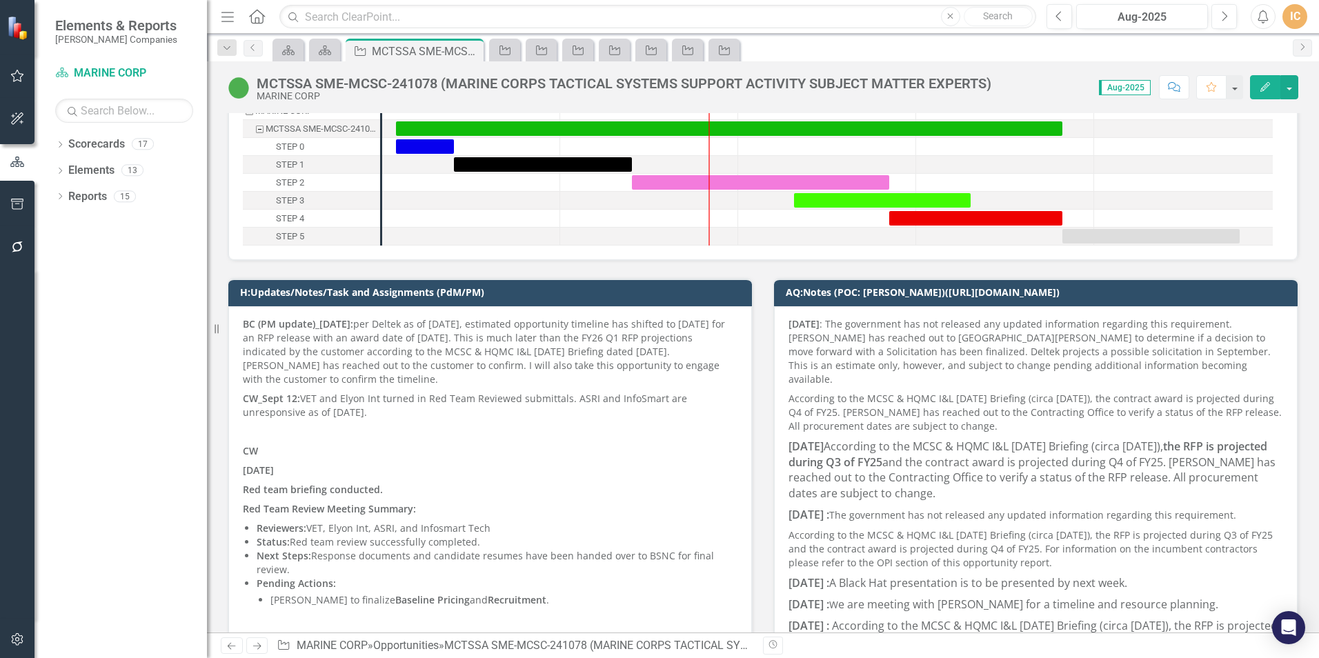
scroll to position [0, 0]
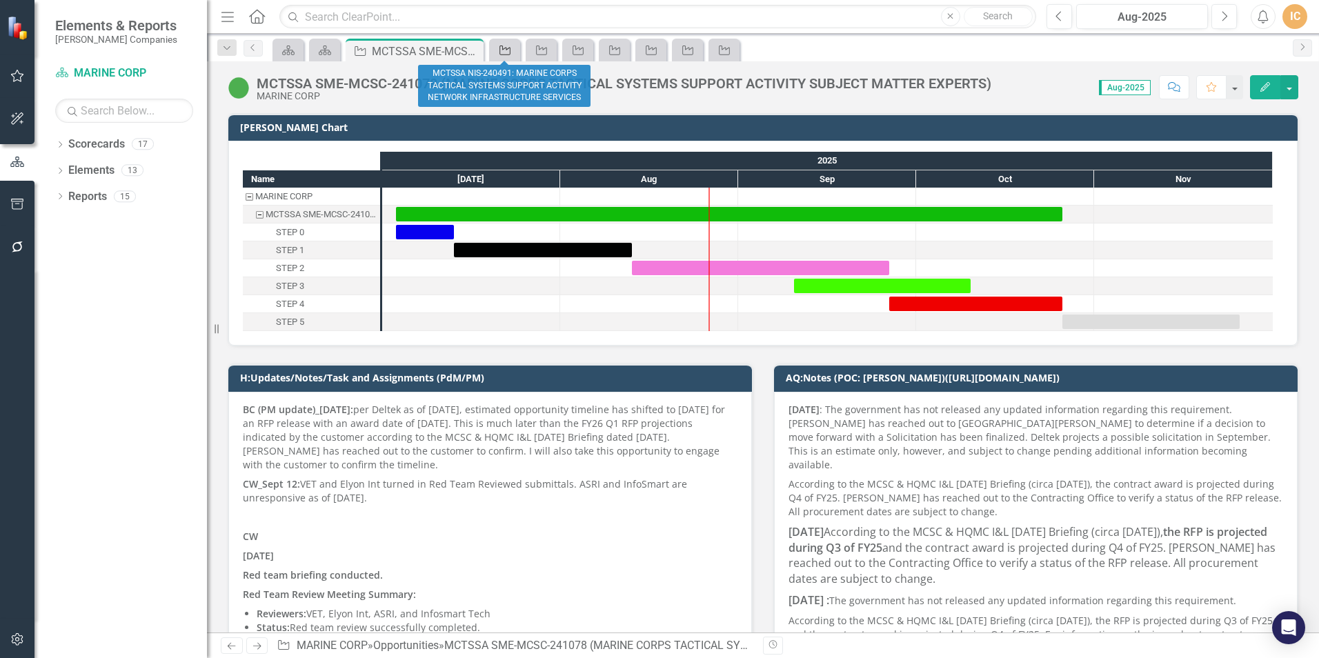
click at [503, 54] on icon at bounding box center [504, 51] width 11 height 10
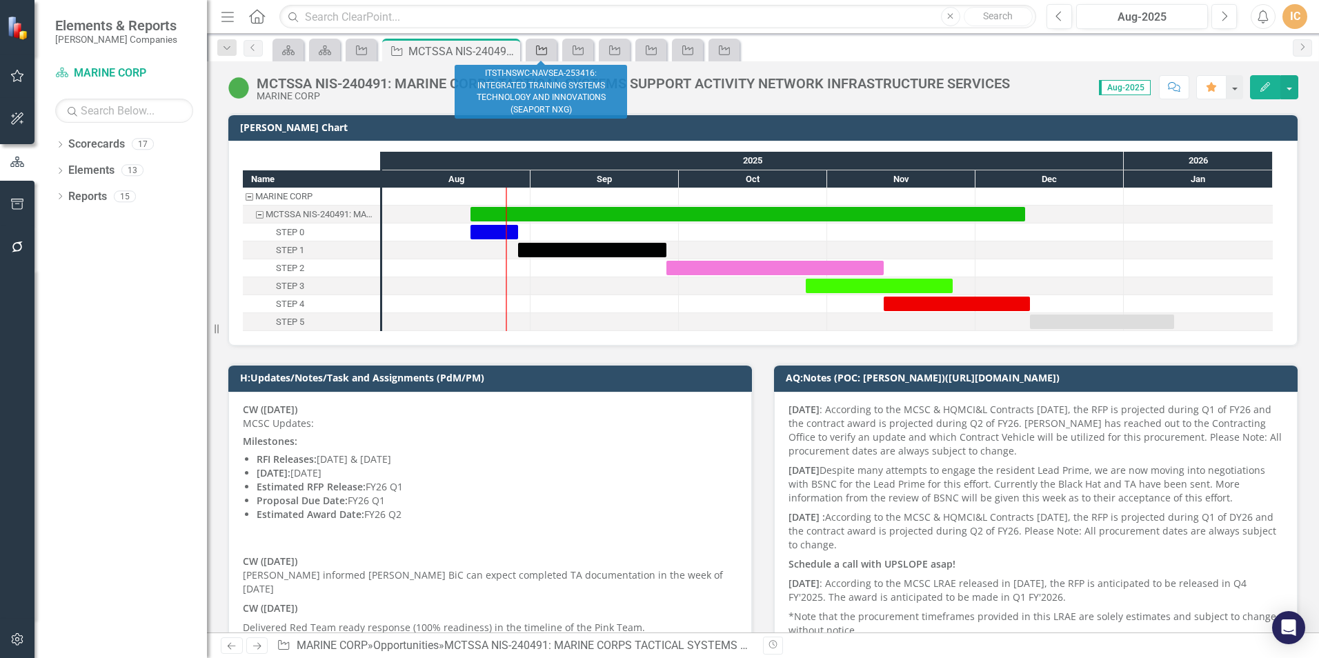
click at [547, 50] on icon at bounding box center [541, 51] width 11 height 10
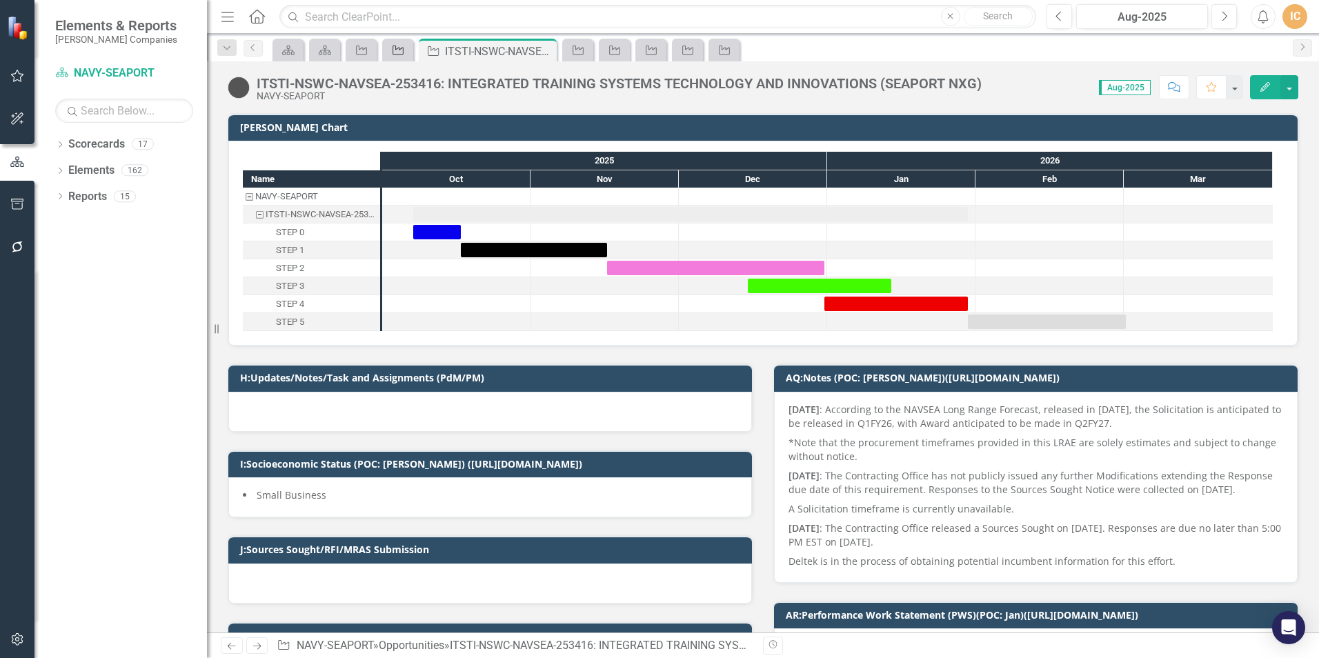
click at [400, 54] on icon "Opportunity" at bounding box center [398, 50] width 14 height 11
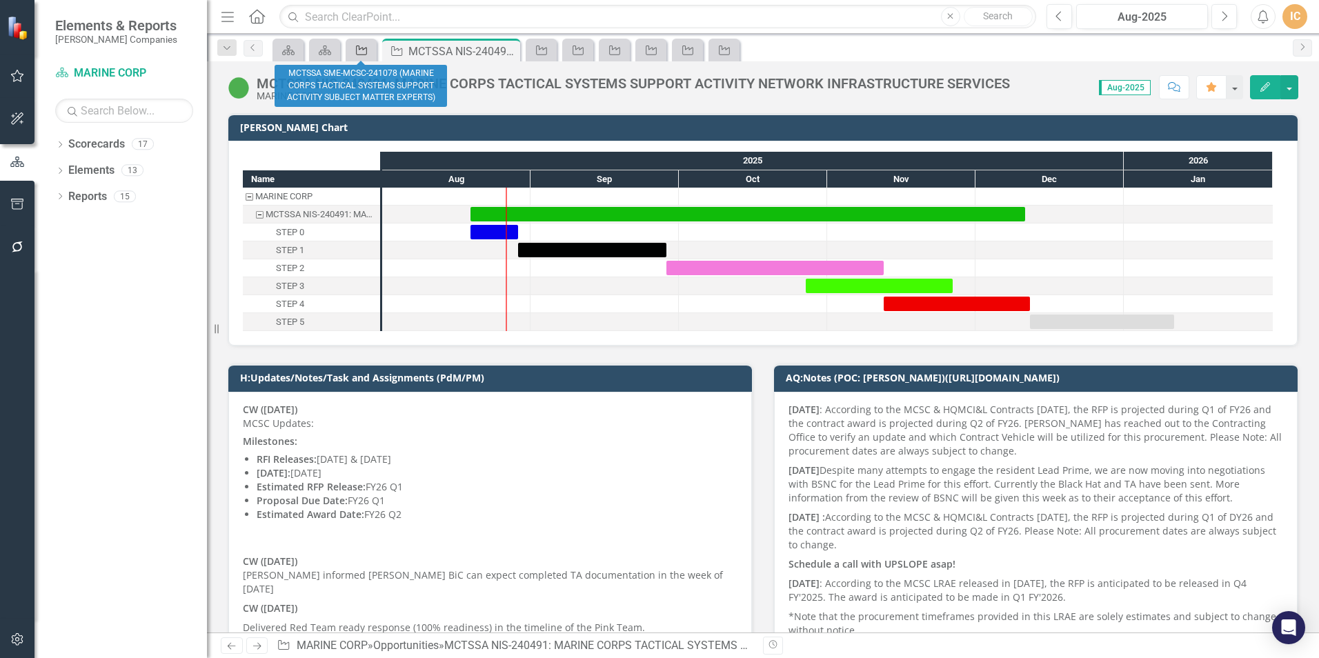
click at [368, 48] on icon "Opportunity" at bounding box center [361, 50] width 14 height 11
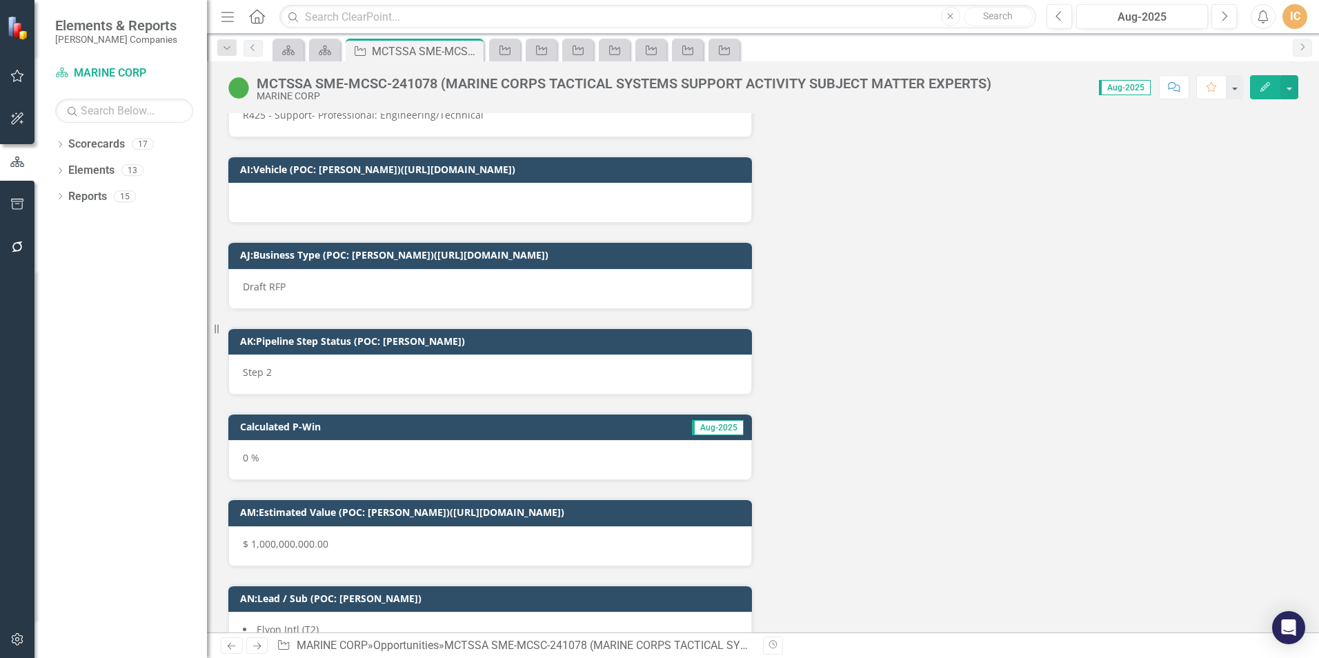
scroll to position [7395, 0]
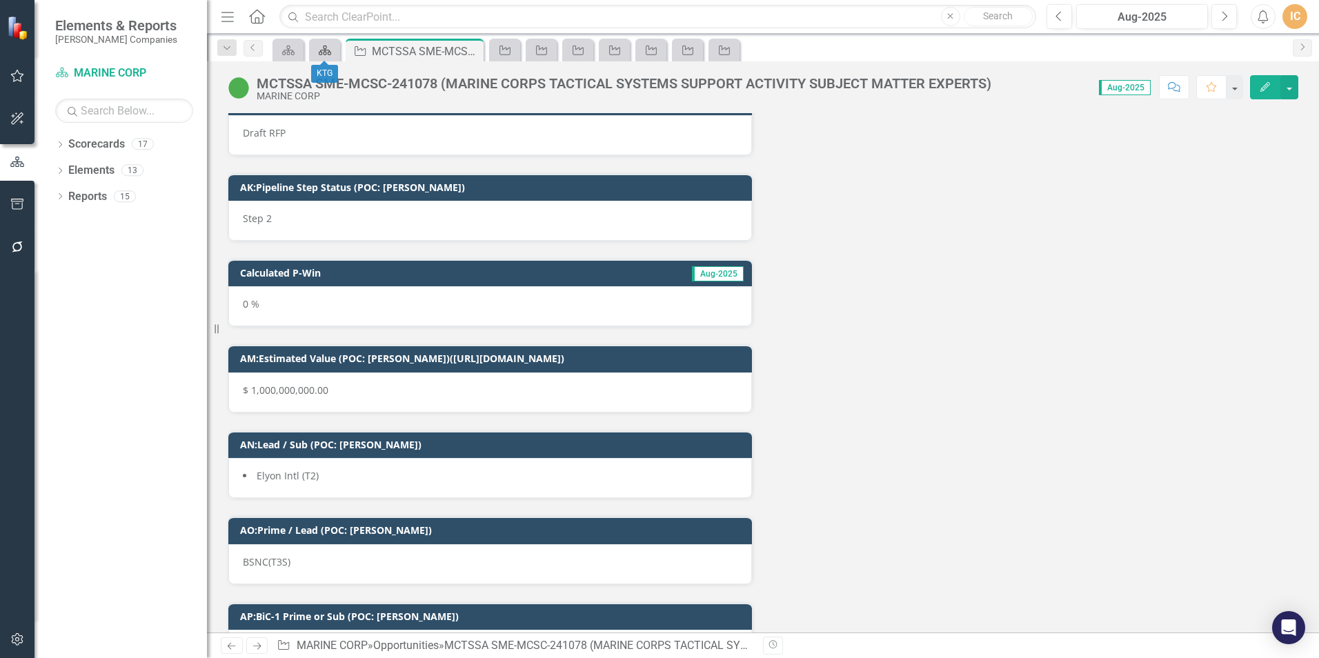
click at [329, 48] on icon "Scorecard" at bounding box center [325, 50] width 14 height 11
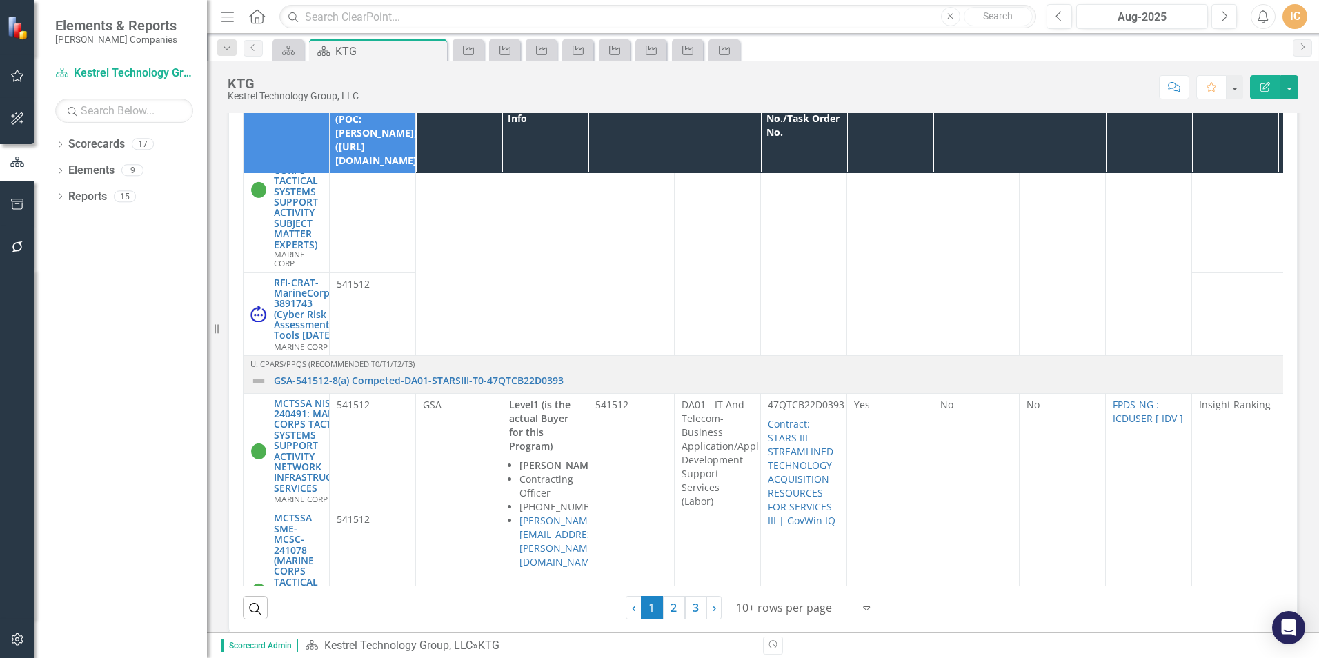
scroll to position [1155, 0]
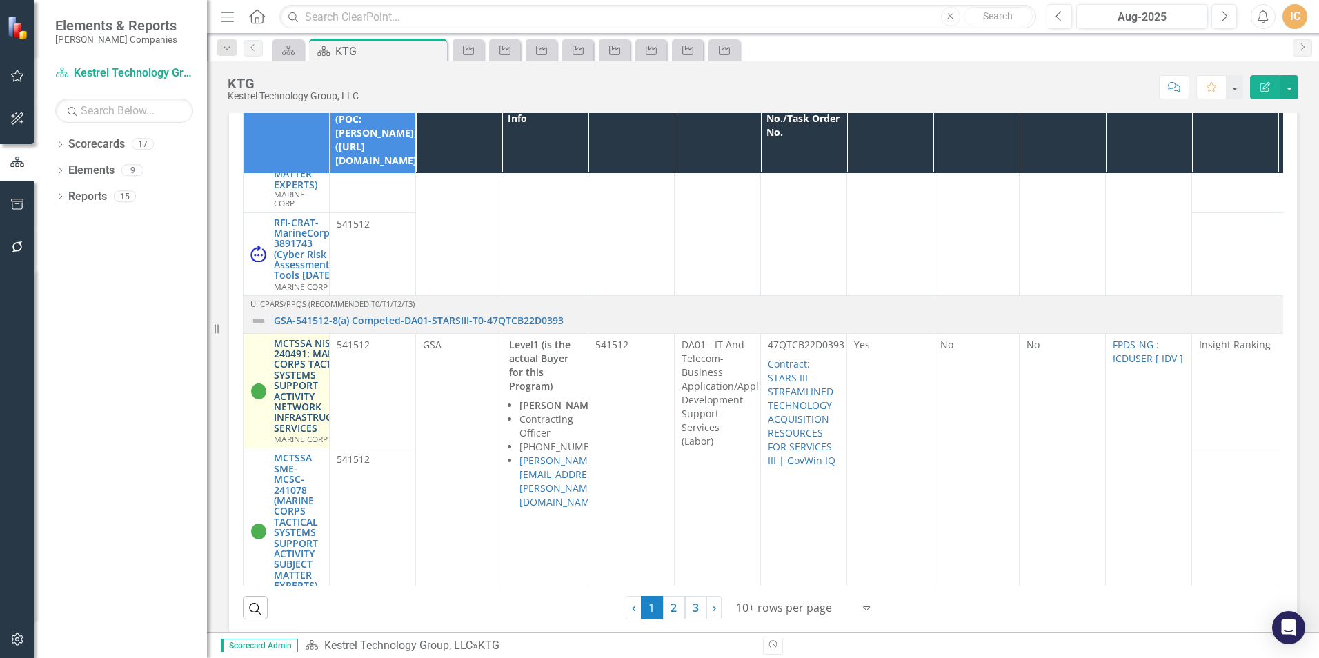
click at [292, 353] on link "MCTSSA NIS-240491: MARINE CORPS TACTICAL SYSTEMS SUPPORT ACTIVITY NETWORK INFRA…" at bounding box center [315, 386] width 82 height 96
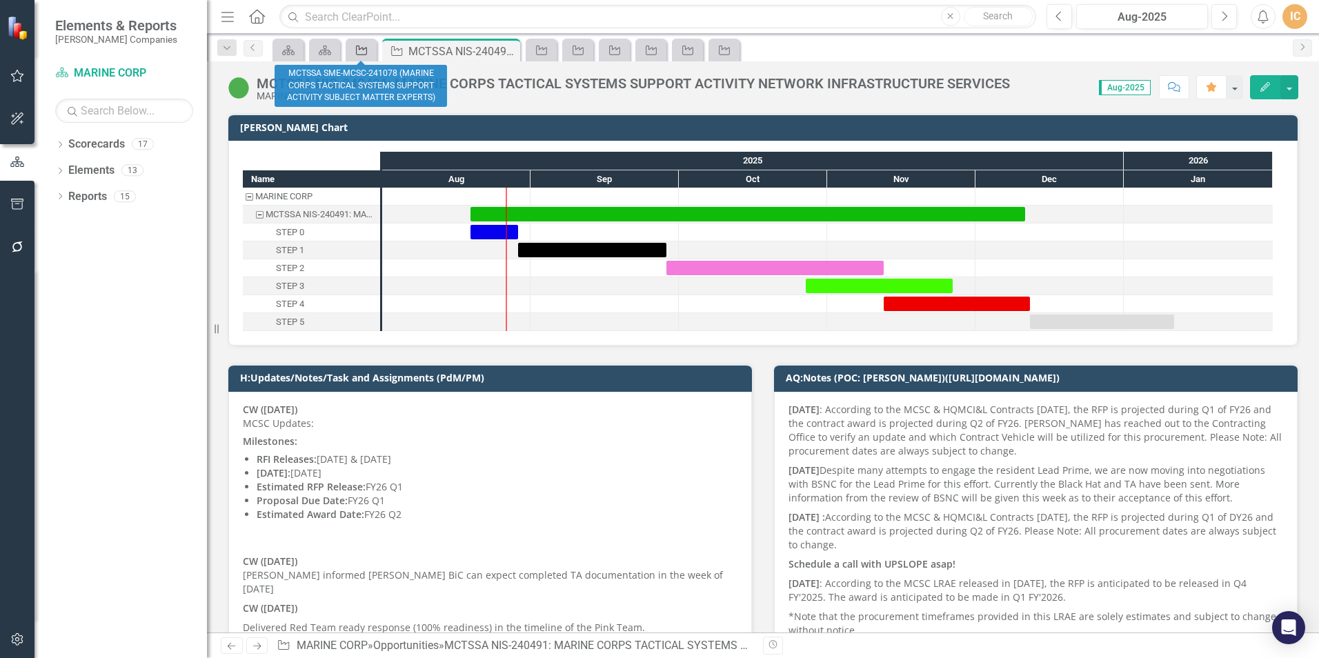
click at [364, 51] on icon "Opportunity" at bounding box center [361, 50] width 14 height 11
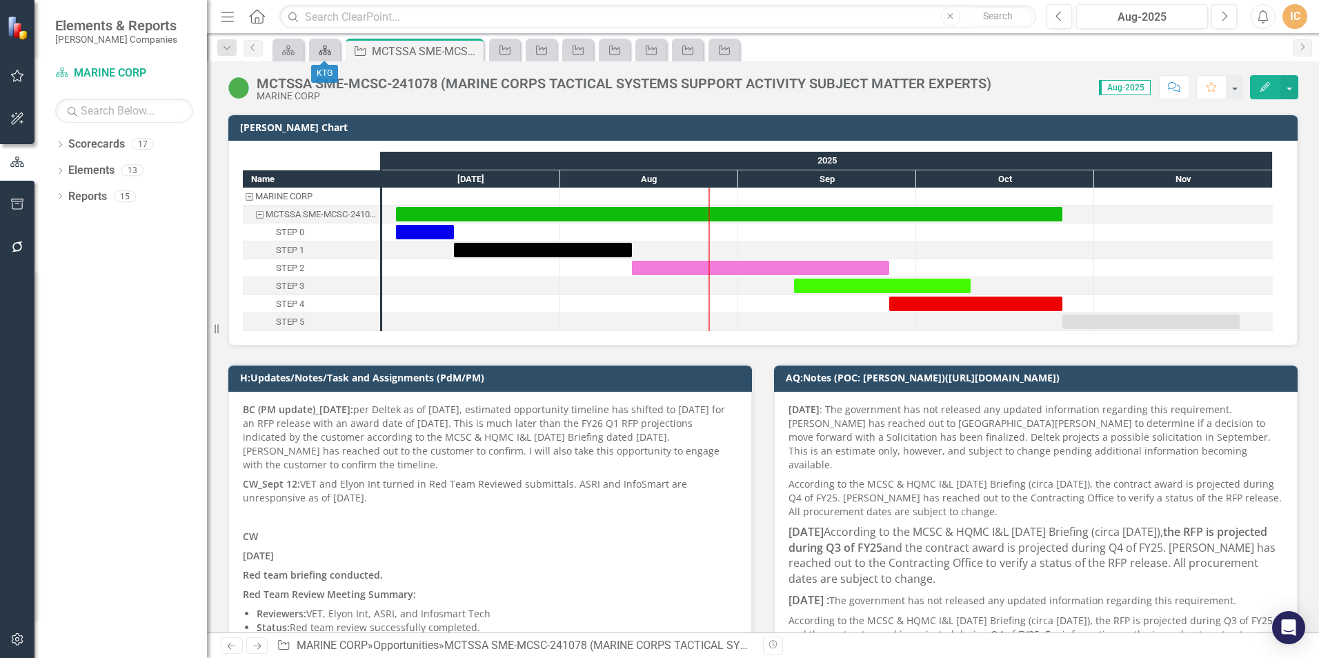
click at [328, 54] on icon "Scorecard" at bounding box center [325, 50] width 14 height 11
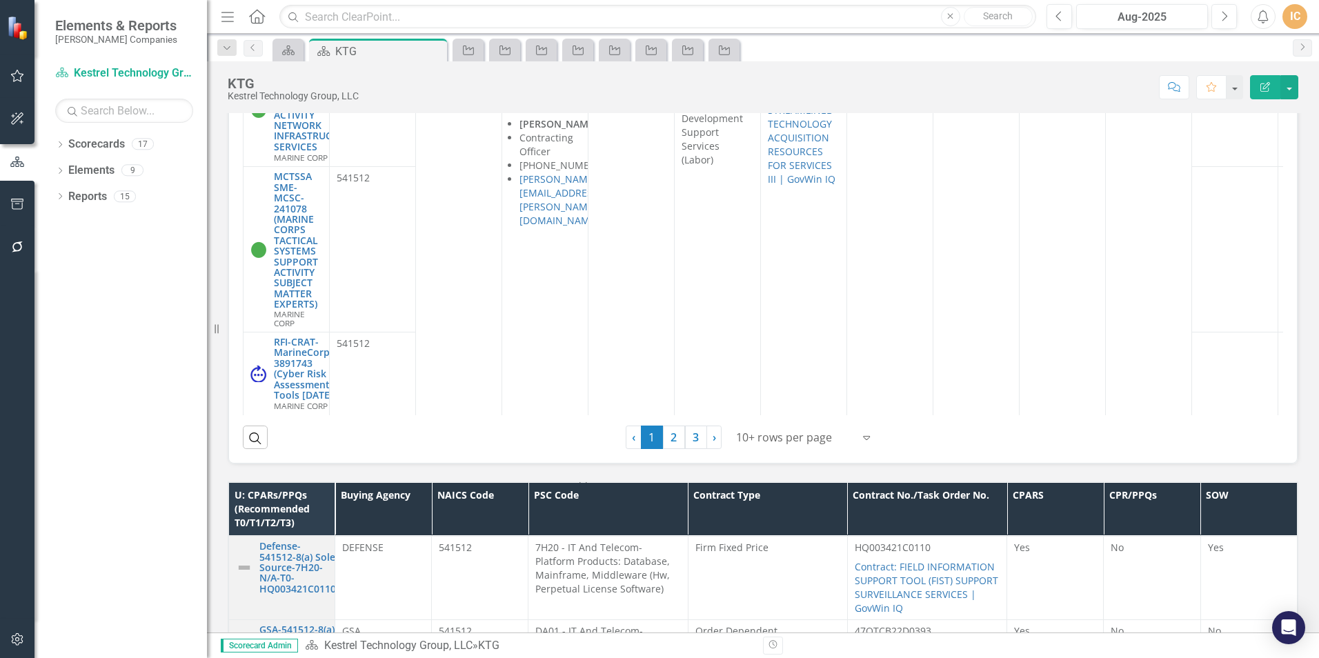
scroll to position [1419, 0]
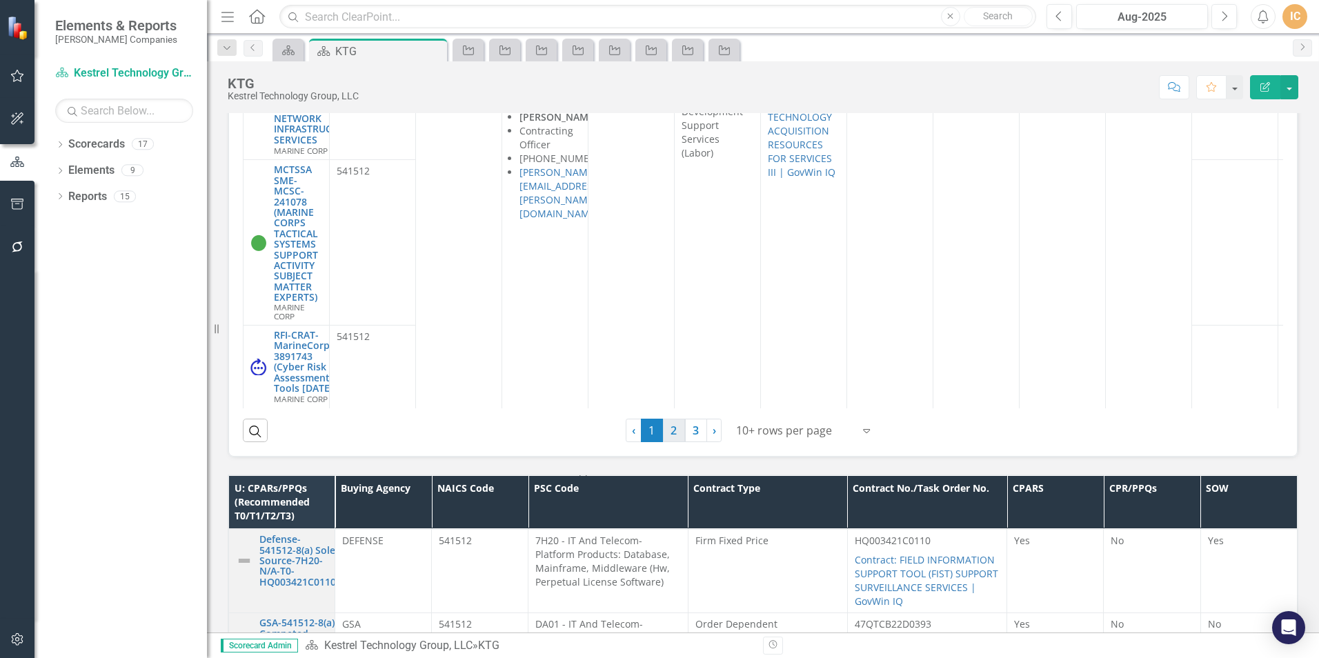
click at [670, 423] on link "2" at bounding box center [674, 430] width 22 height 23
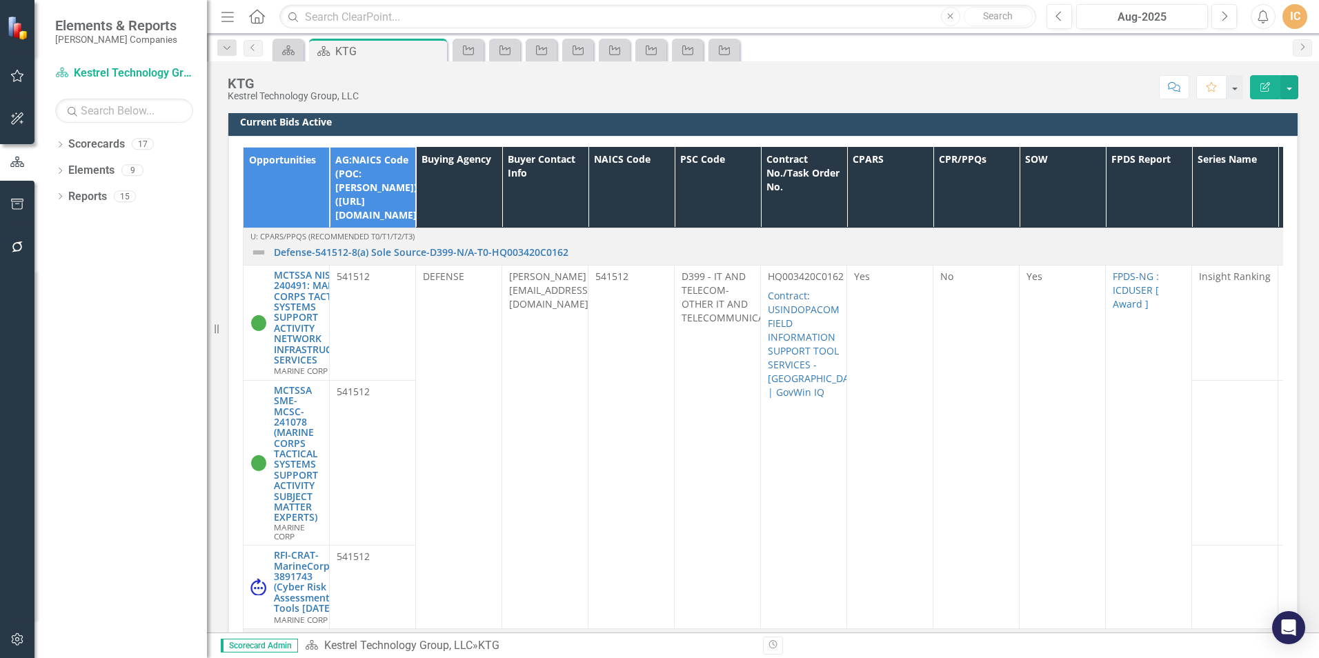
scroll to position [1212, 0]
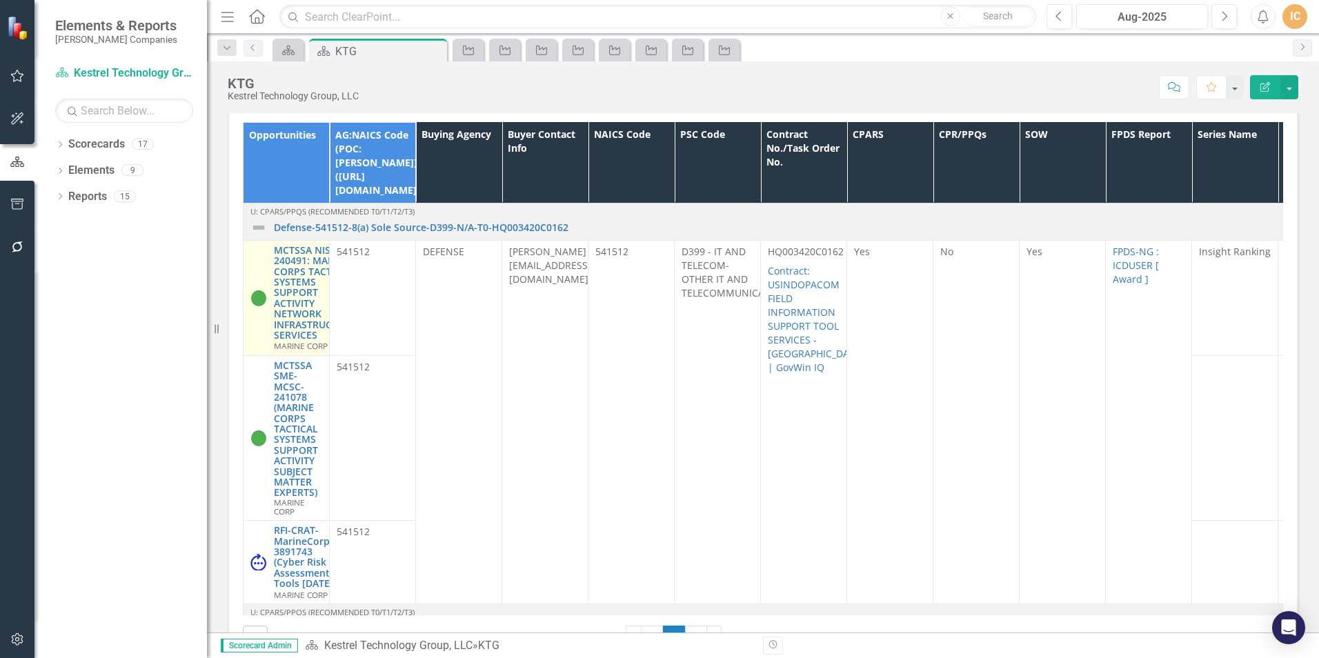
click at [268, 249] on div "MCTSSA NIS-240491: MARINE CORPS TACTICAL SYSTEMS SUPPORT ACTIVITY NETWORK INFRA…" at bounding box center [286, 298] width 72 height 106
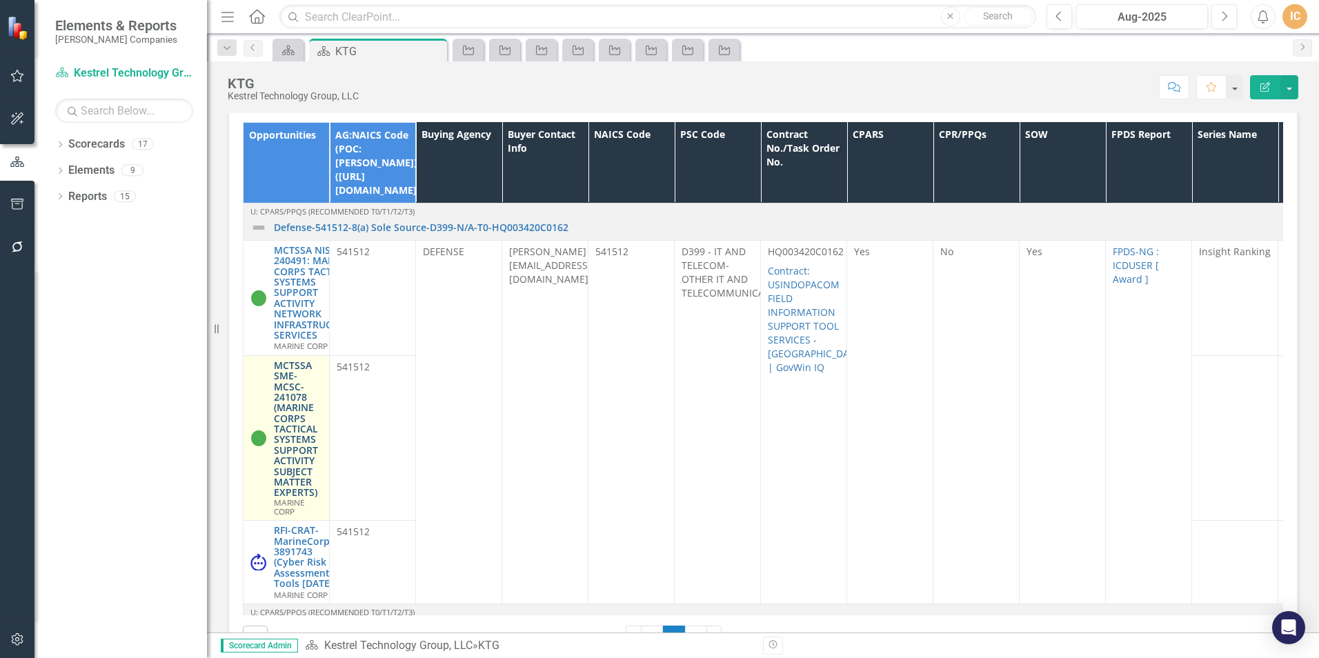
click at [294, 378] on link "MCTSSA SME-MCSC-241078 (MARINE CORPS TACTICAL SYSTEMS SUPPORT ACTIVITY SUBJECT …" at bounding box center [298, 429] width 48 height 138
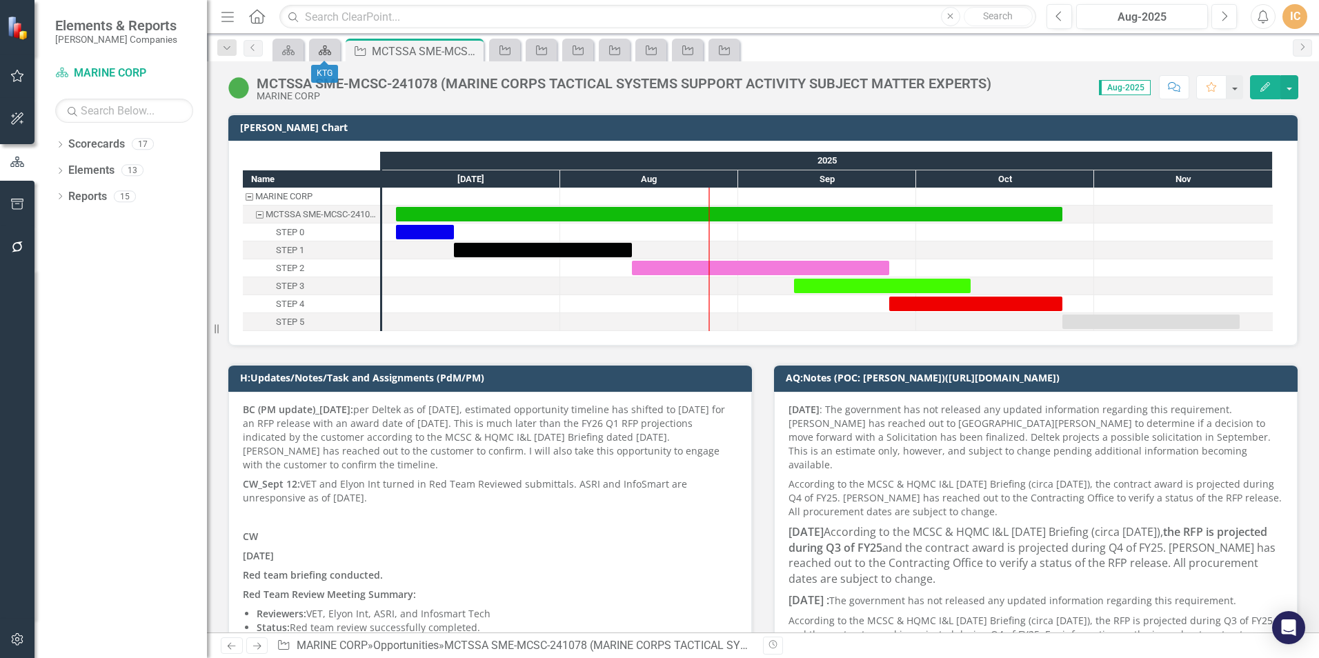
click at [330, 45] on icon "Scorecard" at bounding box center [325, 50] width 14 height 11
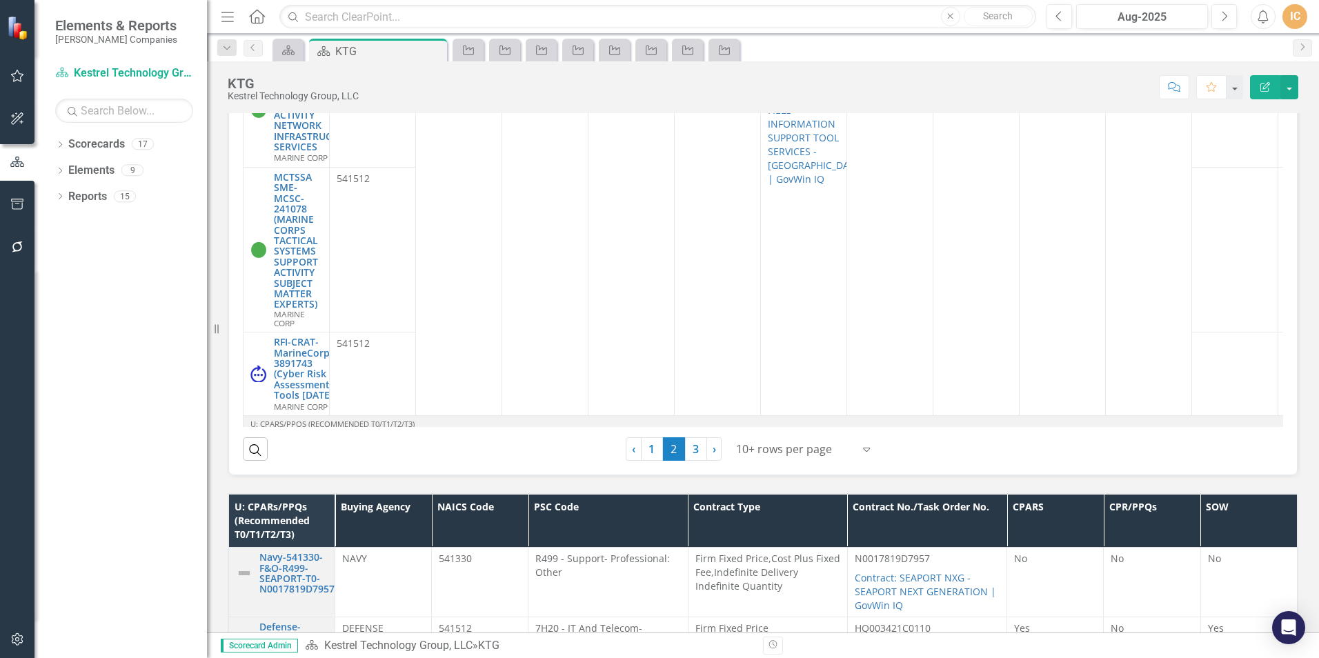
scroll to position [1390, 0]
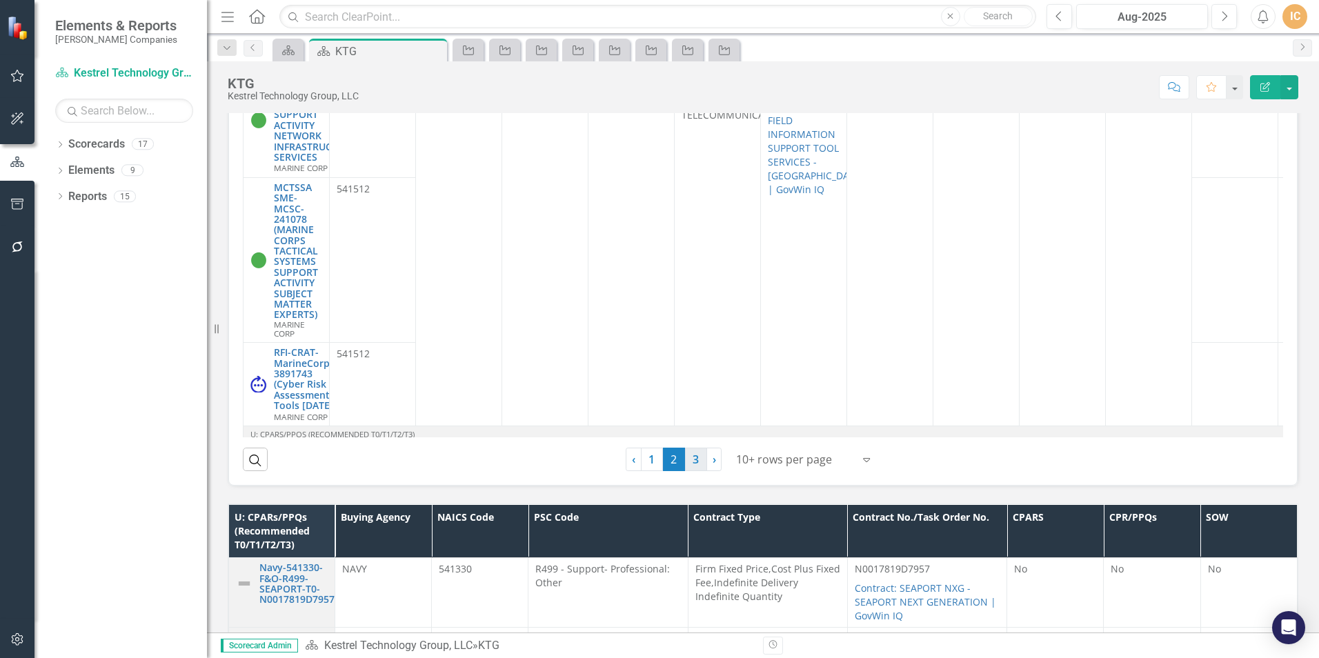
click at [690, 460] on link "3" at bounding box center [696, 459] width 22 height 23
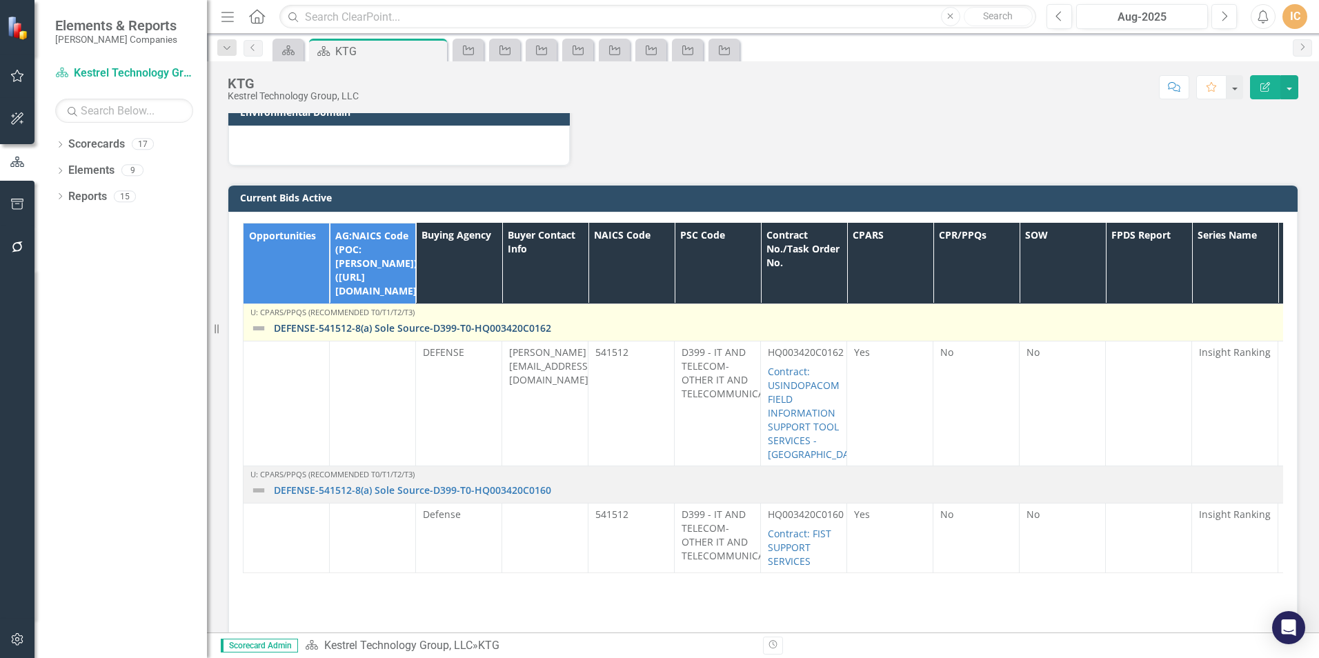
scroll to position [976, 0]
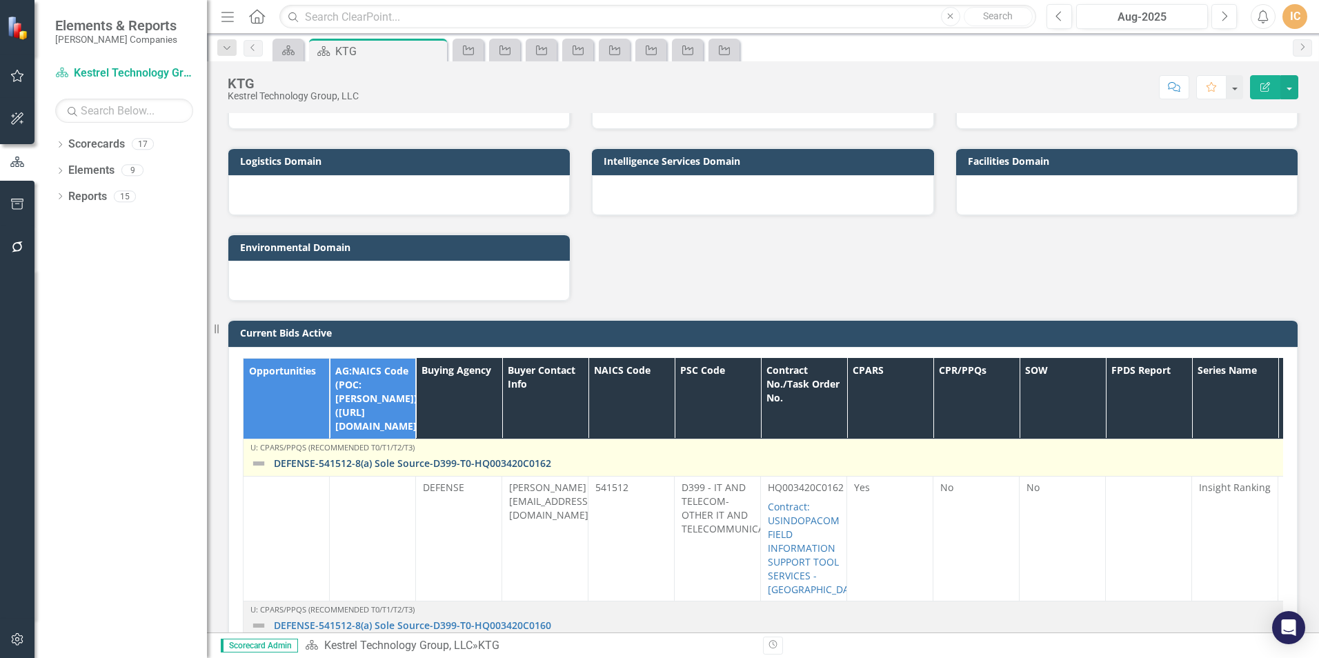
click at [358, 458] on link "DEFENSE-541512-8(a) Sole Source-D399-T0-HQ003420C0162" at bounding box center [815, 463] width 1083 height 10
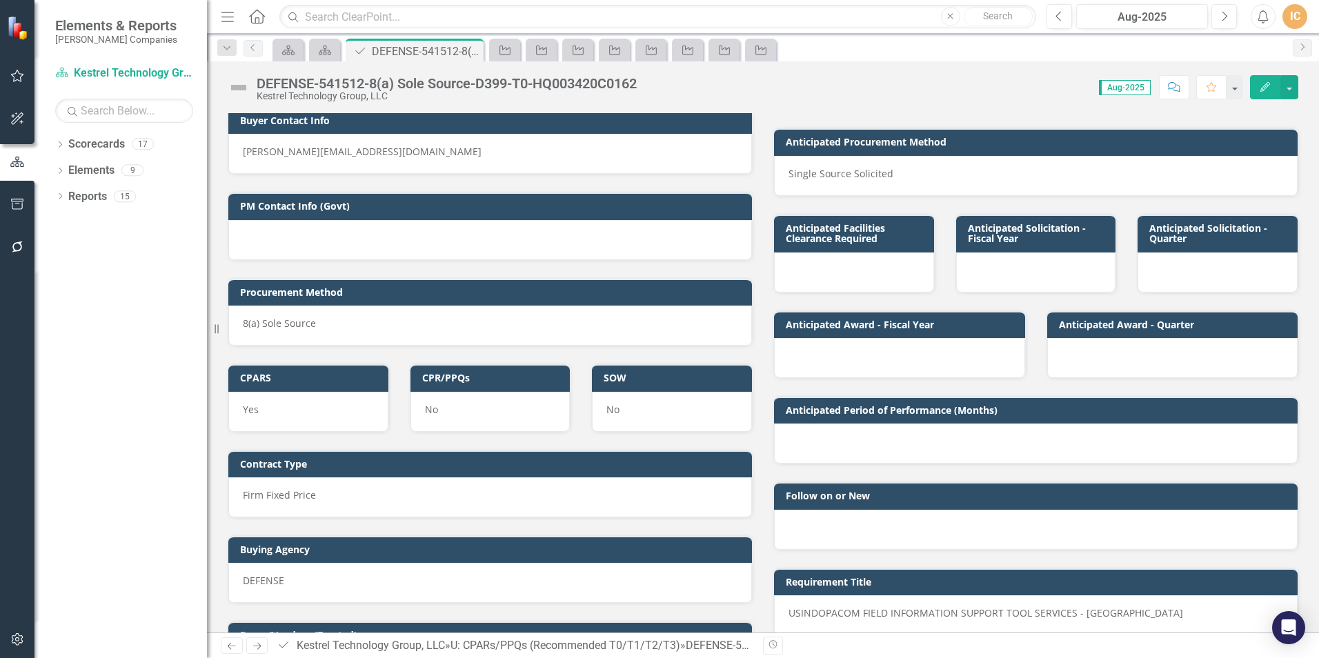
scroll to position [88, 0]
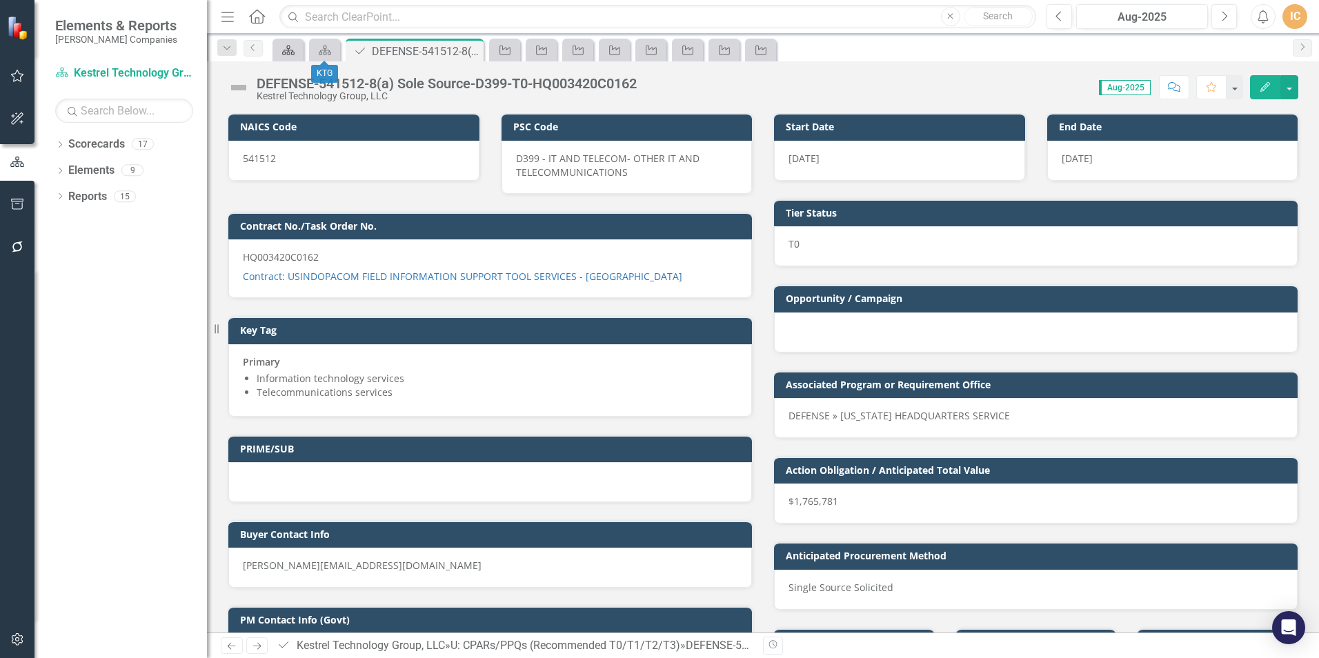
click at [292, 51] on icon "Scorecard" at bounding box center [288, 50] width 14 height 11
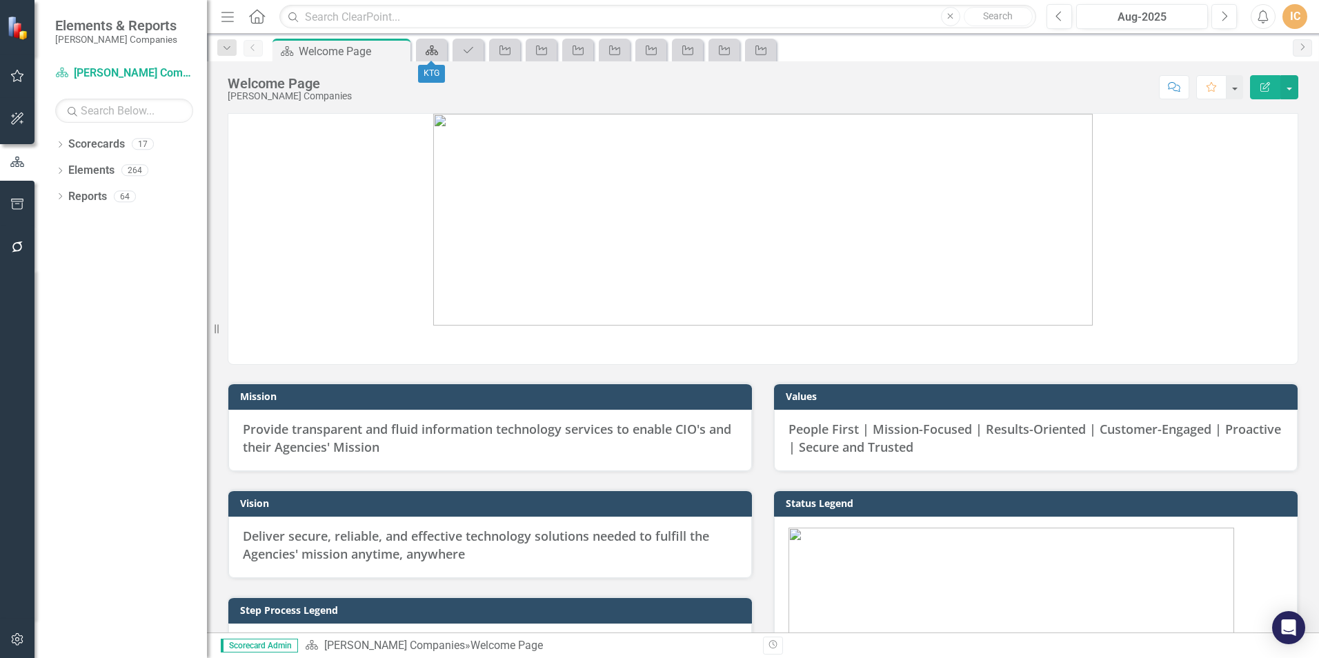
click at [432, 57] on div "Scorecard" at bounding box center [428, 49] width 19 height 17
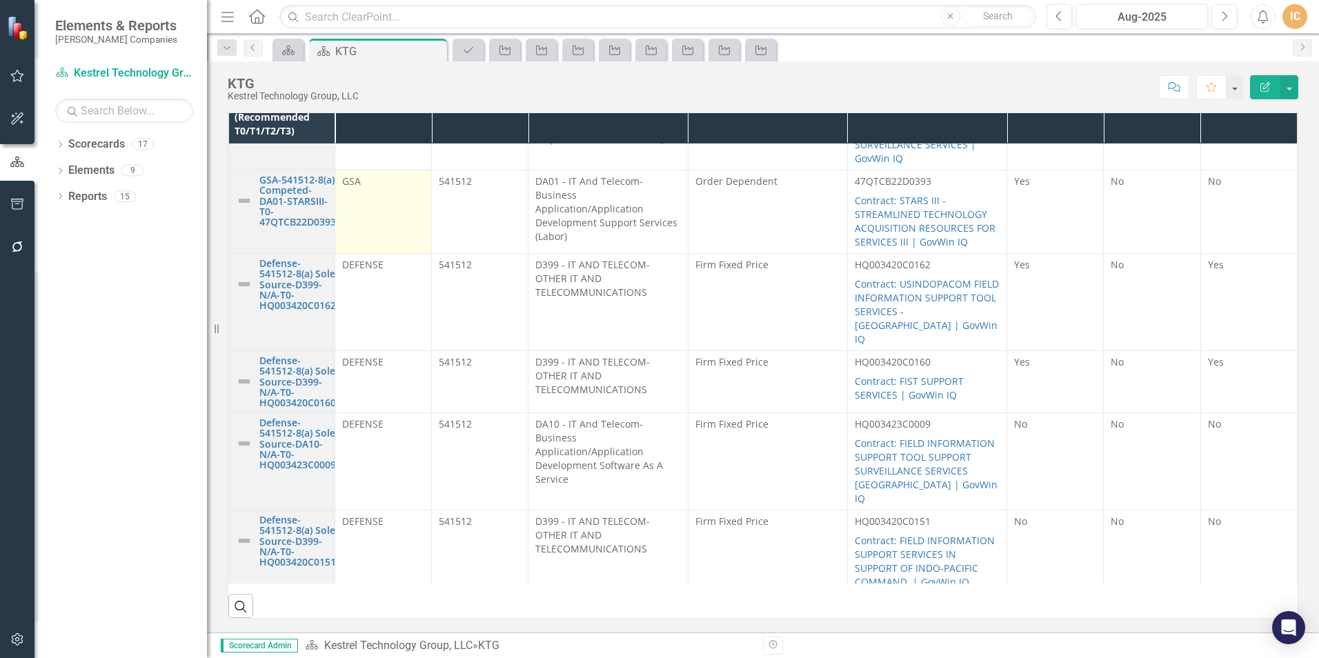
scroll to position [234, 0]
